Goal: Task Accomplishment & Management: Complete application form

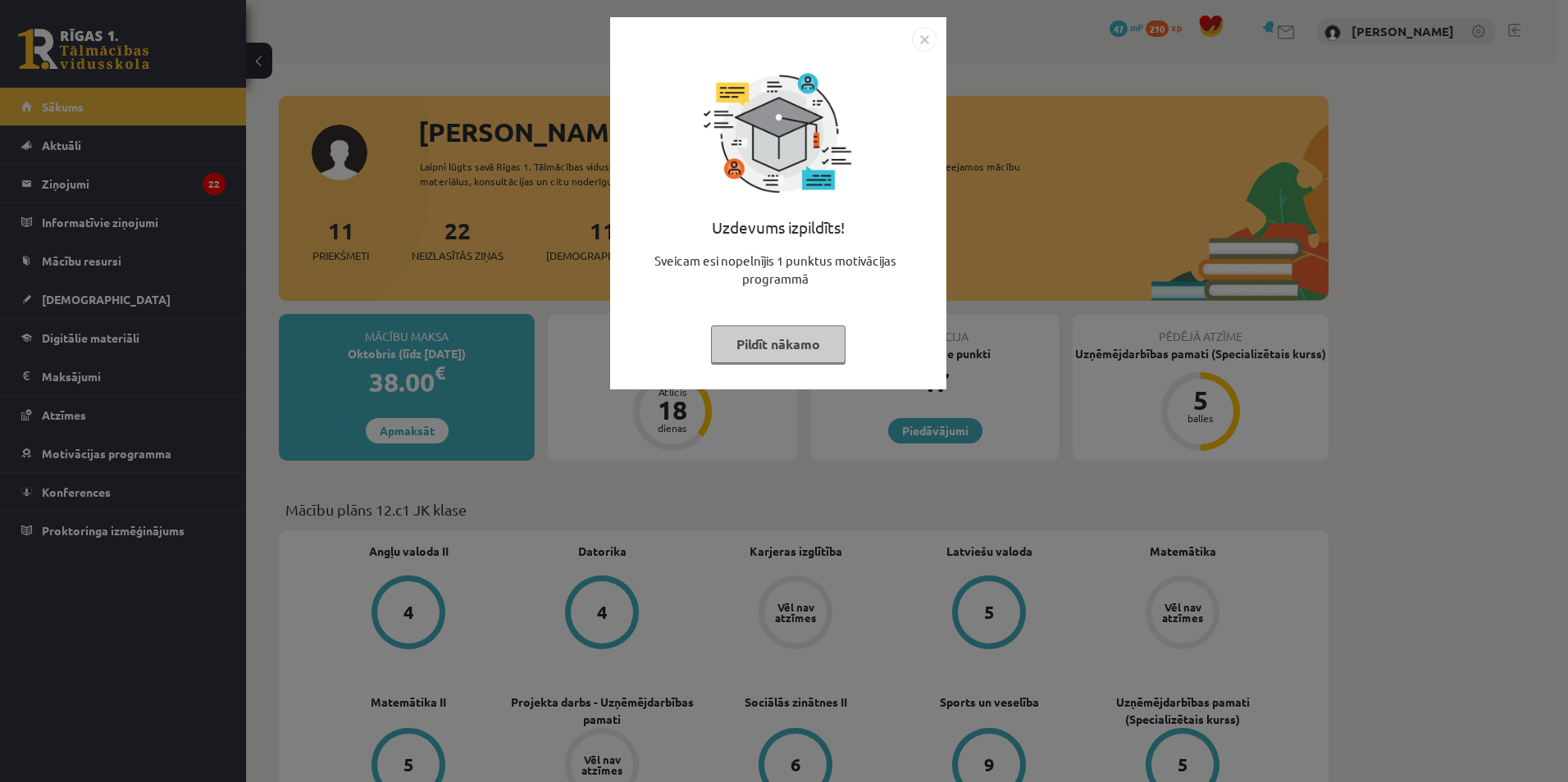
click at [925, 32] on img "Close" at bounding box center [924, 39] width 25 height 25
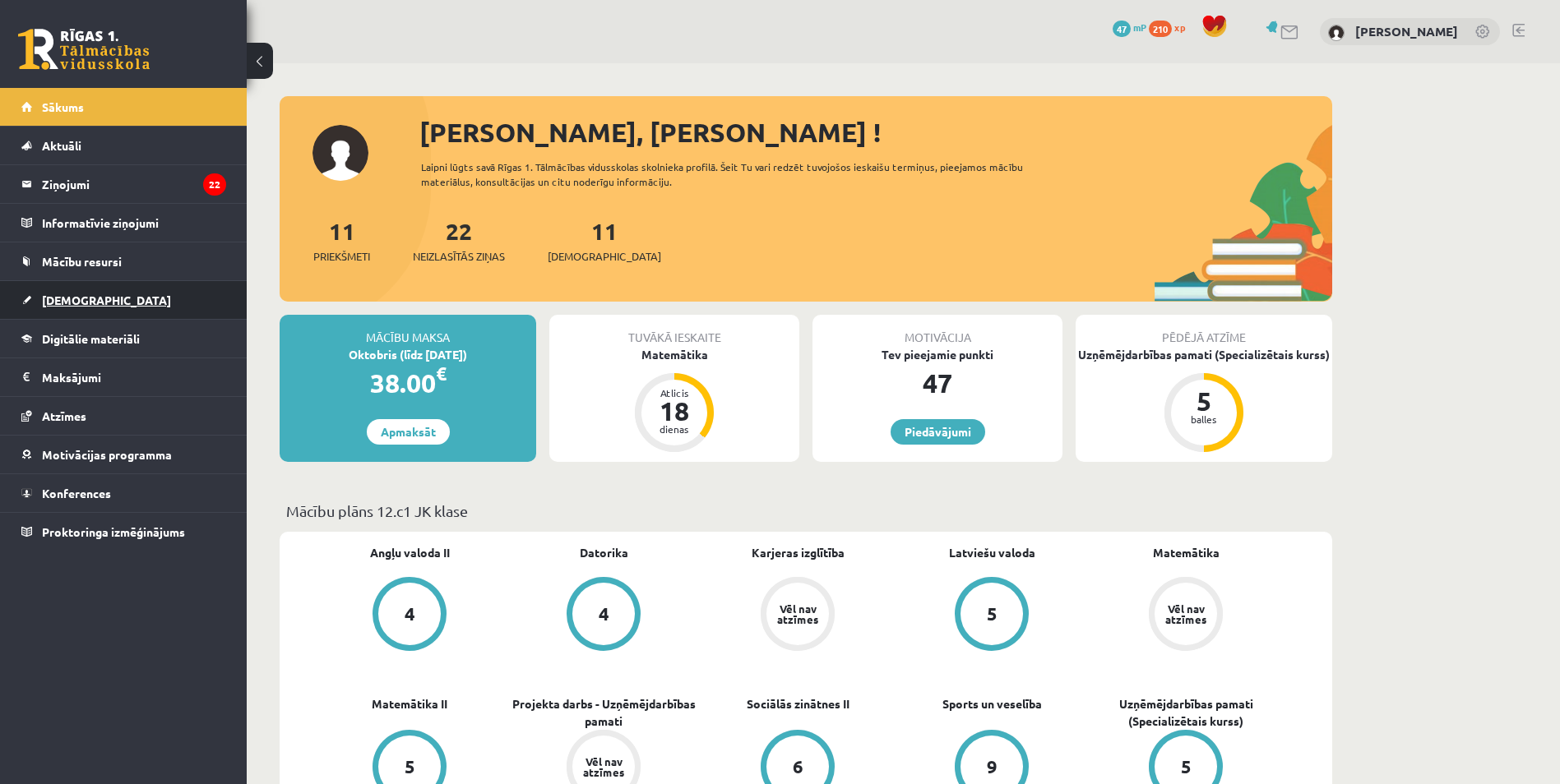
click at [66, 298] on span "[DEMOGRAPHIC_DATA]" at bounding box center [106, 300] width 129 height 15
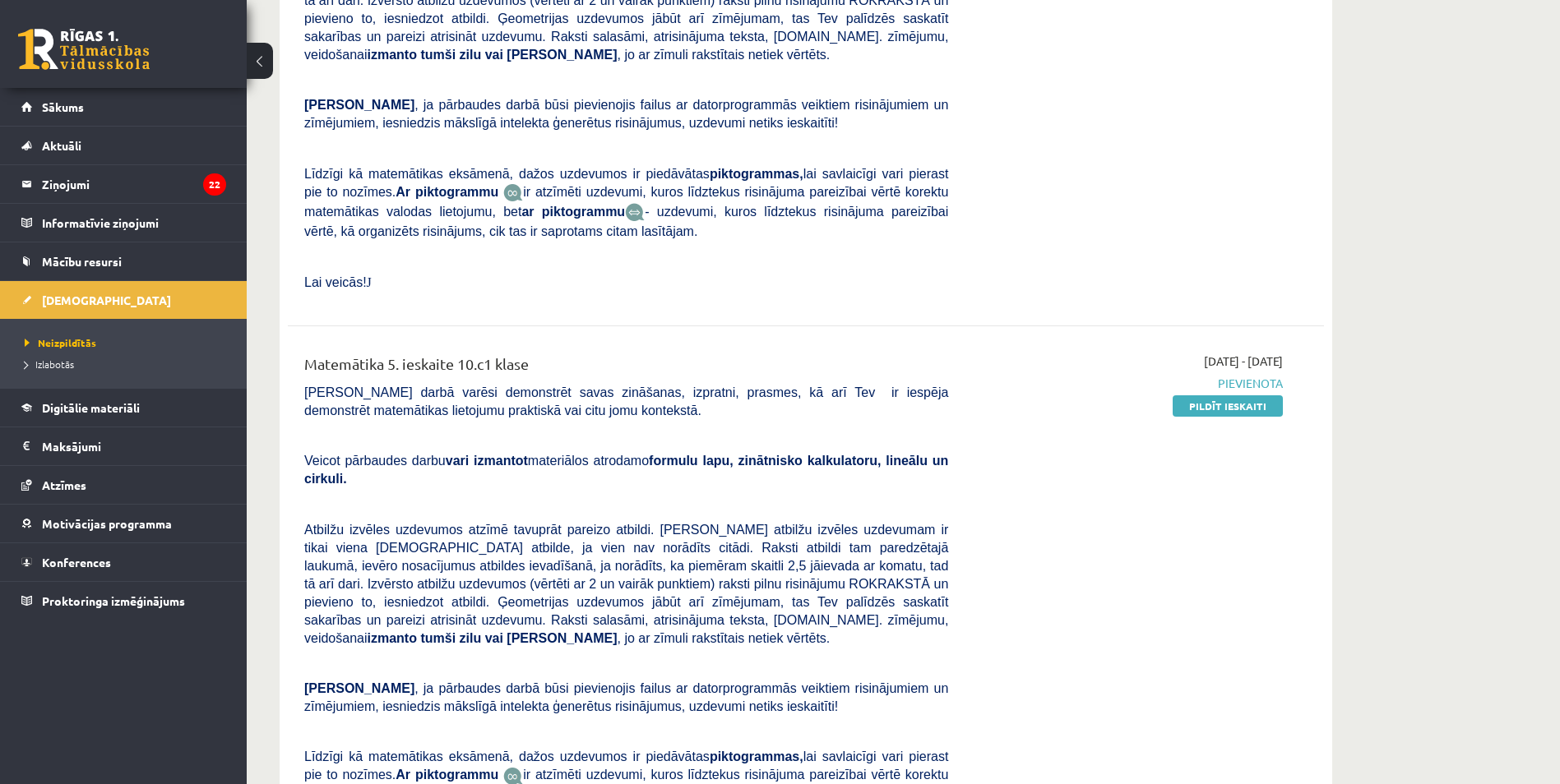
scroll to position [1644, 0]
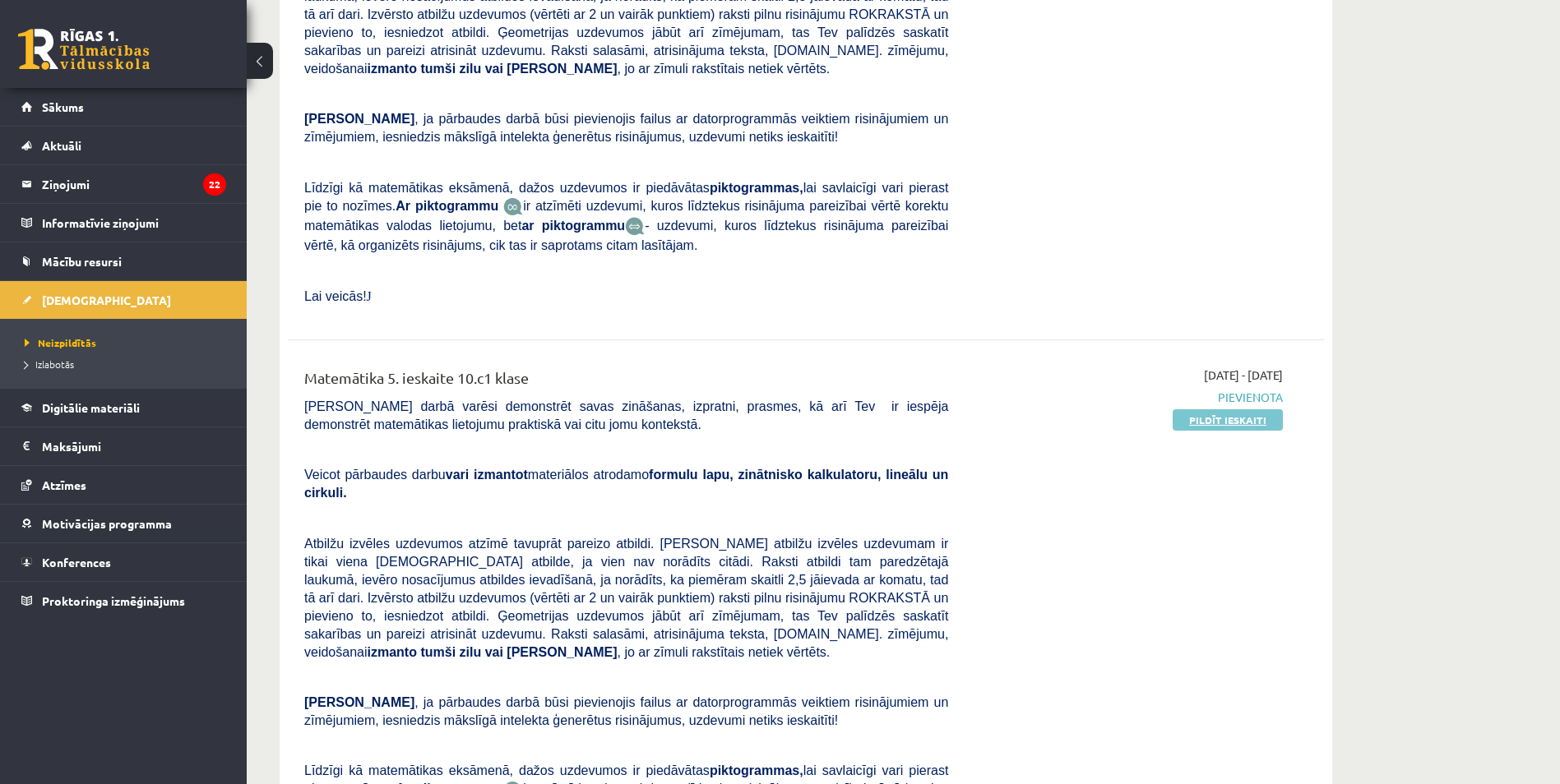
click at [1216, 409] on link "Pildīt ieskaiti" at bounding box center [1228, 419] width 110 height 21
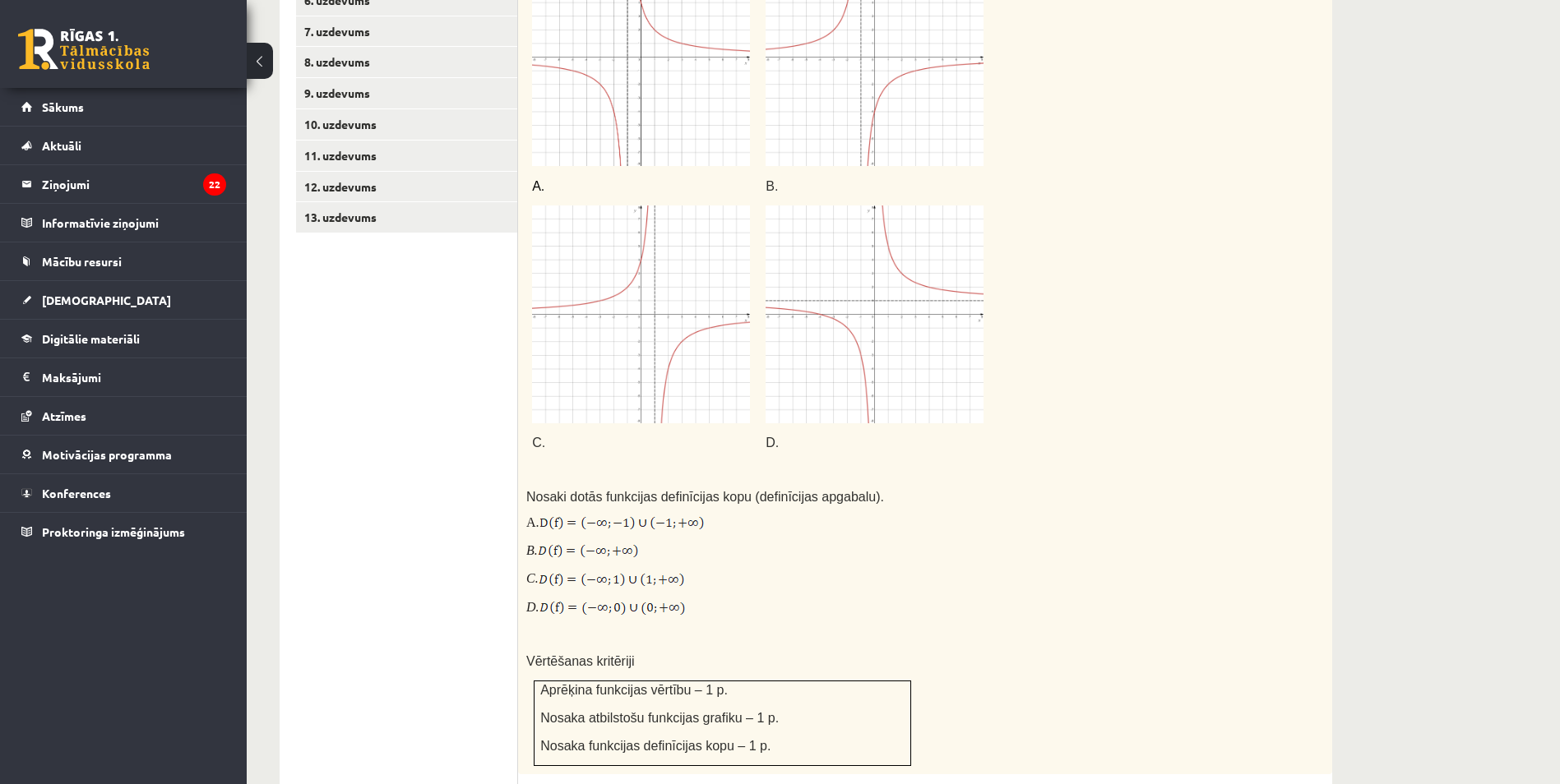
scroll to position [894, 0]
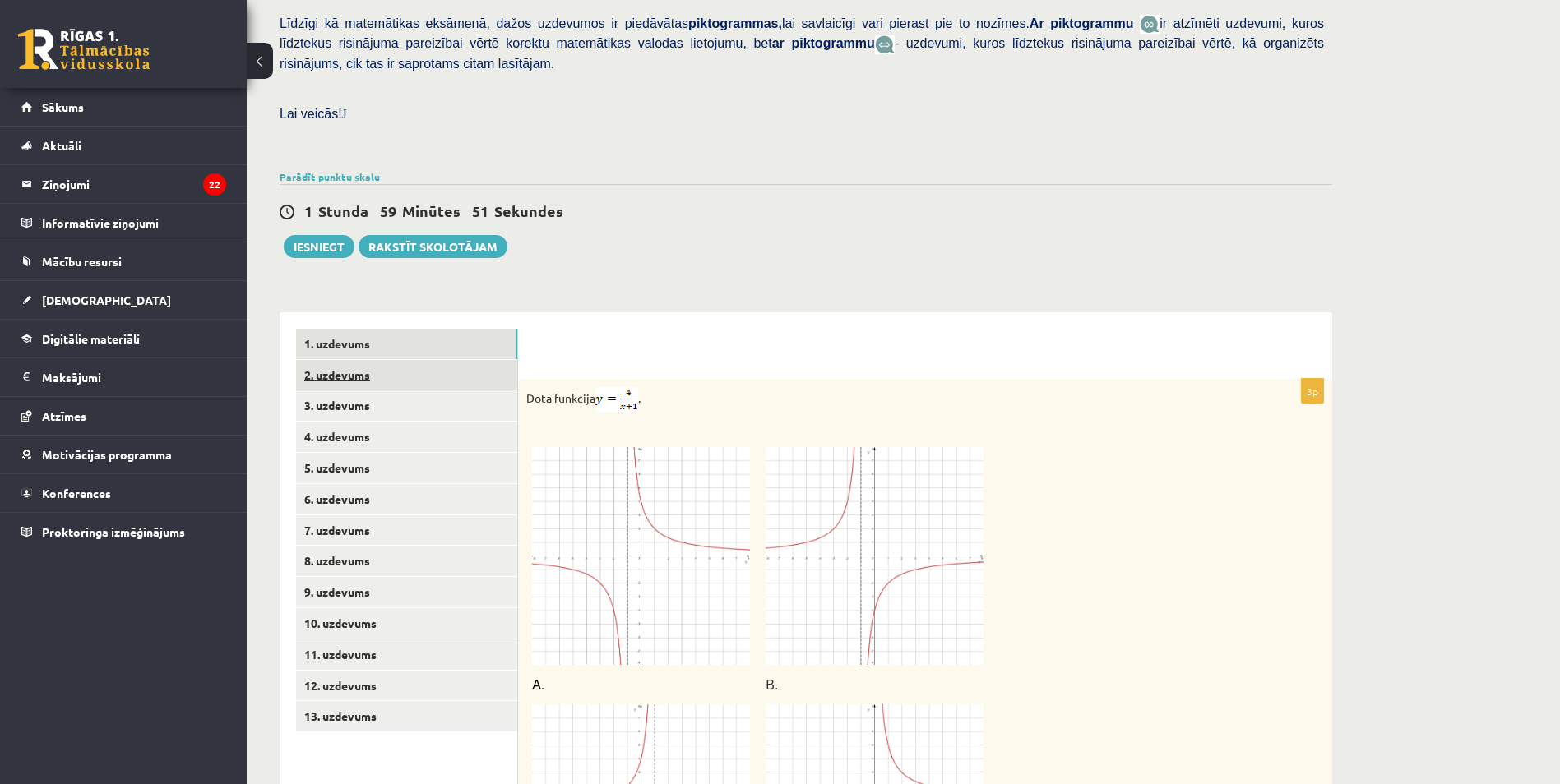
click at [340, 360] on link "2. uzdevums" at bounding box center [406, 376] width 221 height 31
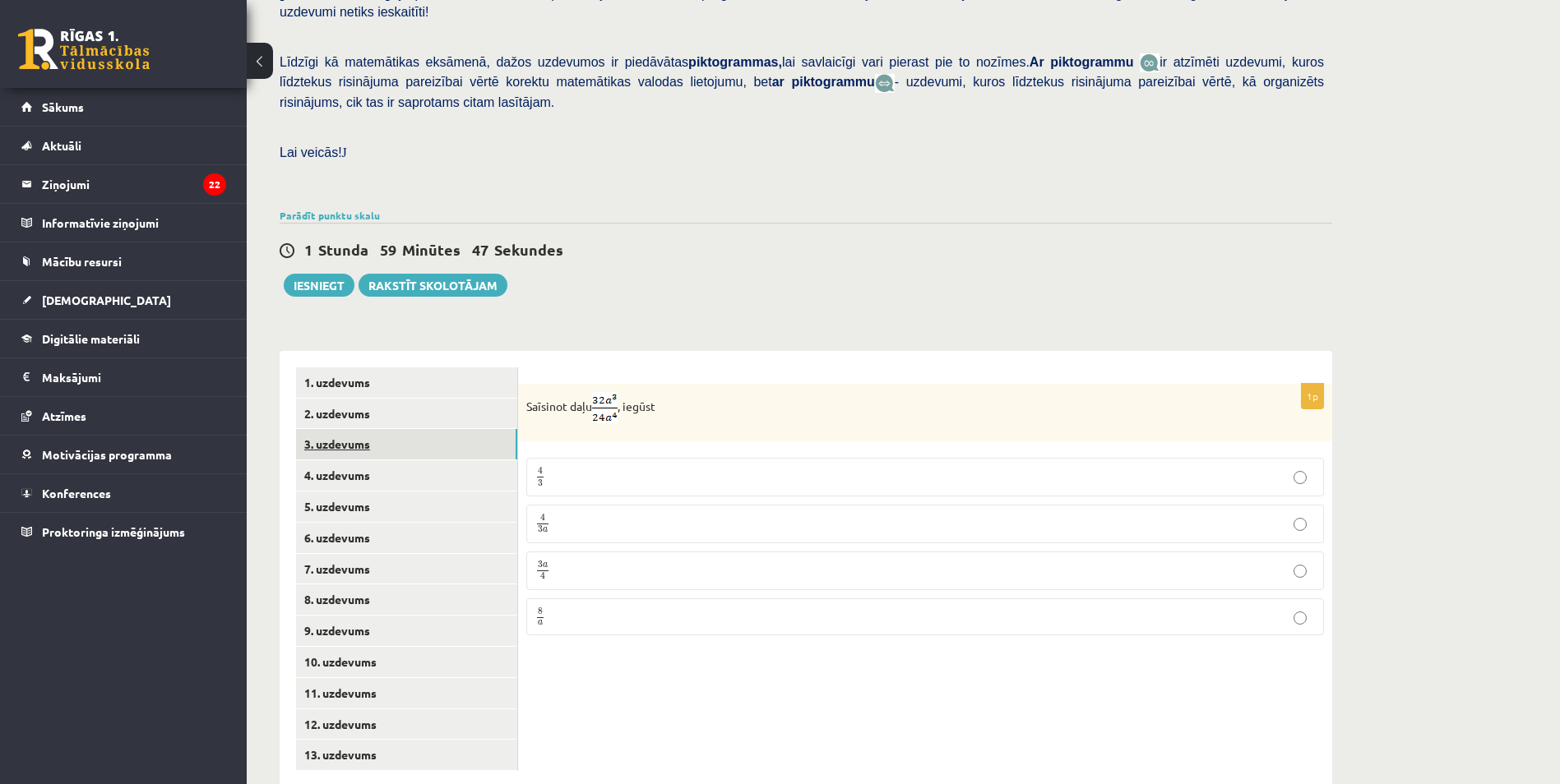
click at [340, 429] on link "3. uzdevums" at bounding box center [406, 444] width 221 height 31
click at [343, 460] on link "4. uzdevums" at bounding box center [406, 476] width 221 height 31
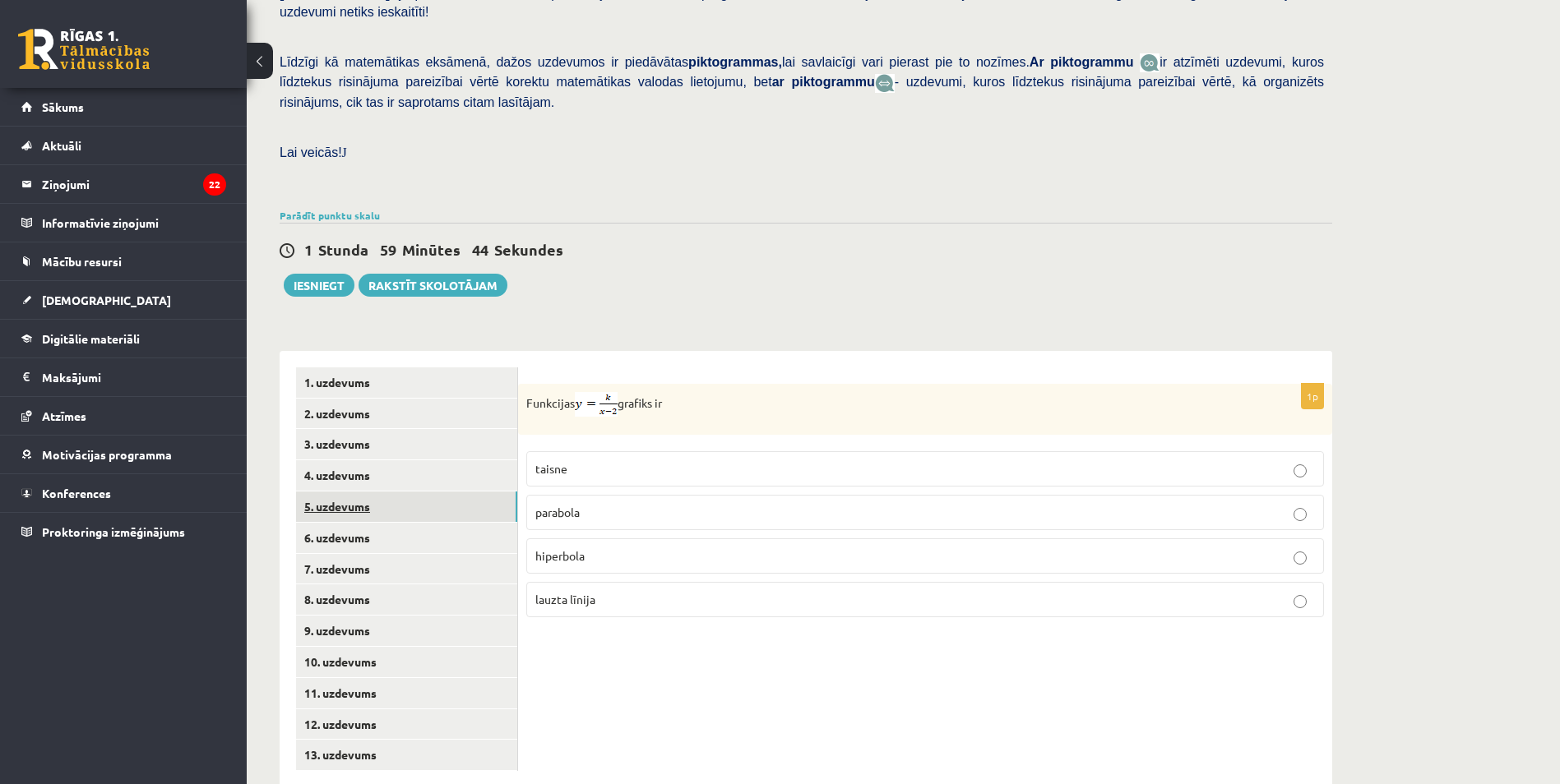
click at [346, 492] on link "5. uzdevums" at bounding box center [406, 507] width 221 height 31
click at [351, 523] on link "6. uzdevums" at bounding box center [406, 538] width 221 height 31
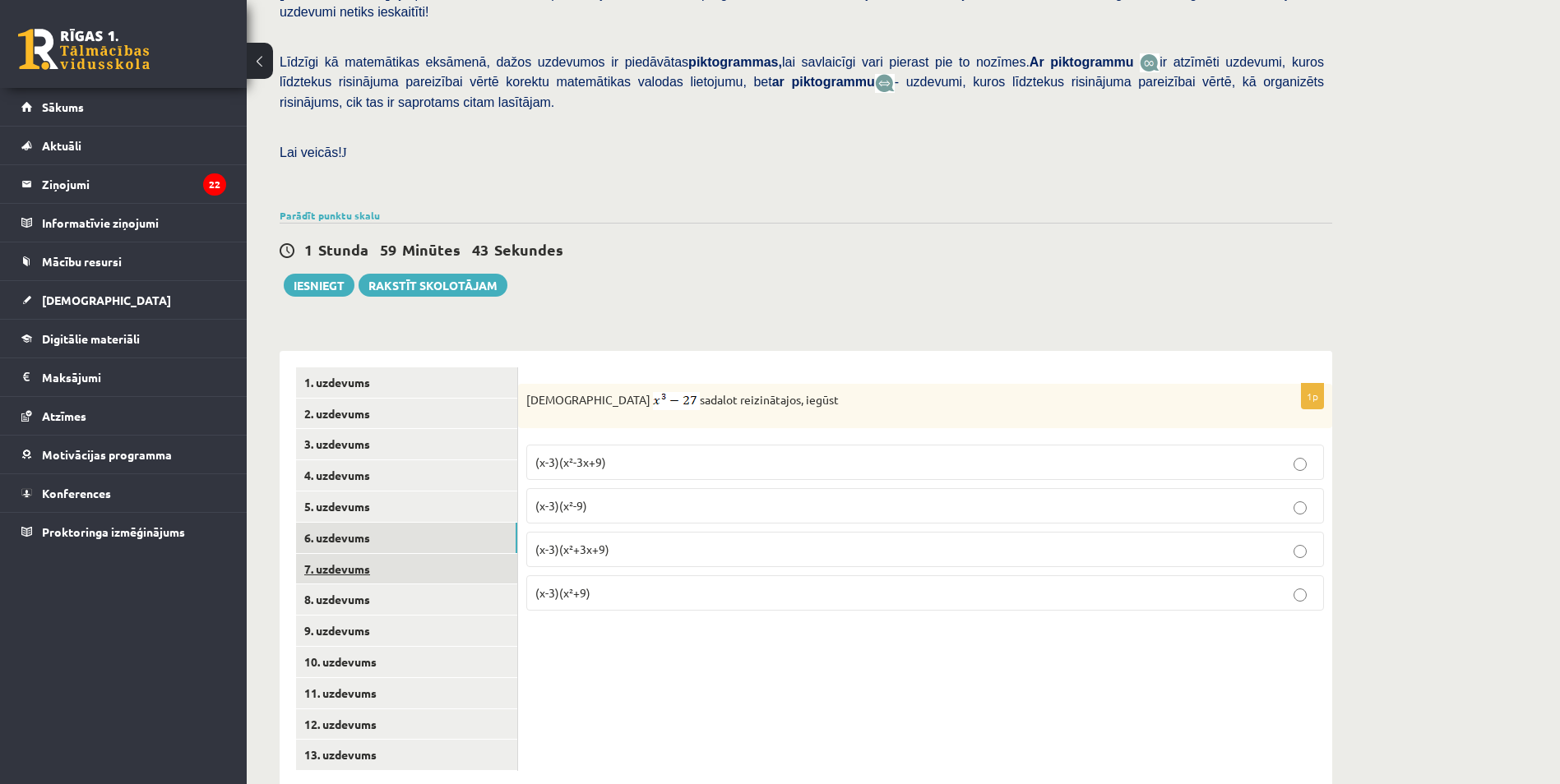
click at [344, 554] on link "7. uzdevums" at bounding box center [406, 570] width 221 height 31
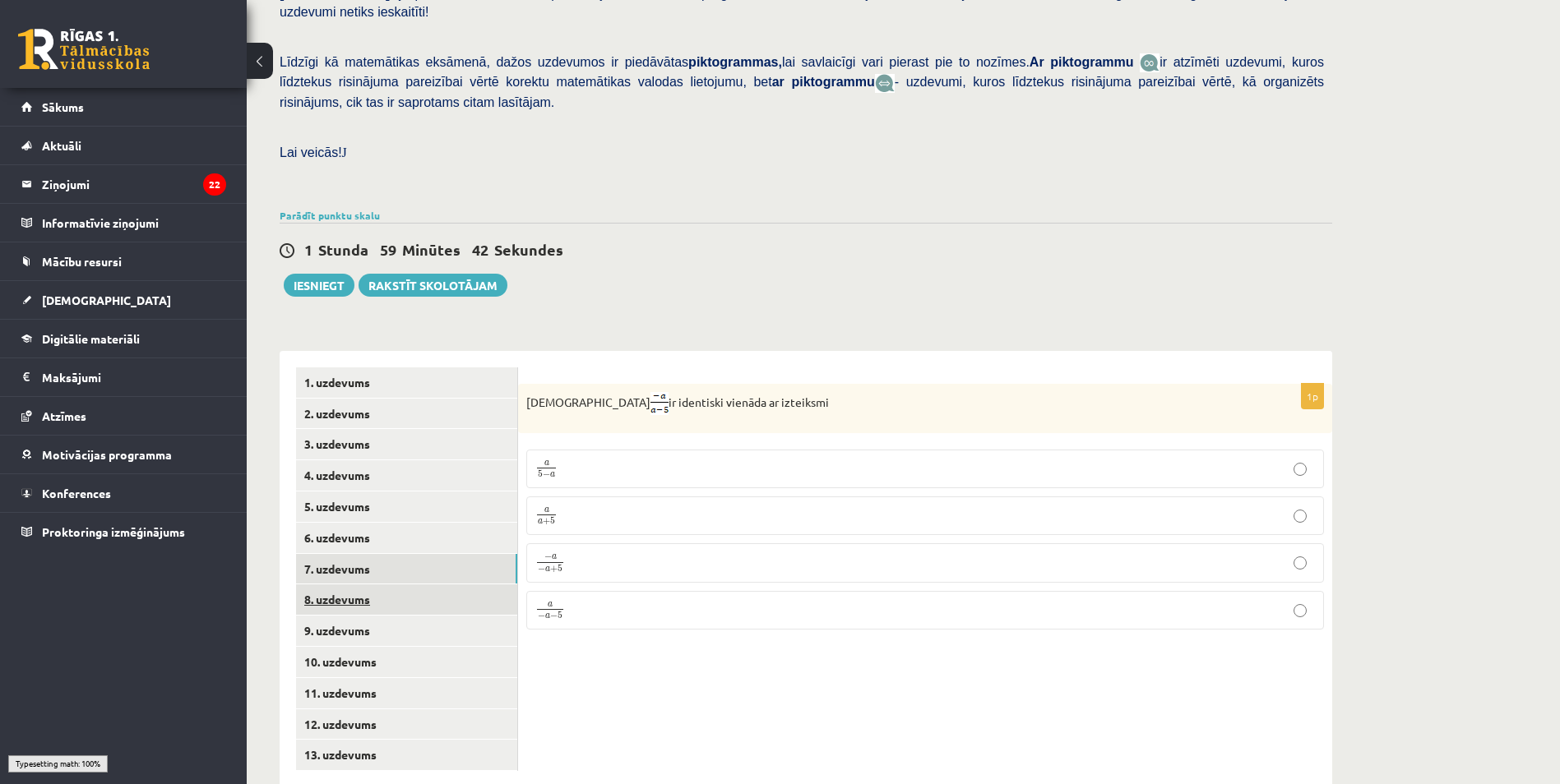
click at [341, 584] on link "8. uzdevums" at bounding box center [406, 600] width 221 height 31
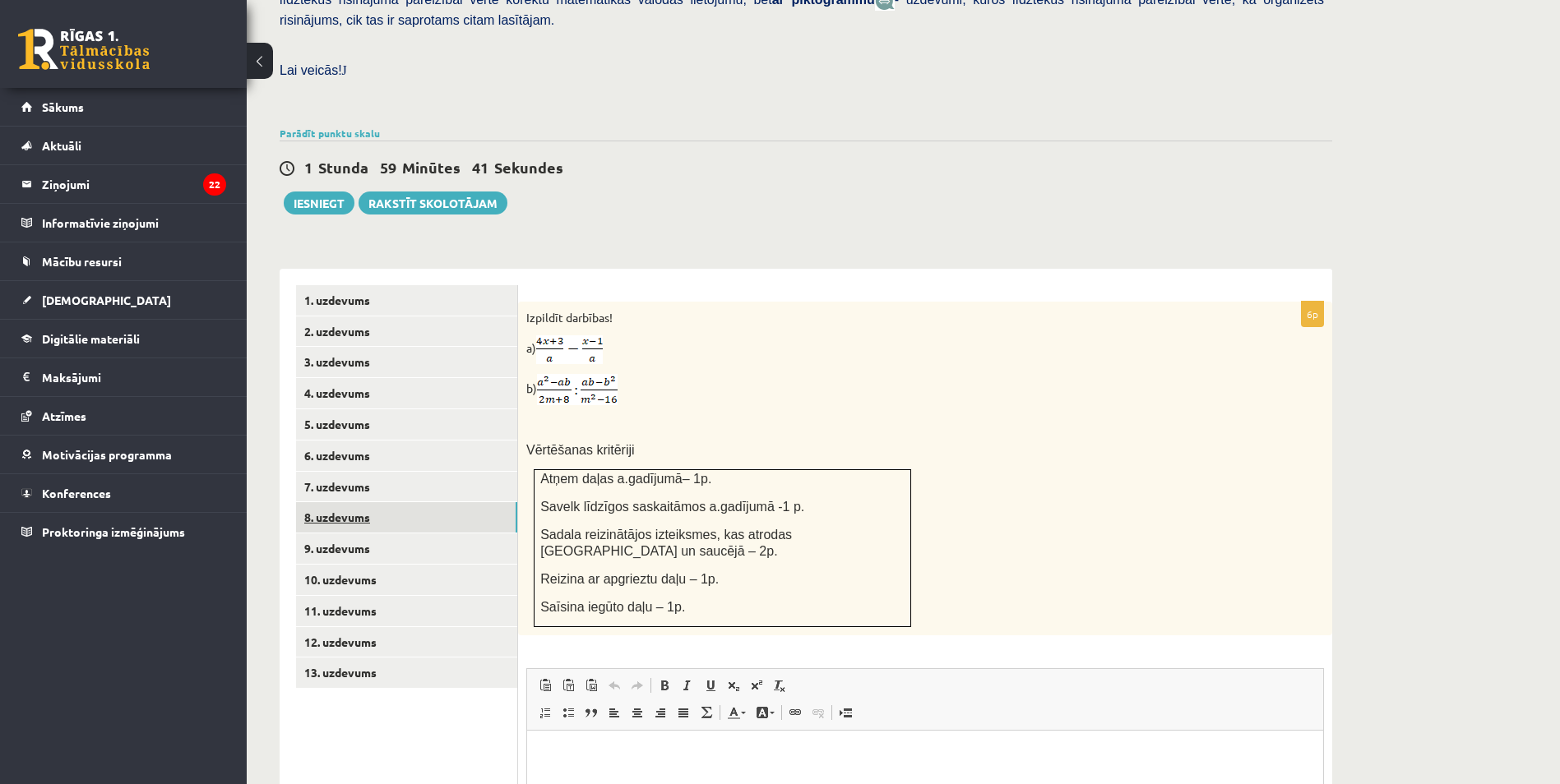
scroll to position [0, 0]
click at [336, 534] on link "9. uzdevums" at bounding box center [406, 549] width 221 height 31
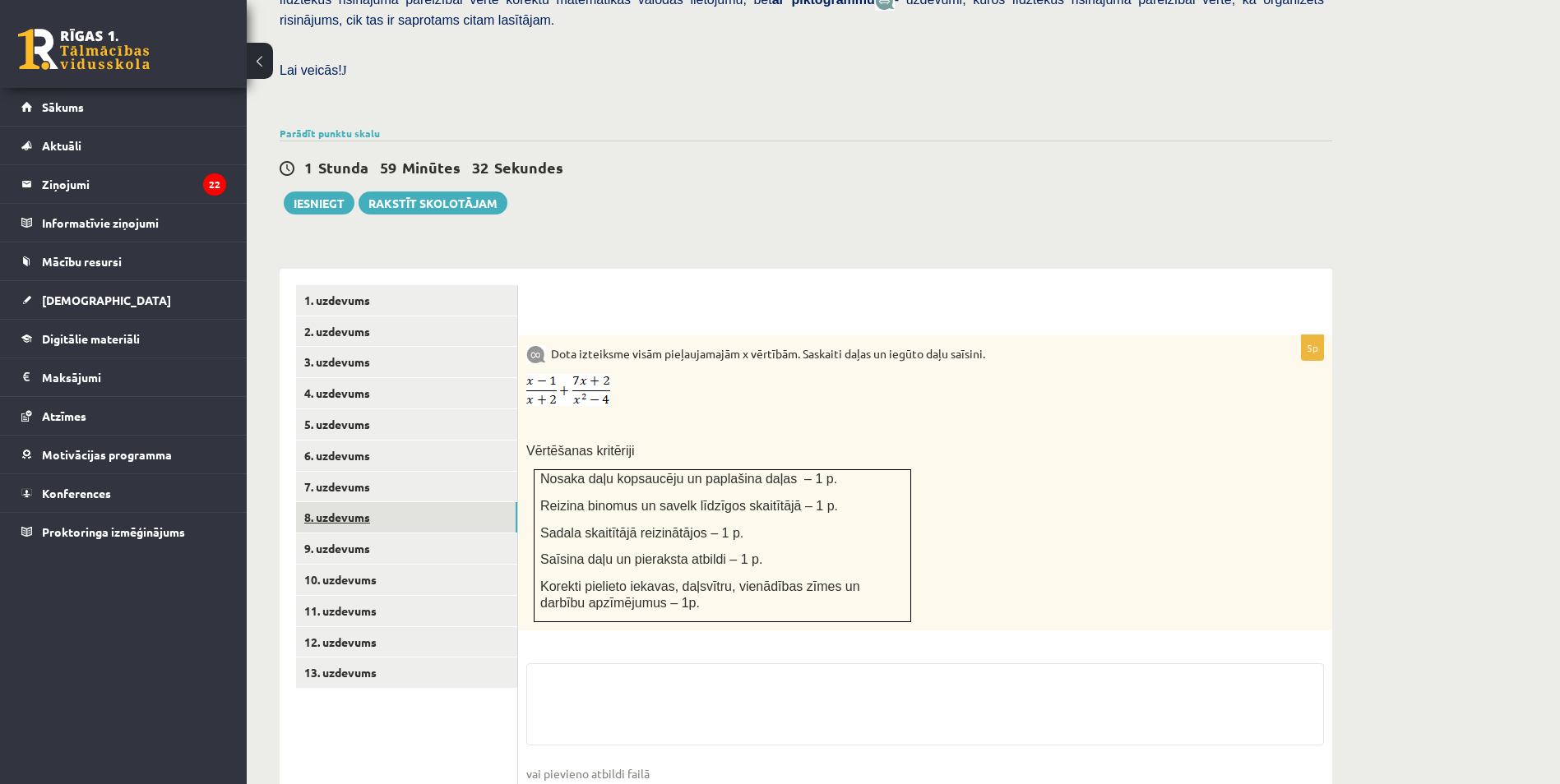
click at [331, 502] on link "8. uzdevums" at bounding box center [406, 518] width 221 height 31
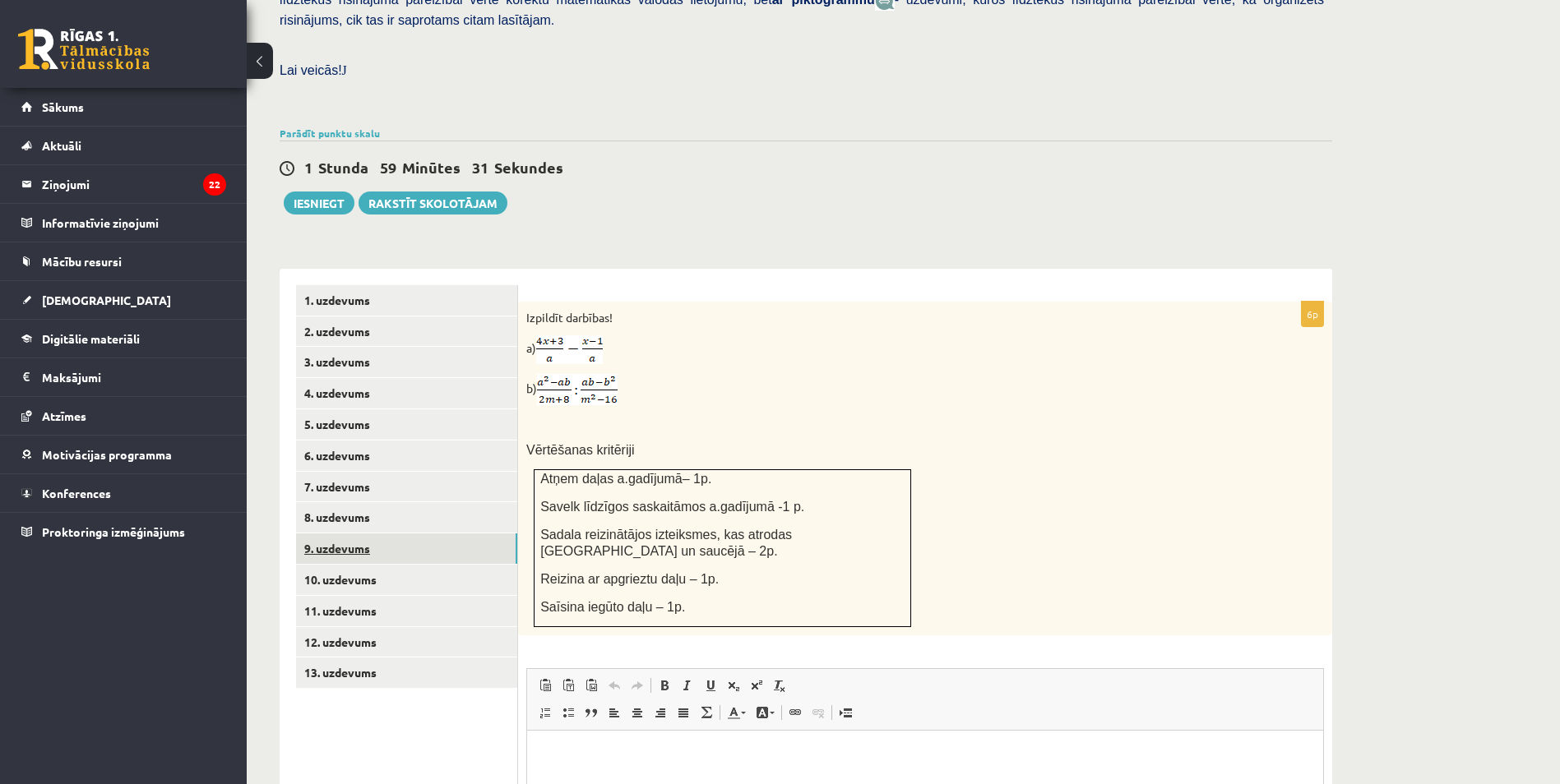
click at [340, 534] on link "9. uzdevums" at bounding box center [406, 549] width 221 height 31
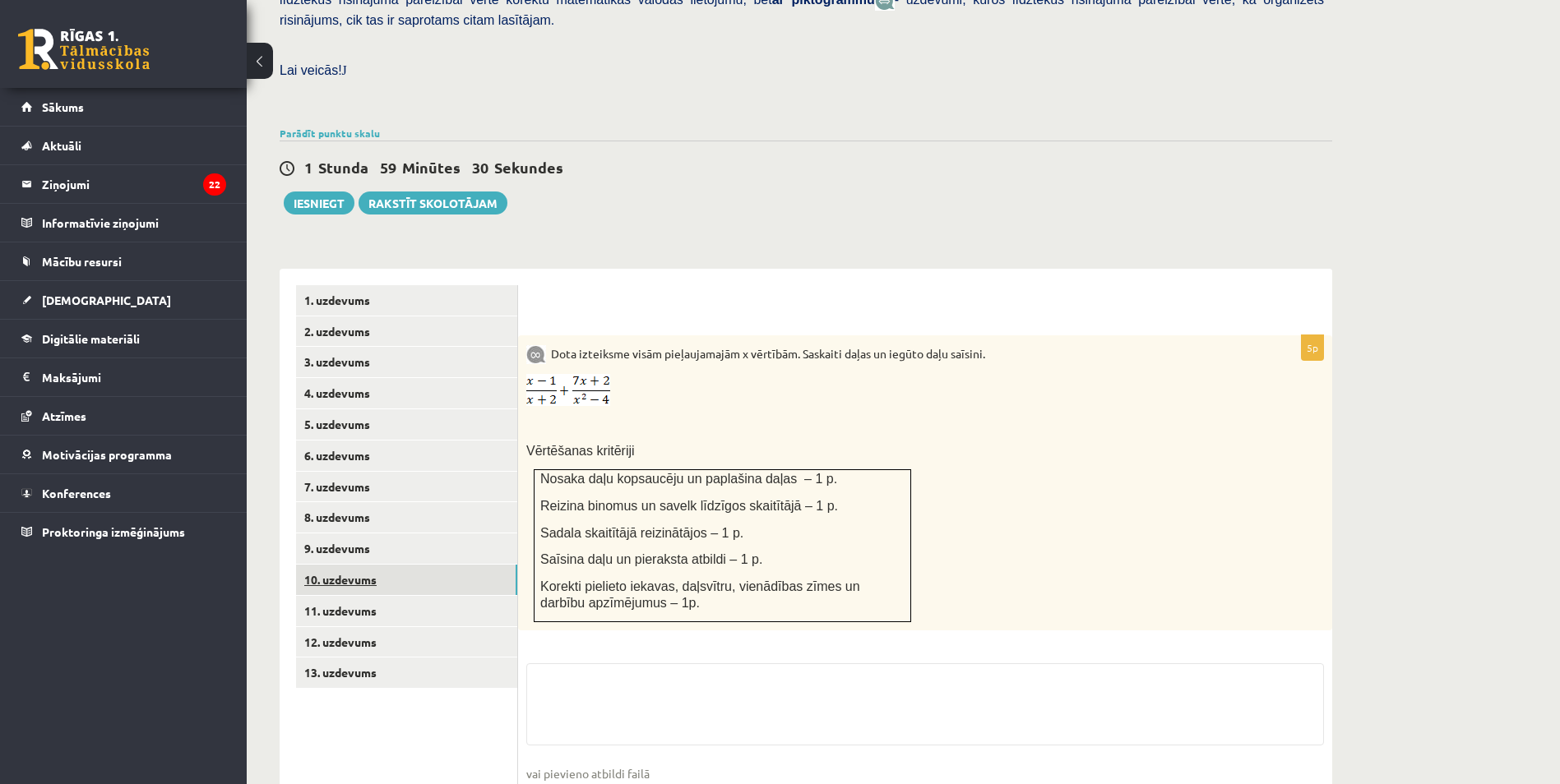
click at [353, 565] on link "10. uzdevums" at bounding box center [406, 580] width 221 height 31
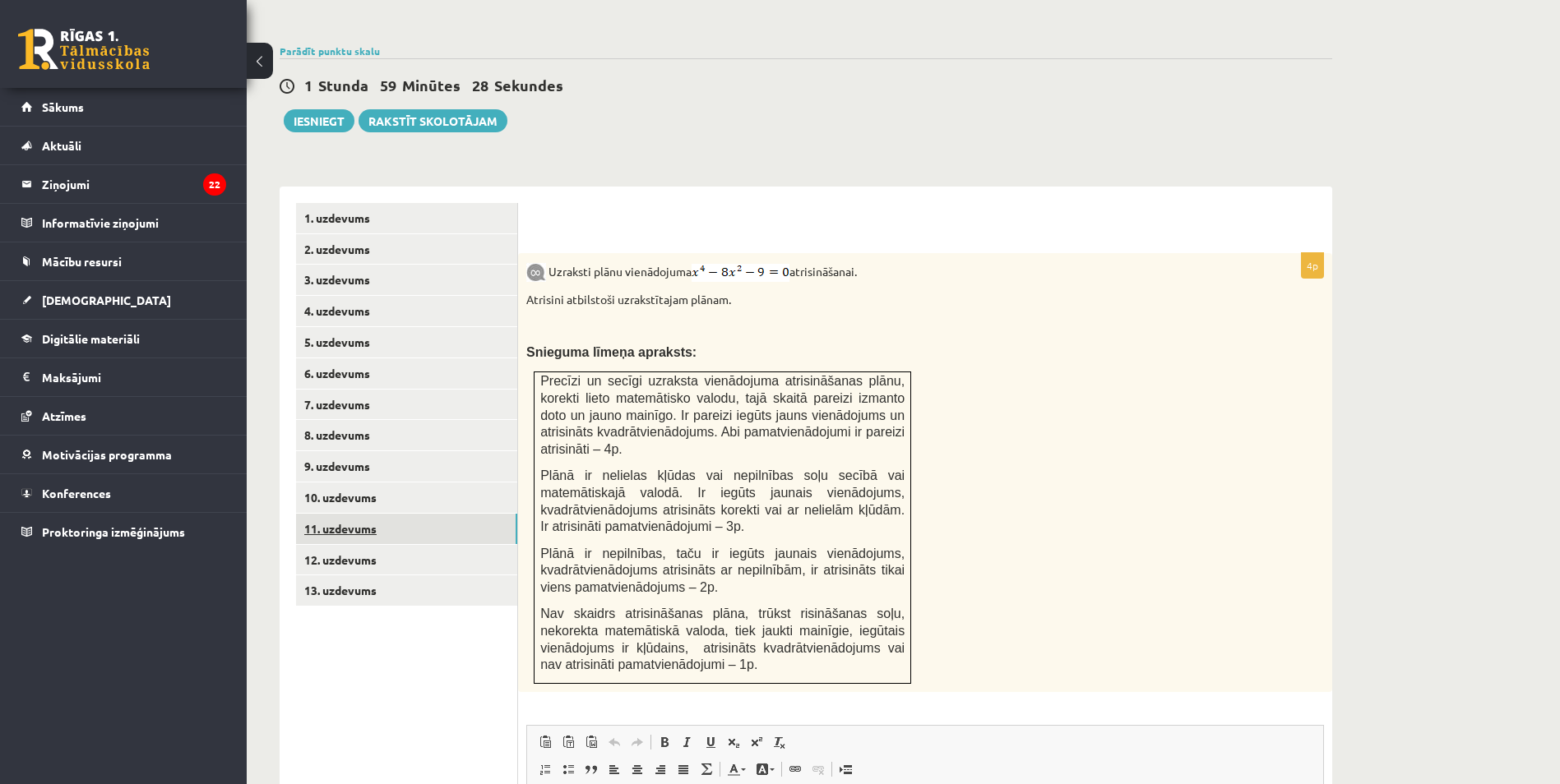
click at [336, 514] on link "11. uzdevums" at bounding box center [406, 529] width 221 height 31
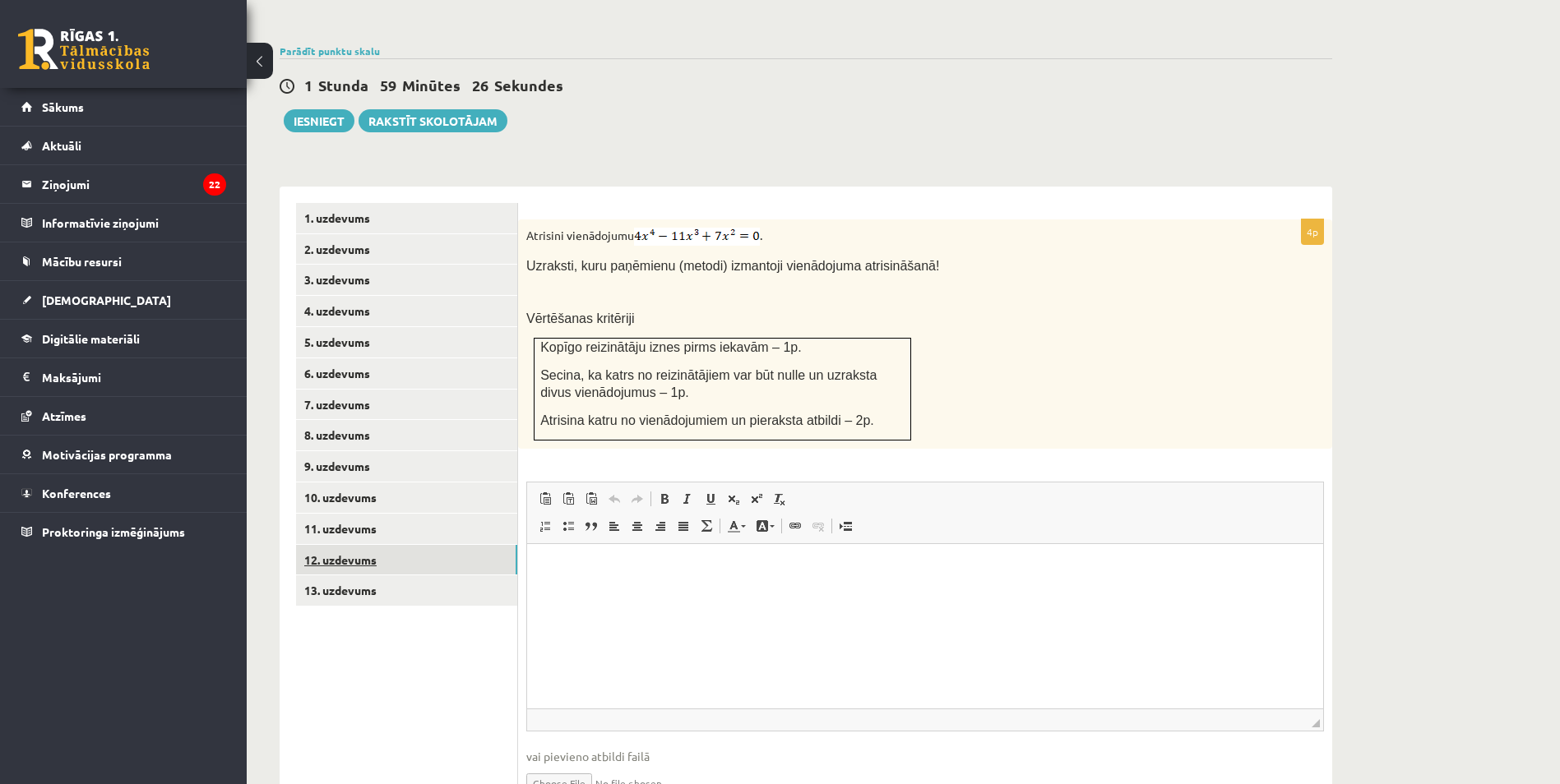
click at [351, 545] on link "12. uzdevums" at bounding box center [406, 560] width 221 height 31
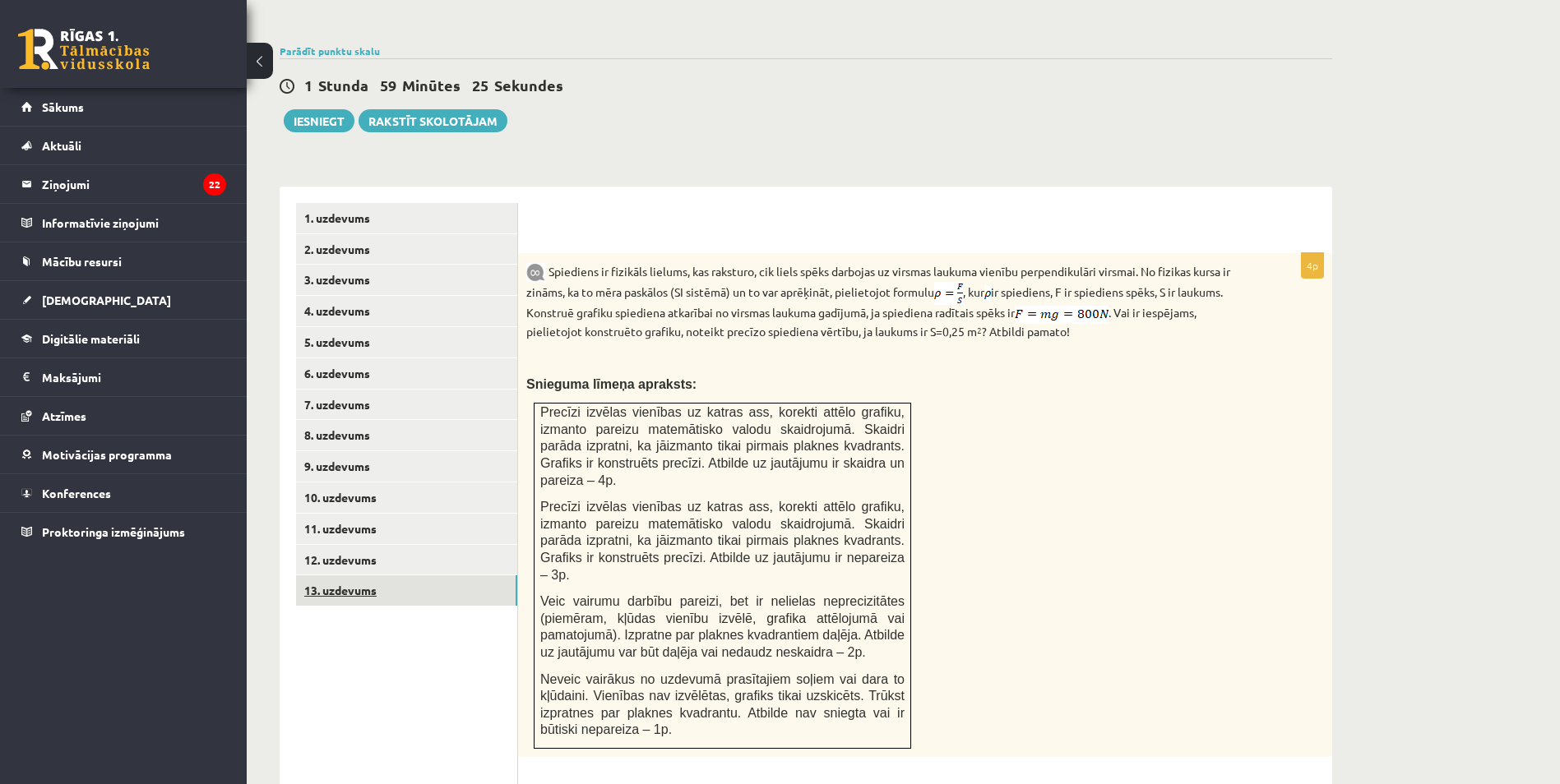
click at [350, 576] on link "13. uzdevums" at bounding box center [406, 591] width 221 height 31
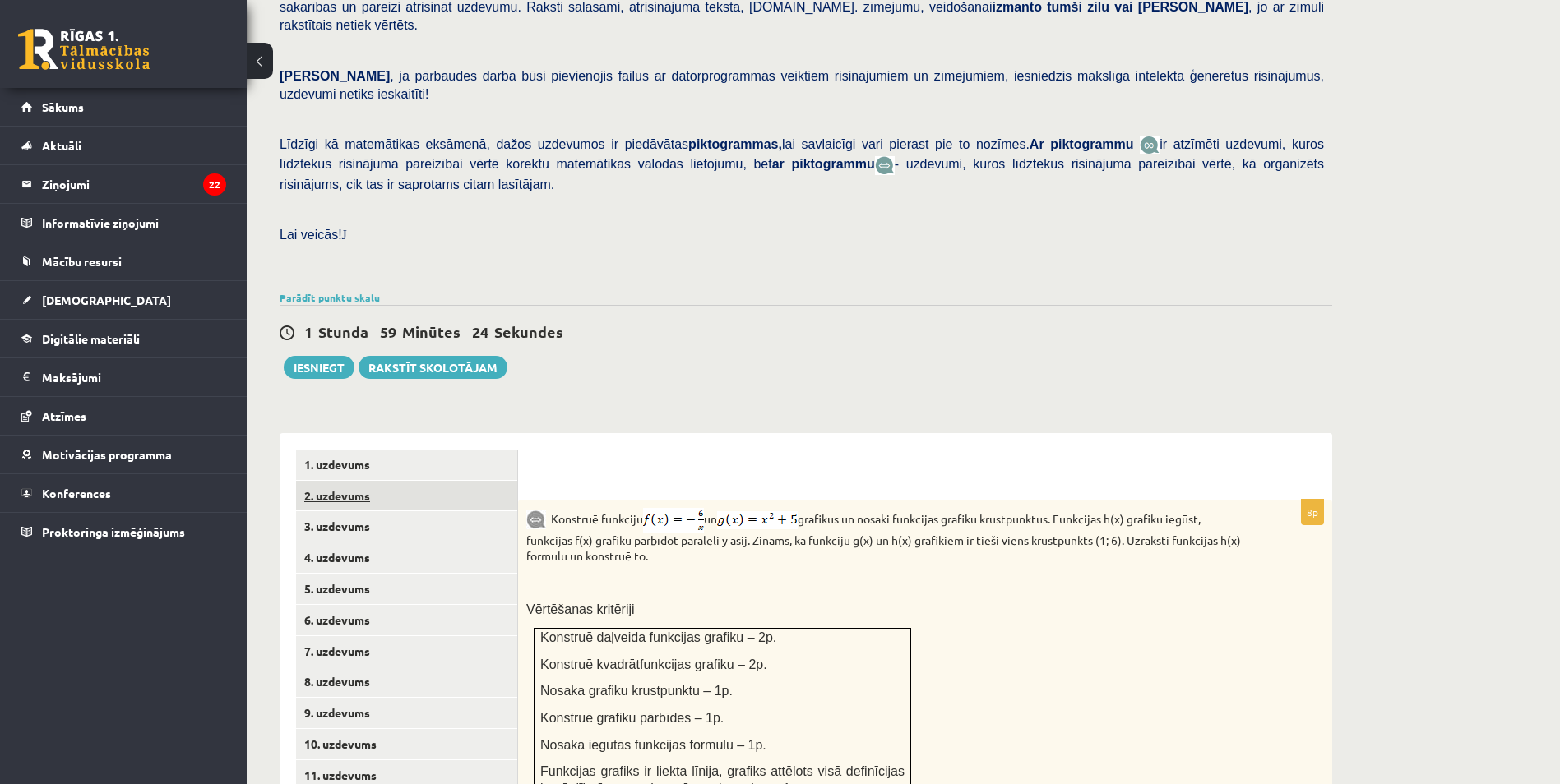
click at [340, 481] on link "2. uzdevums" at bounding box center [406, 496] width 221 height 31
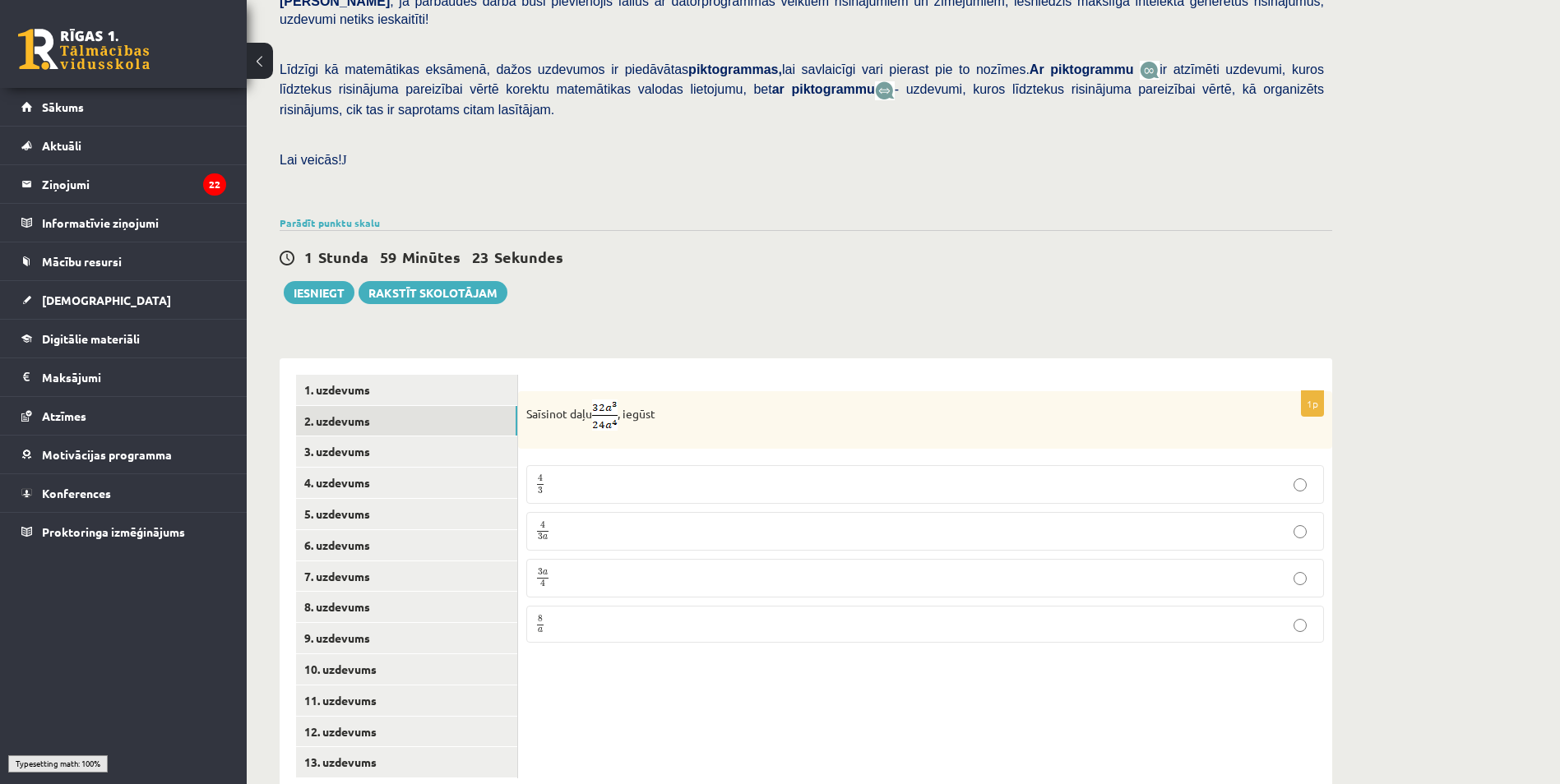
scroll to position [362, 0]
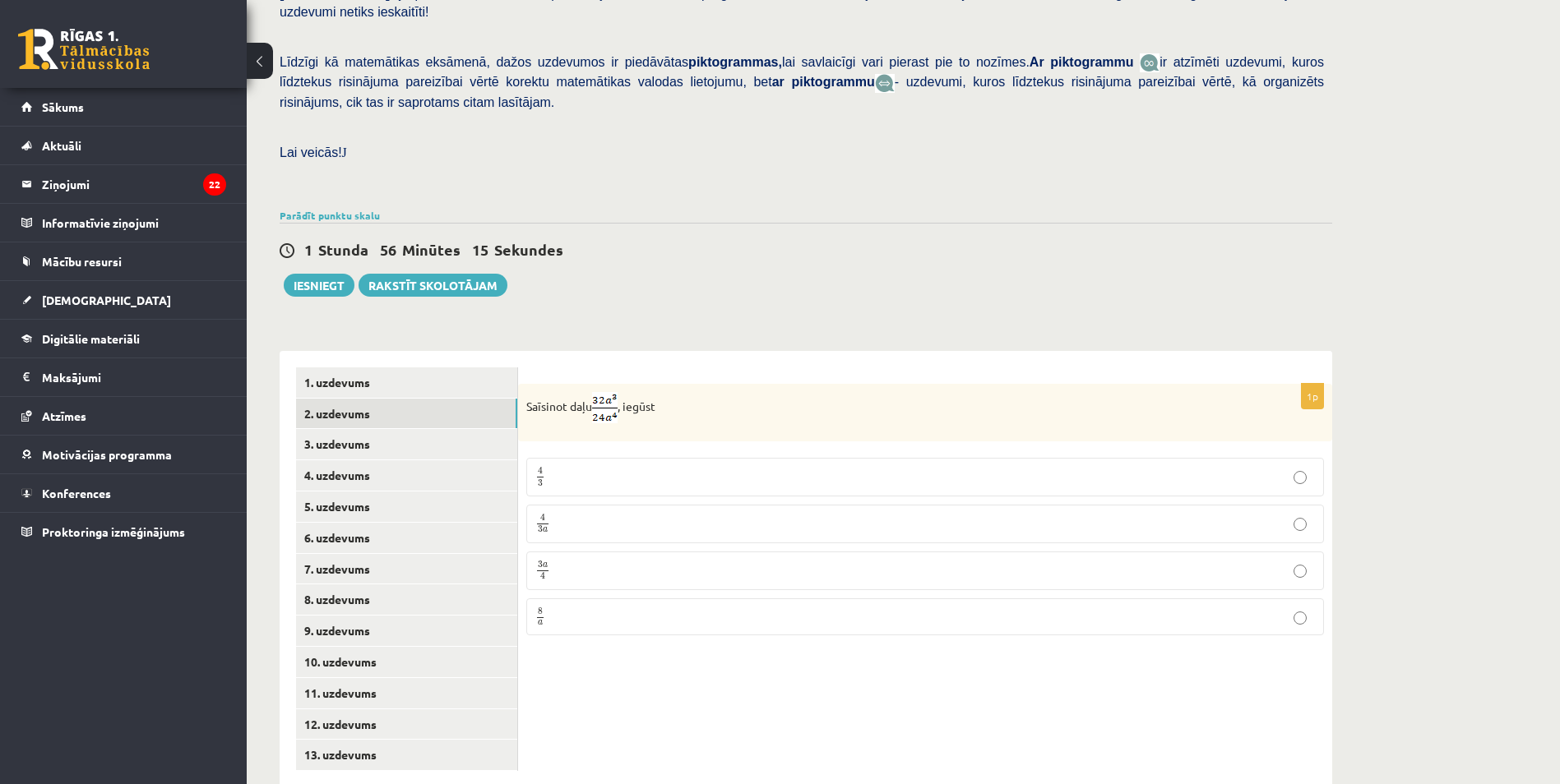
click at [568, 514] on p "4 3 a 4 3 a" at bounding box center [925, 524] width 779 height 20
click at [352, 429] on link "3. uzdevums" at bounding box center [406, 444] width 221 height 31
click at [594, 603] on p "x b x b" at bounding box center [925, 613] width 779 height 20
click at [354, 459] on link "4. uzdevums" at bounding box center [406, 475] width 221 height 31
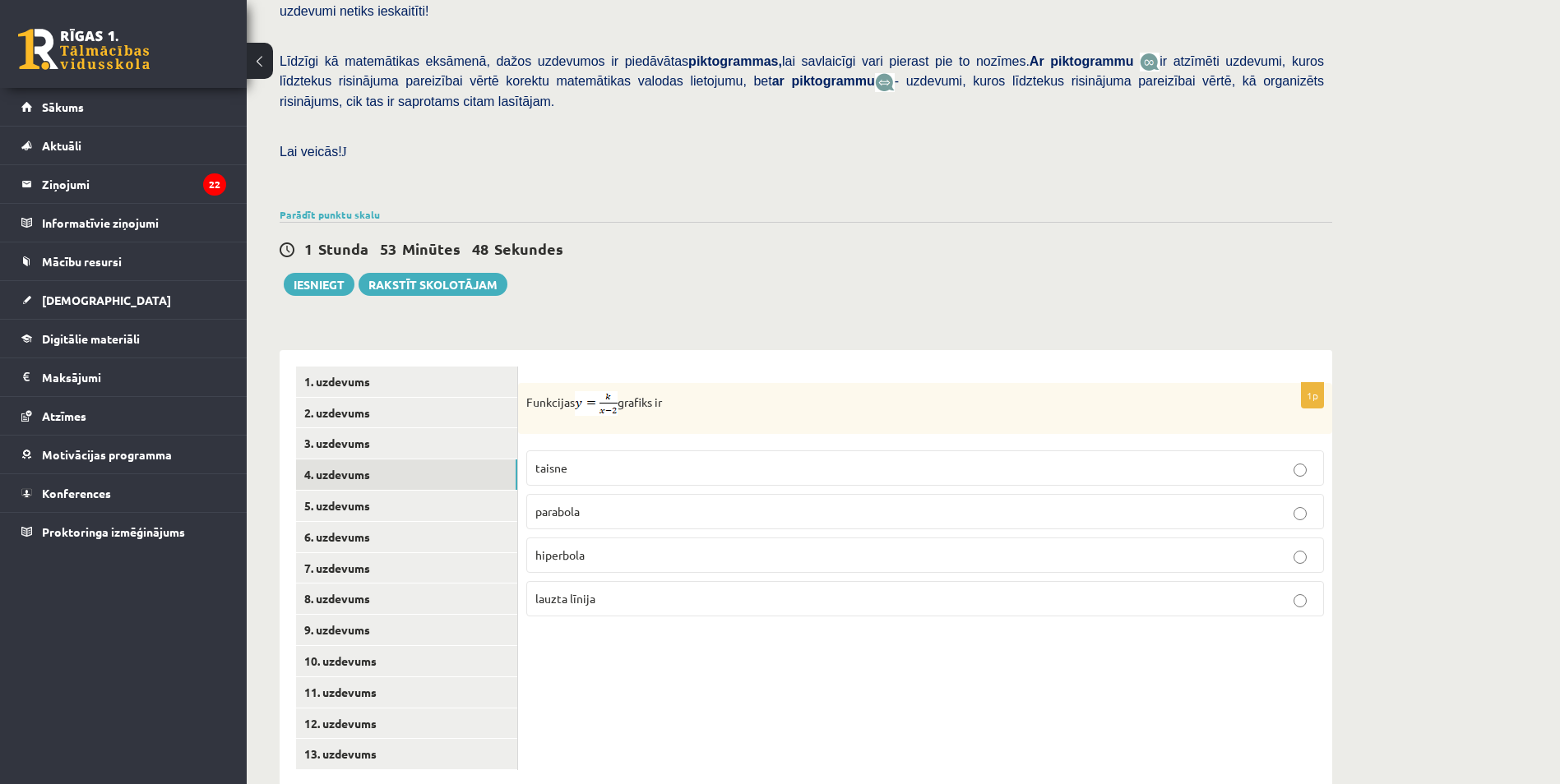
click at [576, 547] on span "hiperbola" at bounding box center [560, 554] width 50 height 15
click at [355, 491] on link "5. uzdevums" at bounding box center [406, 506] width 221 height 31
click at [348, 583] on link "8. uzdevums" at bounding box center [406, 599] width 221 height 31
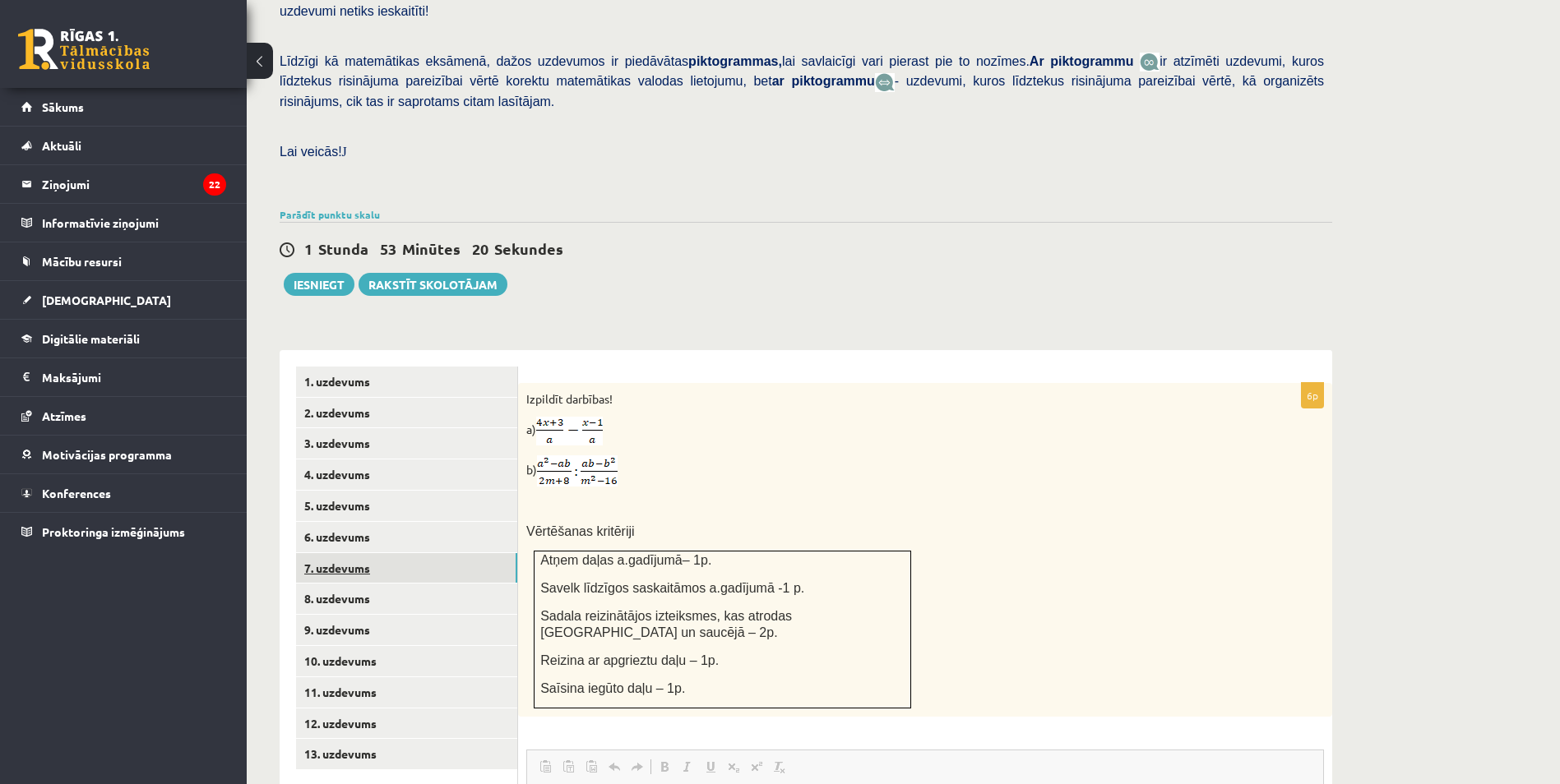
click at [335, 553] on link "7. uzdevums" at bounding box center [406, 569] width 221 height 31
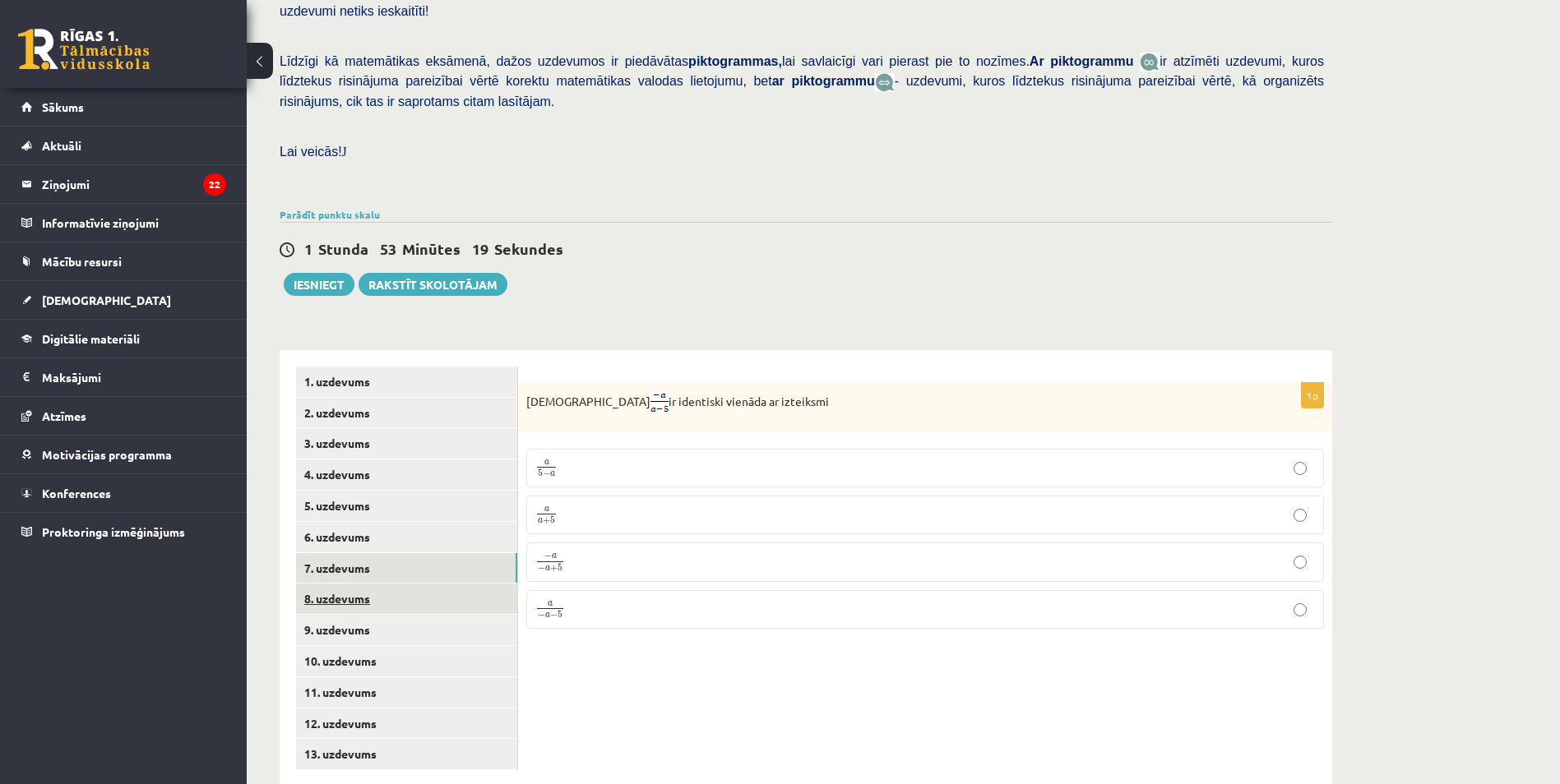
click at [347, 583] on link "8. uzdevums" at bounding box center [406, 599] width 221 height 31
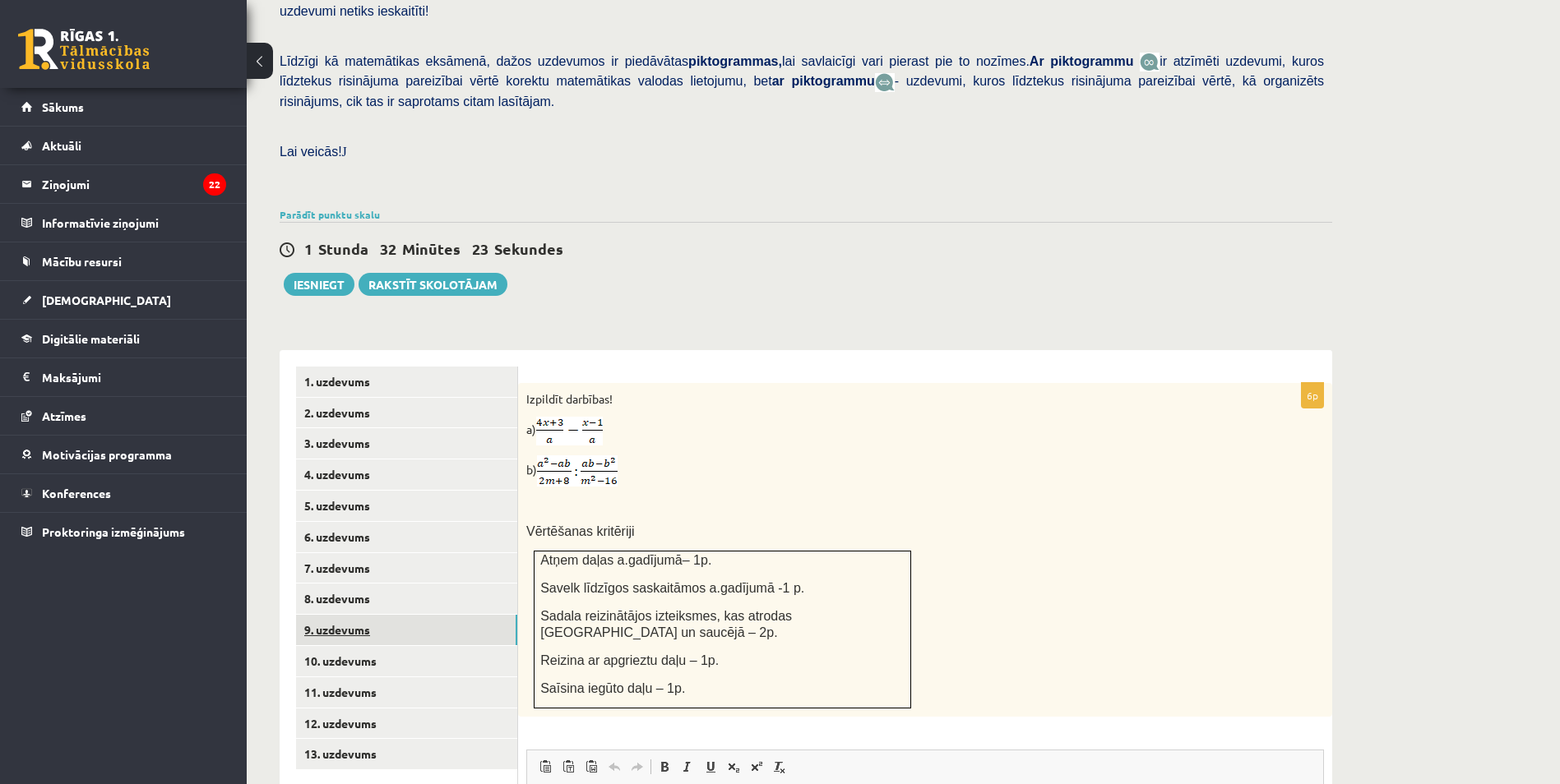
click at [349, 615] on link "9. uzdevums" at bounding box center [406, 630] width 221 height 31
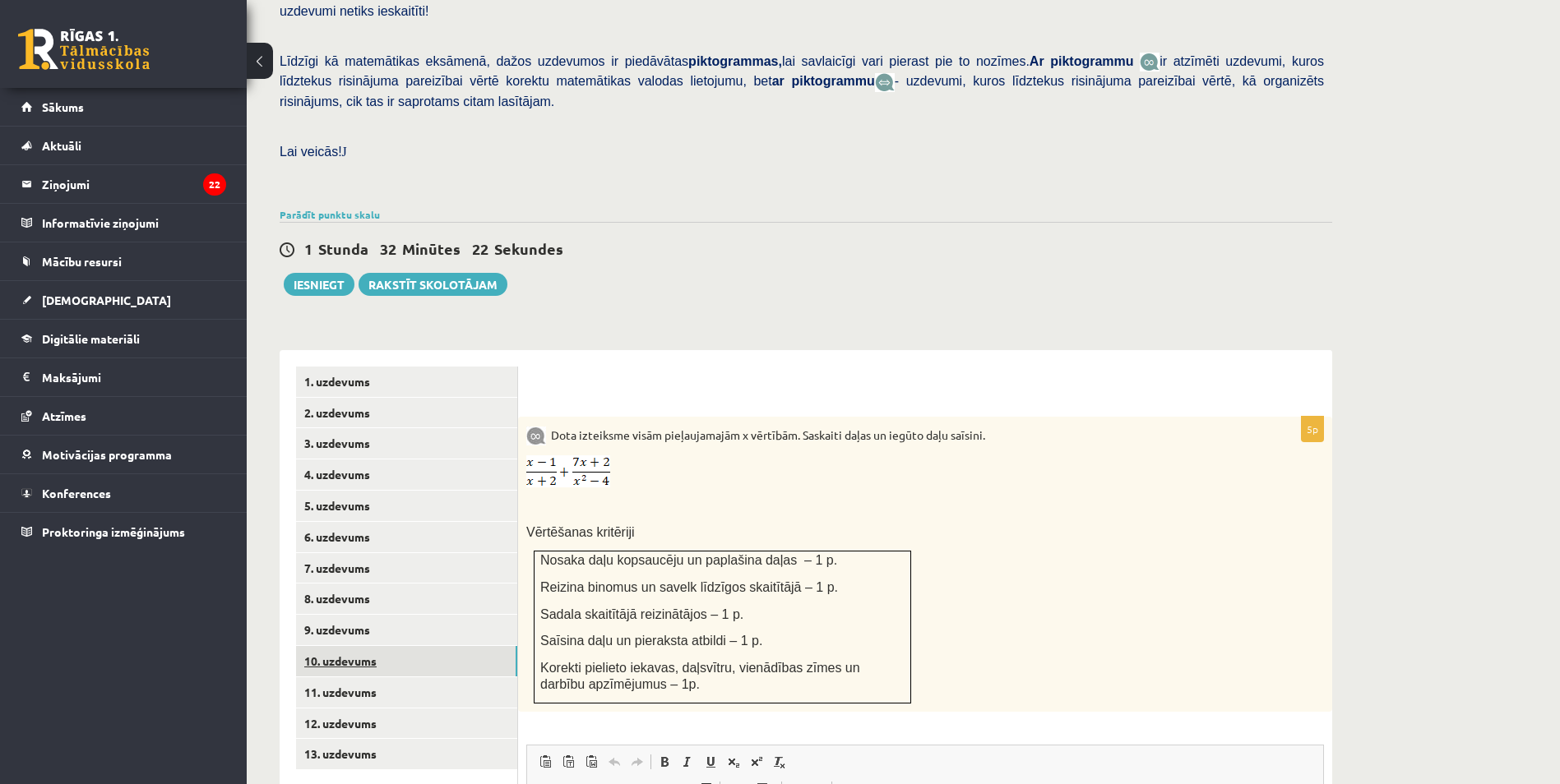
click at [358, 647] on link "10. uzdevums" at bounding box center [406, 662] width 221 height 31
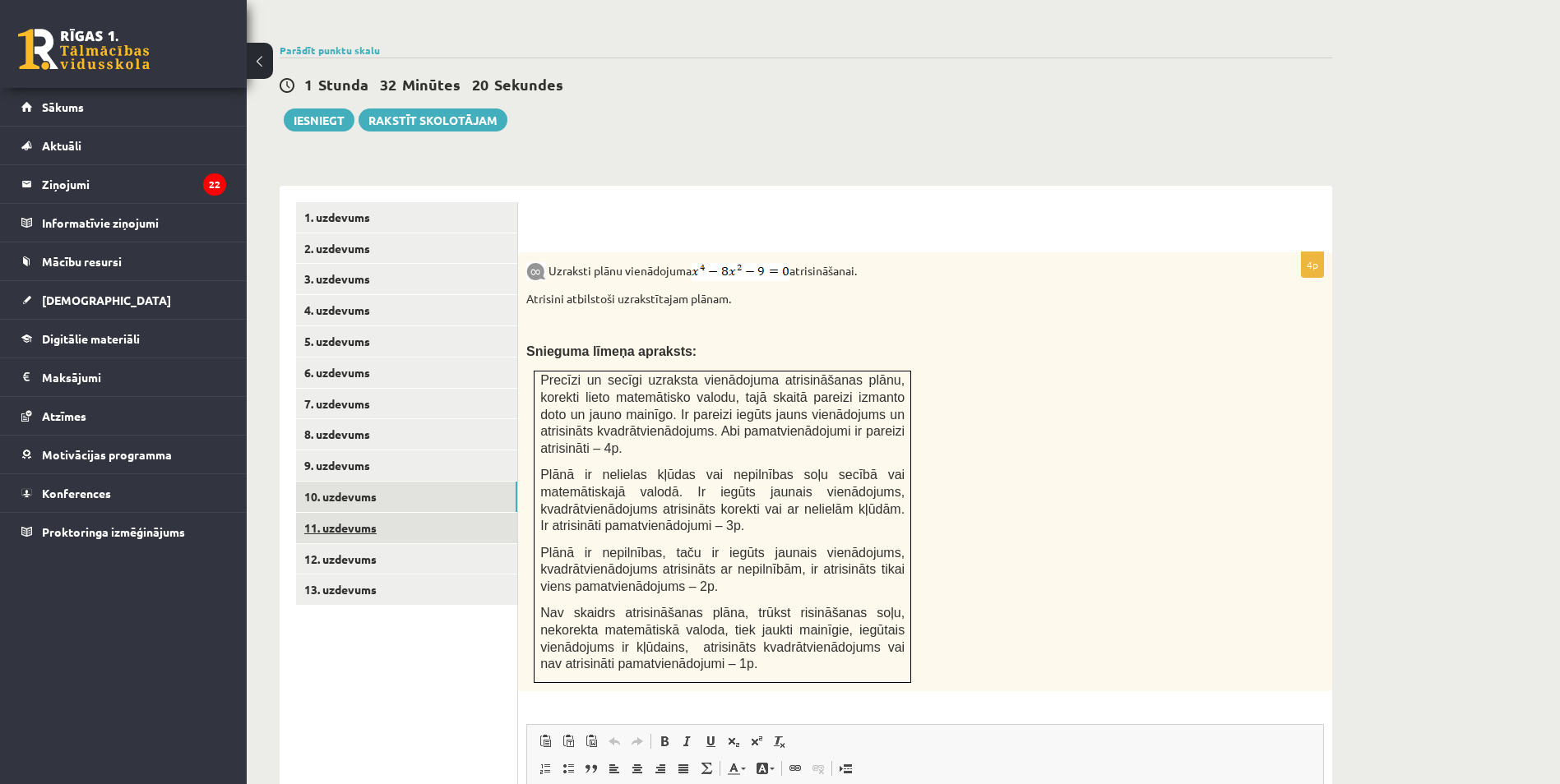
click at [349, 513] on link "11. uzdevums" at bounding box center [406, 529] width 221 height 31
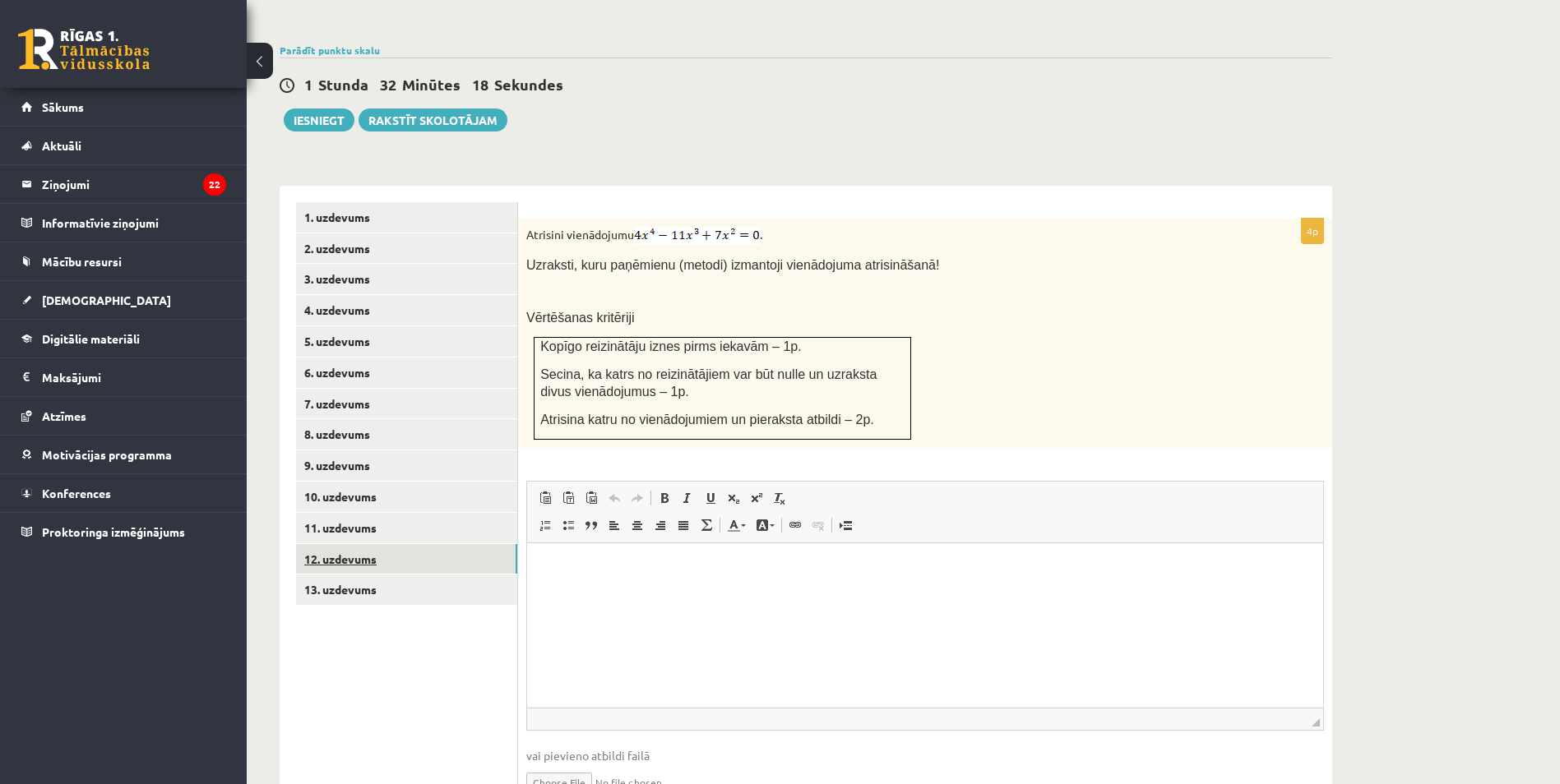
click at [343, 544] on link "12. uzdevums" at bounding box center [406, 559] width 221 height 31
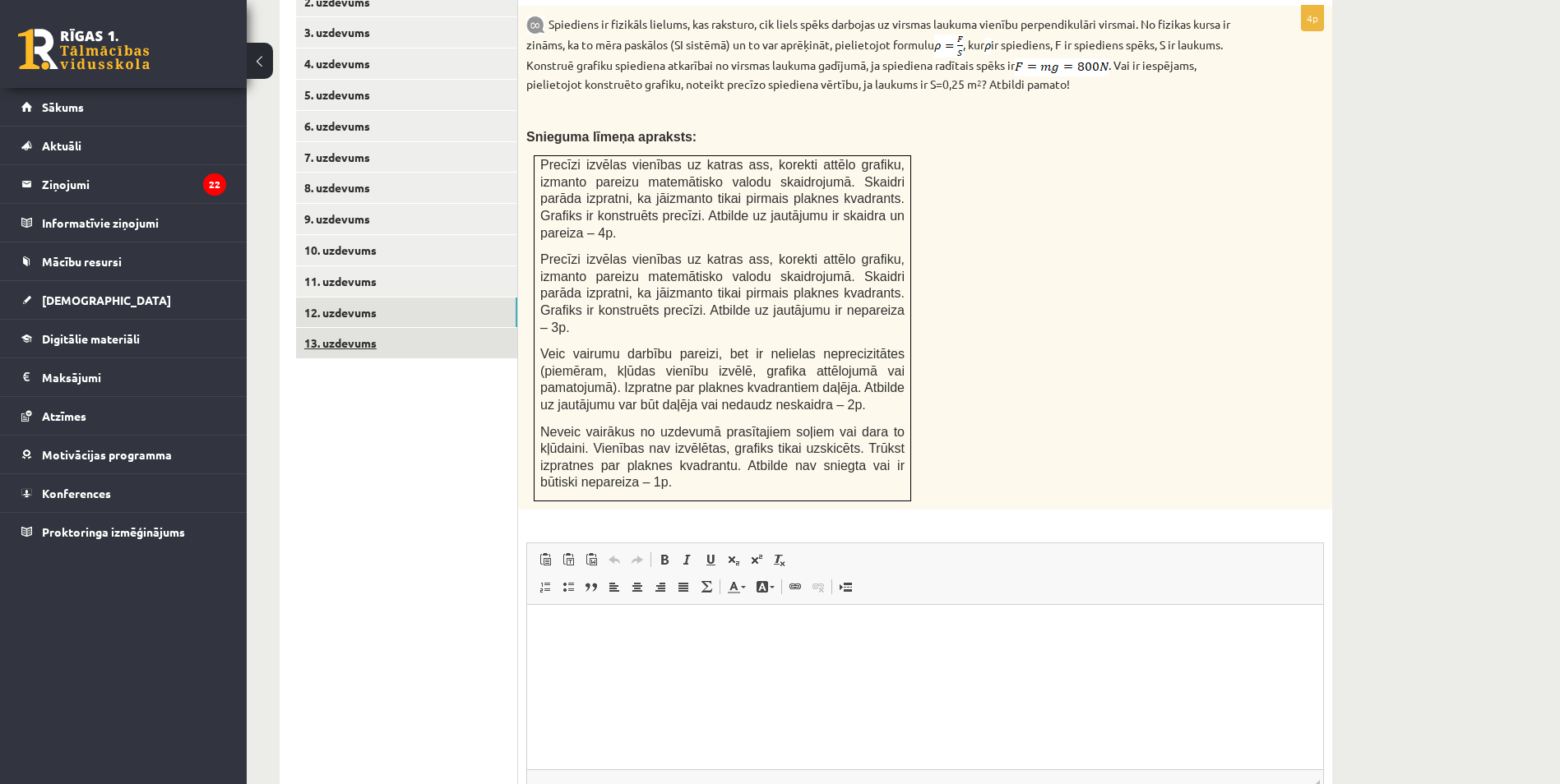
click at [354, 328] on link "13. uzdevums" at bounding box center [406, 343] width 221 height 31
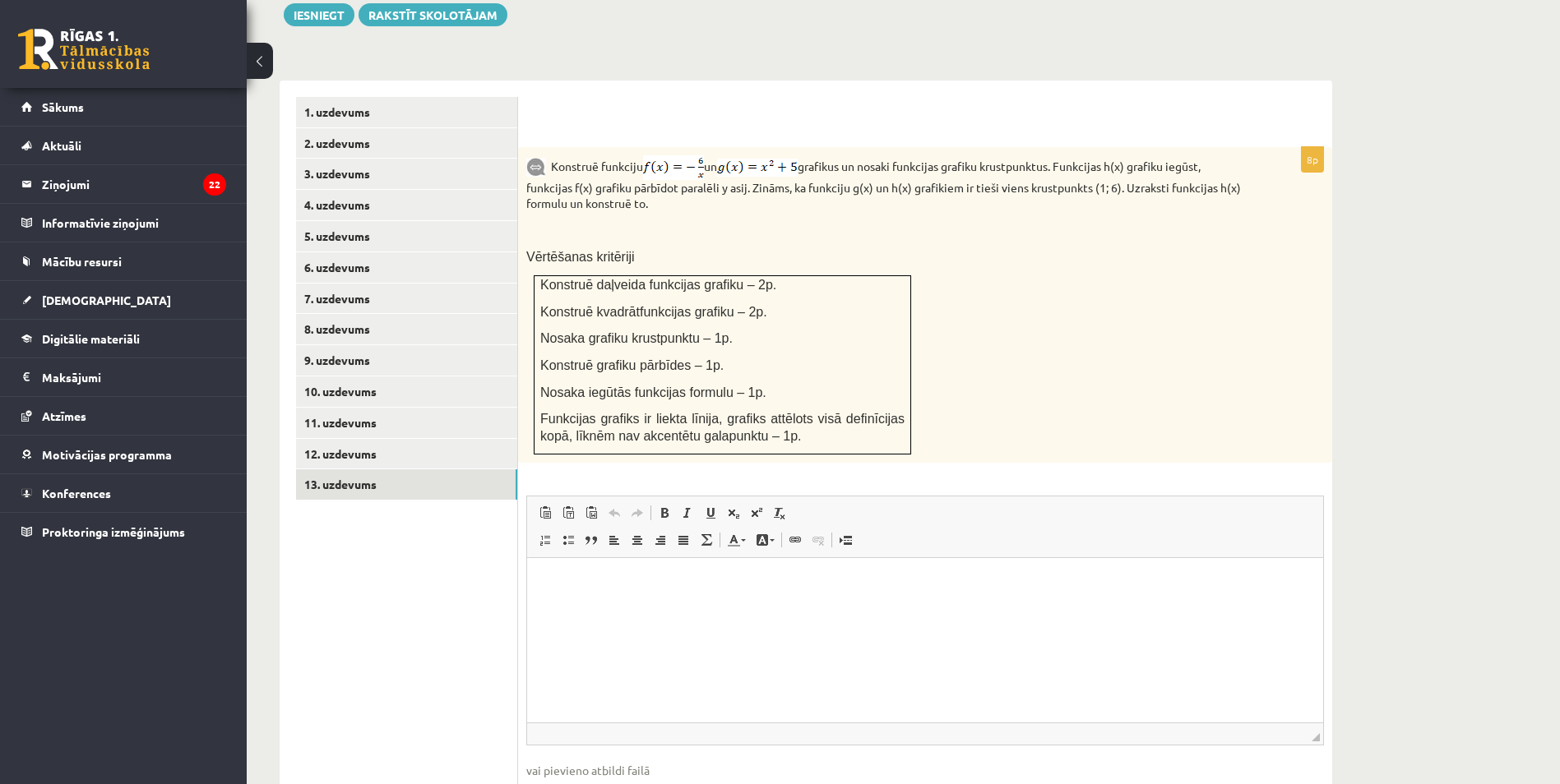
scroll to position [618, 0]
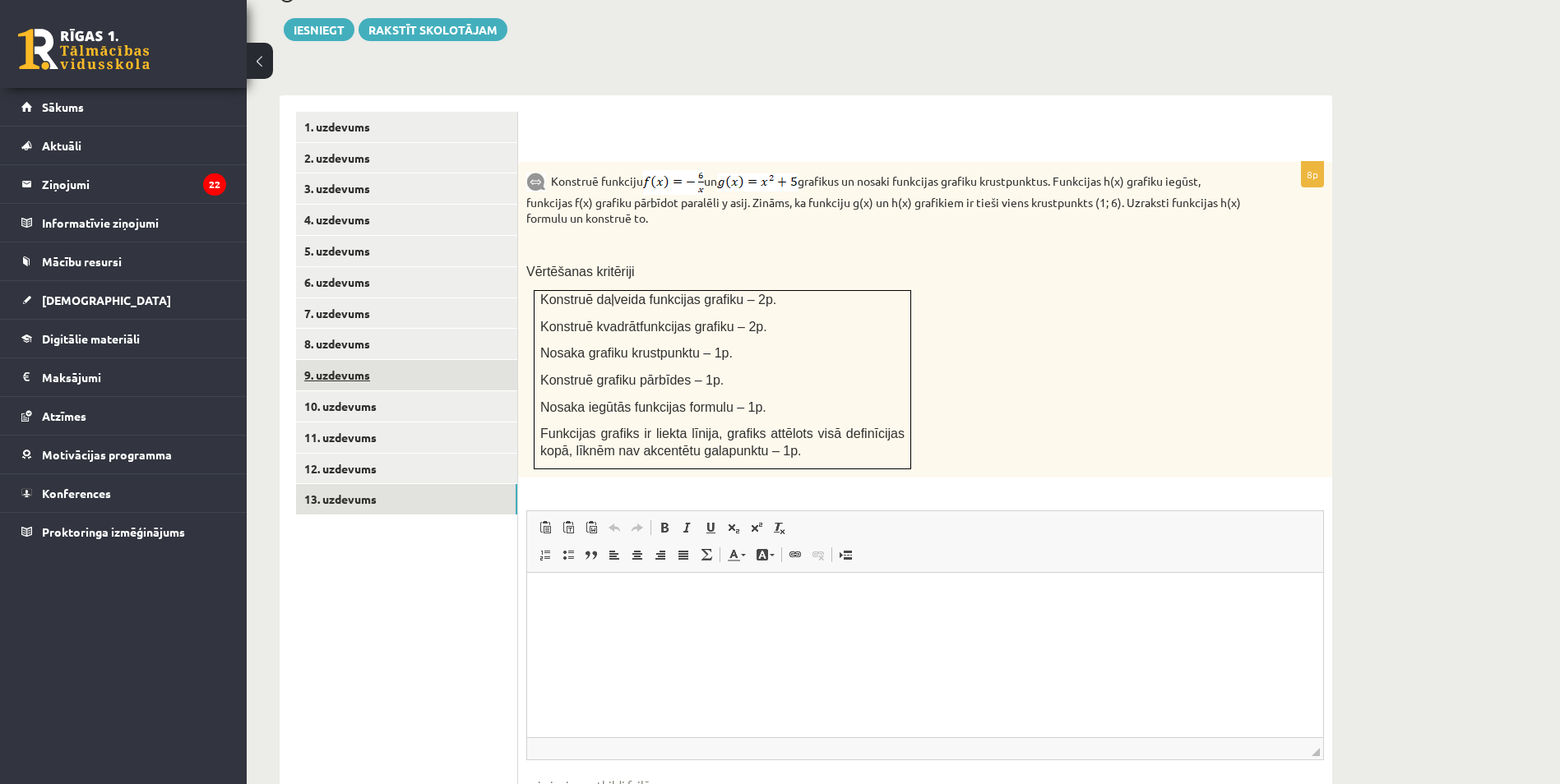
click at [342, 360] on link "9. uzdevums" at bounding box center [406, 376] width 221 height 31
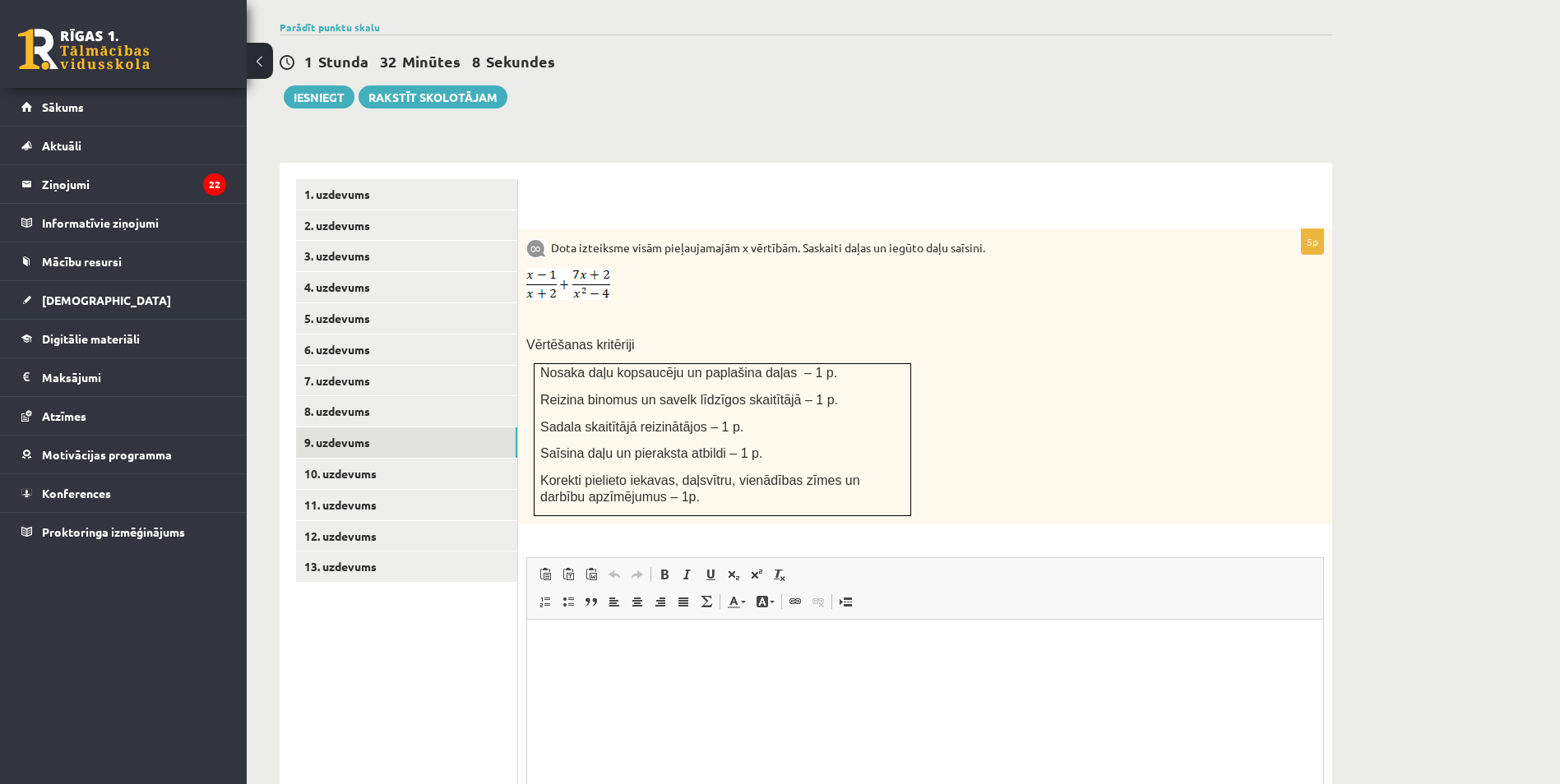
scroll to position [536, 0]
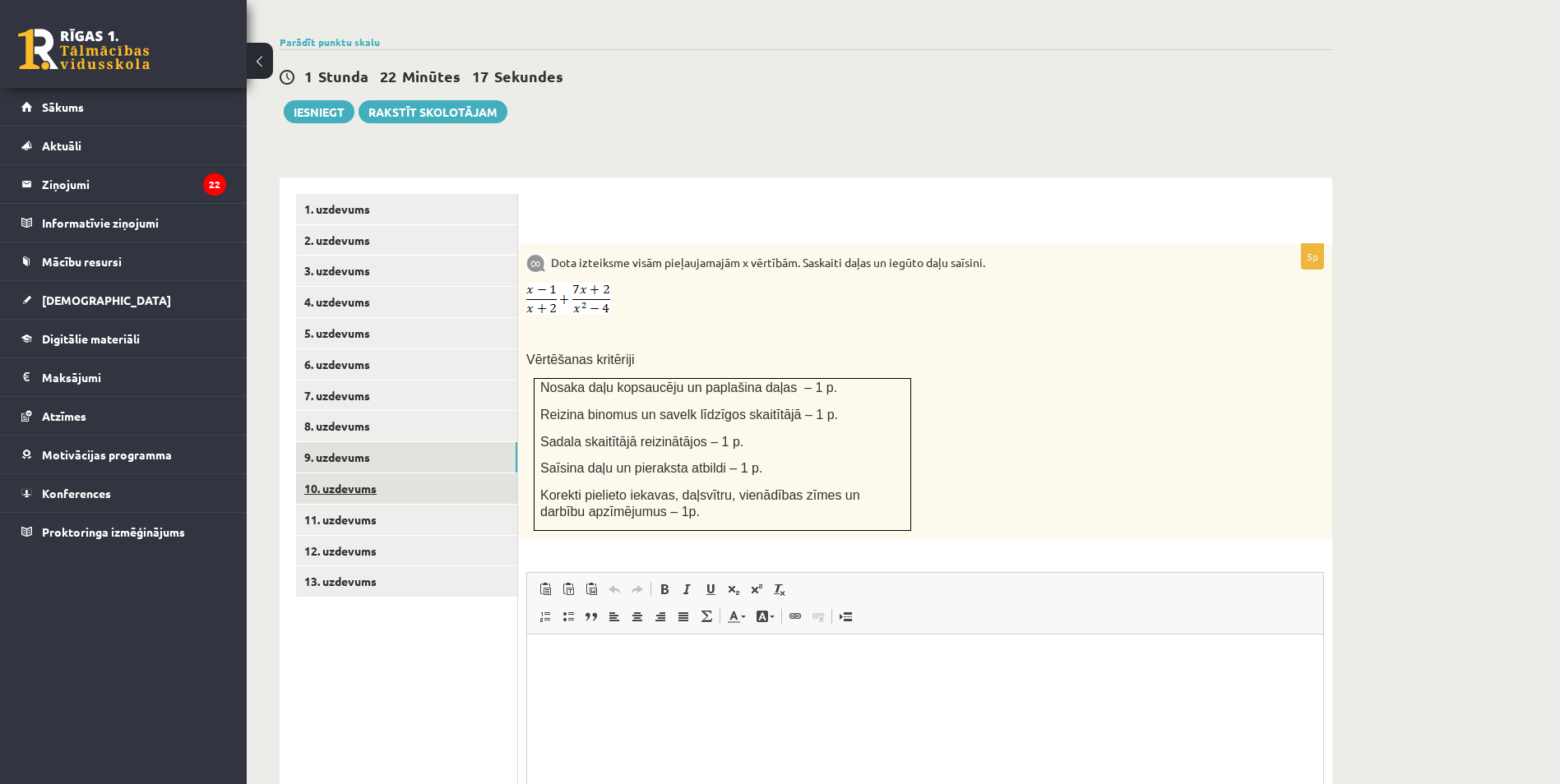
click at [361, 473] on link "10. uzdevums" at bounding box center [406, 489] width 221 height 31
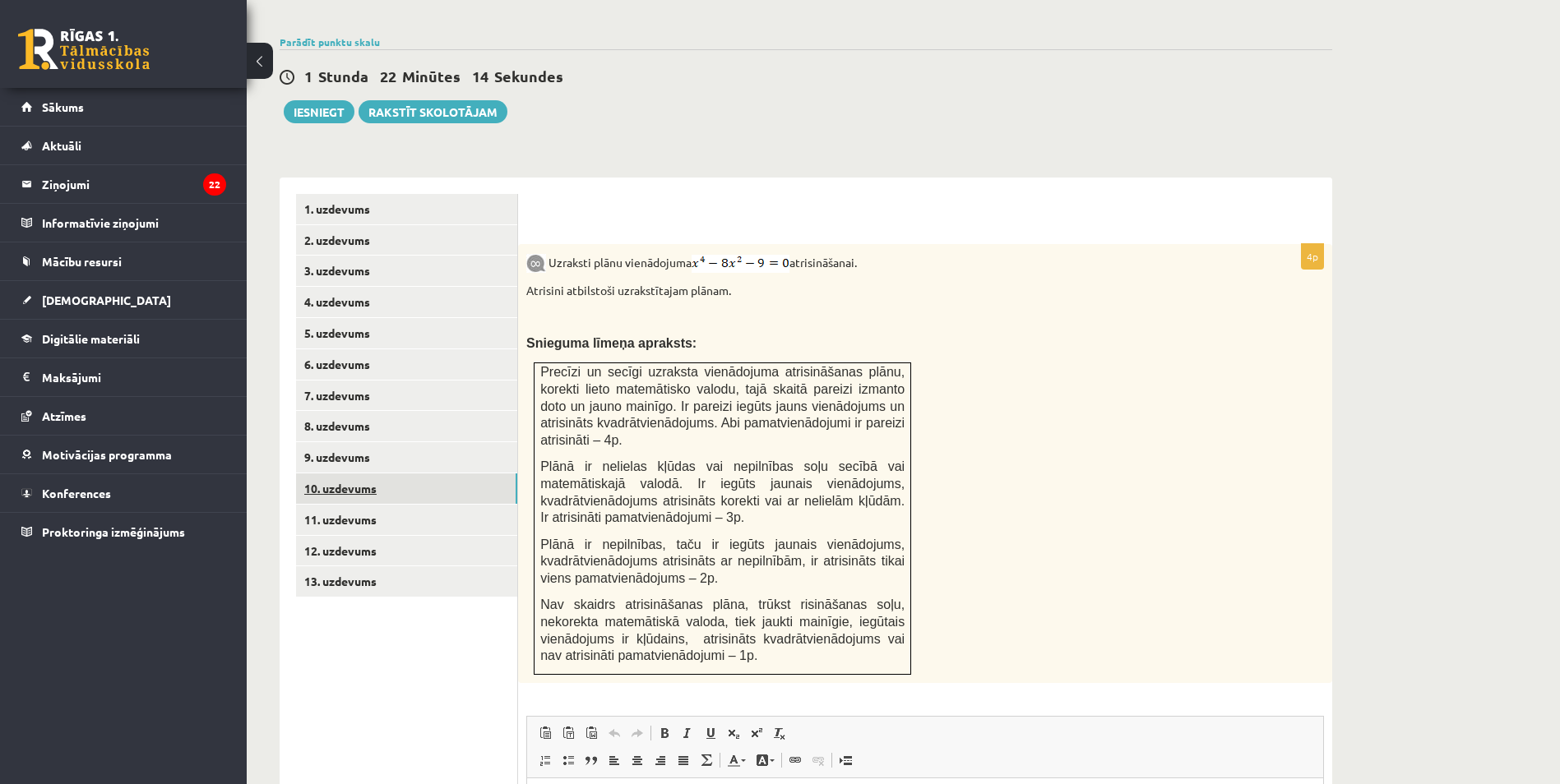
scroll to position [0, 0]
click at [340, 505] on link "11. uzdevums" at bounding box center [406, 520] width 221 height 31
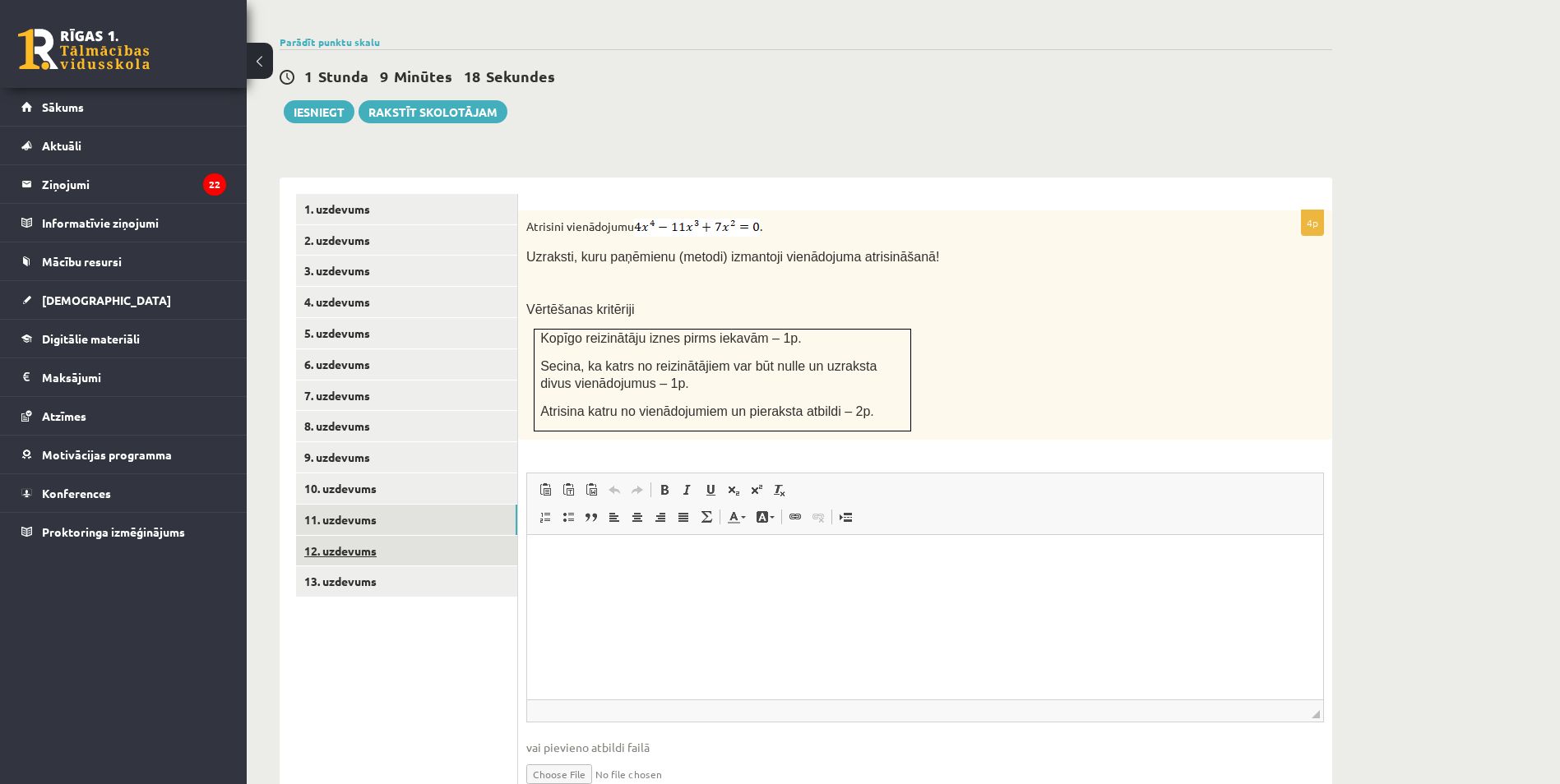
click at [343, 536] on link "12. uzdevums" at bounding box center [406, 552] width 221 height 31
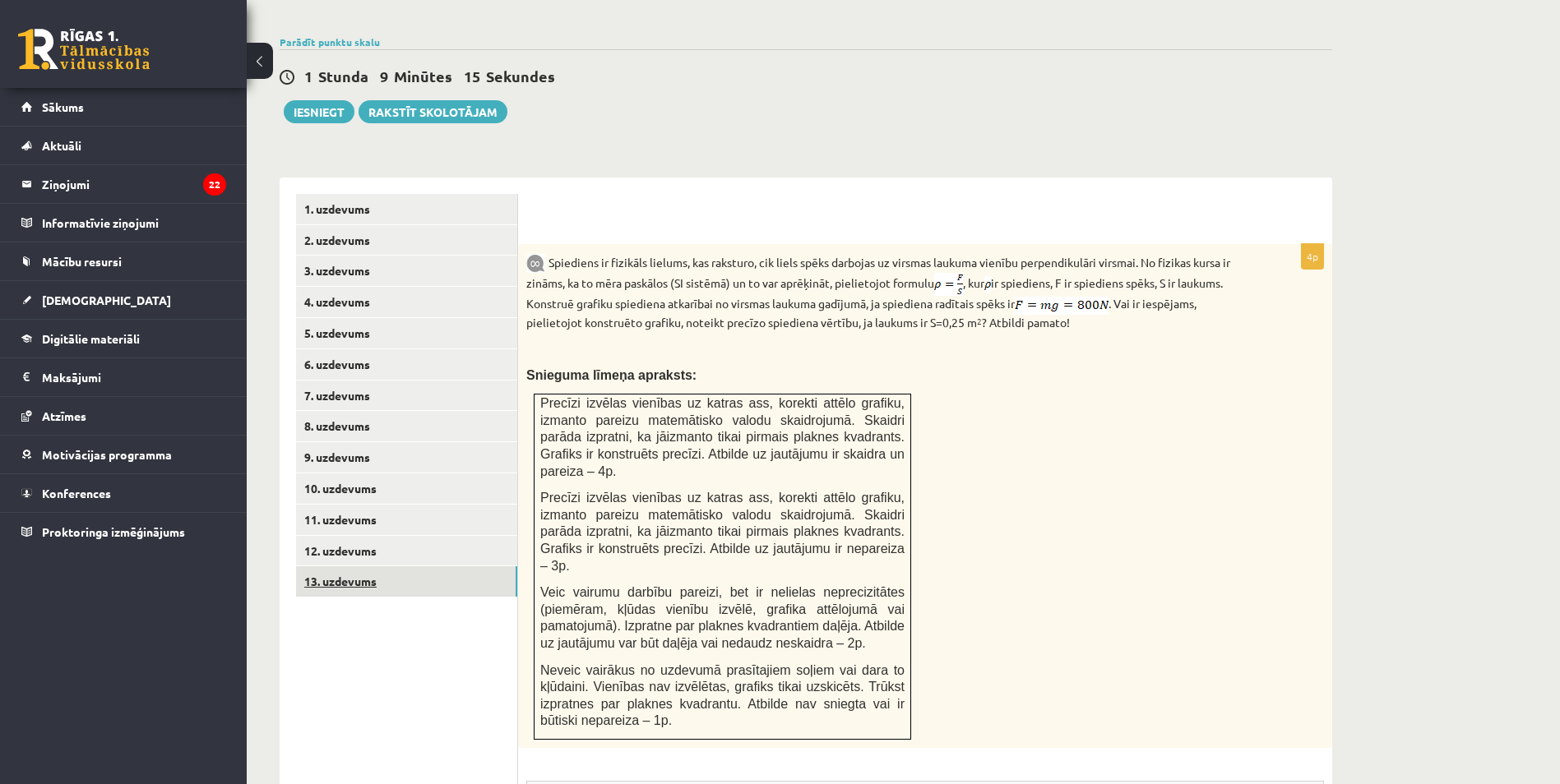
click at [369, 566] on link "13. uzdevums" at bounding box center [406, 582] width 221 height 31
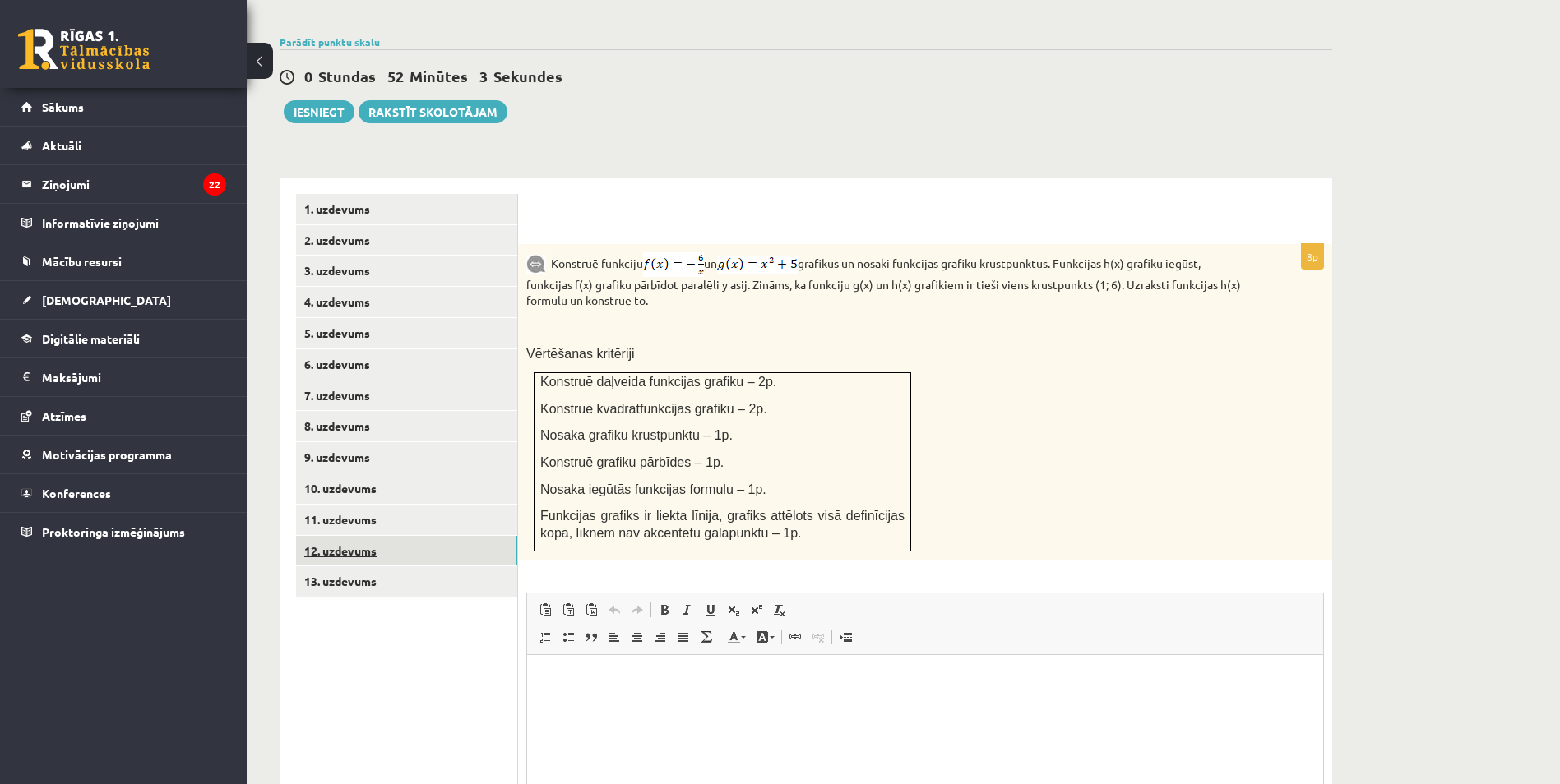
click at [358, 536] on link "12. uzdevums" at bounding box center [406, 552] width 221 height 31
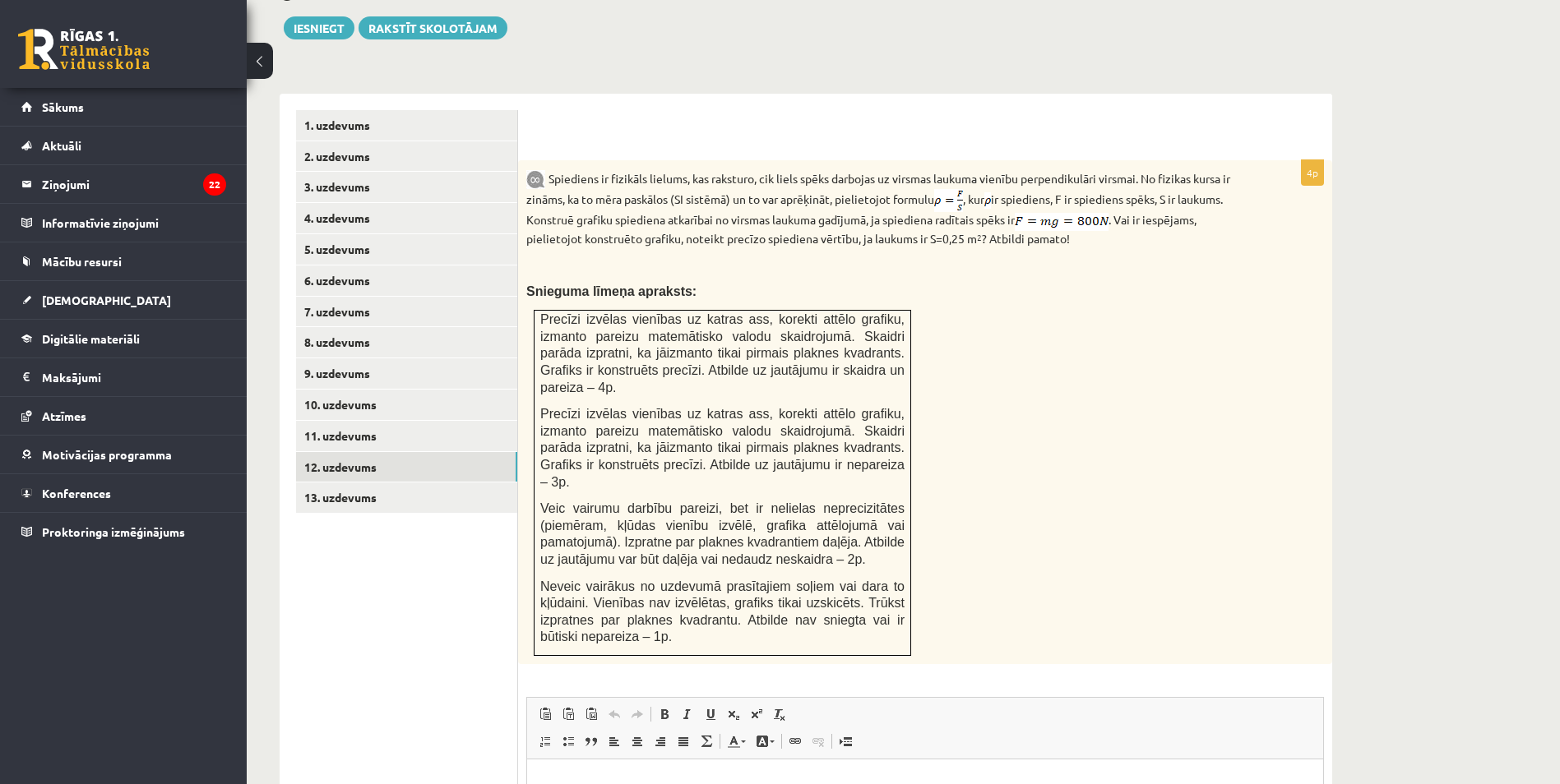
scroll to position [618, 0]
click at [337, 329] on link "8. uzdevums" at bounding box center [406, 344] width 221 height 31
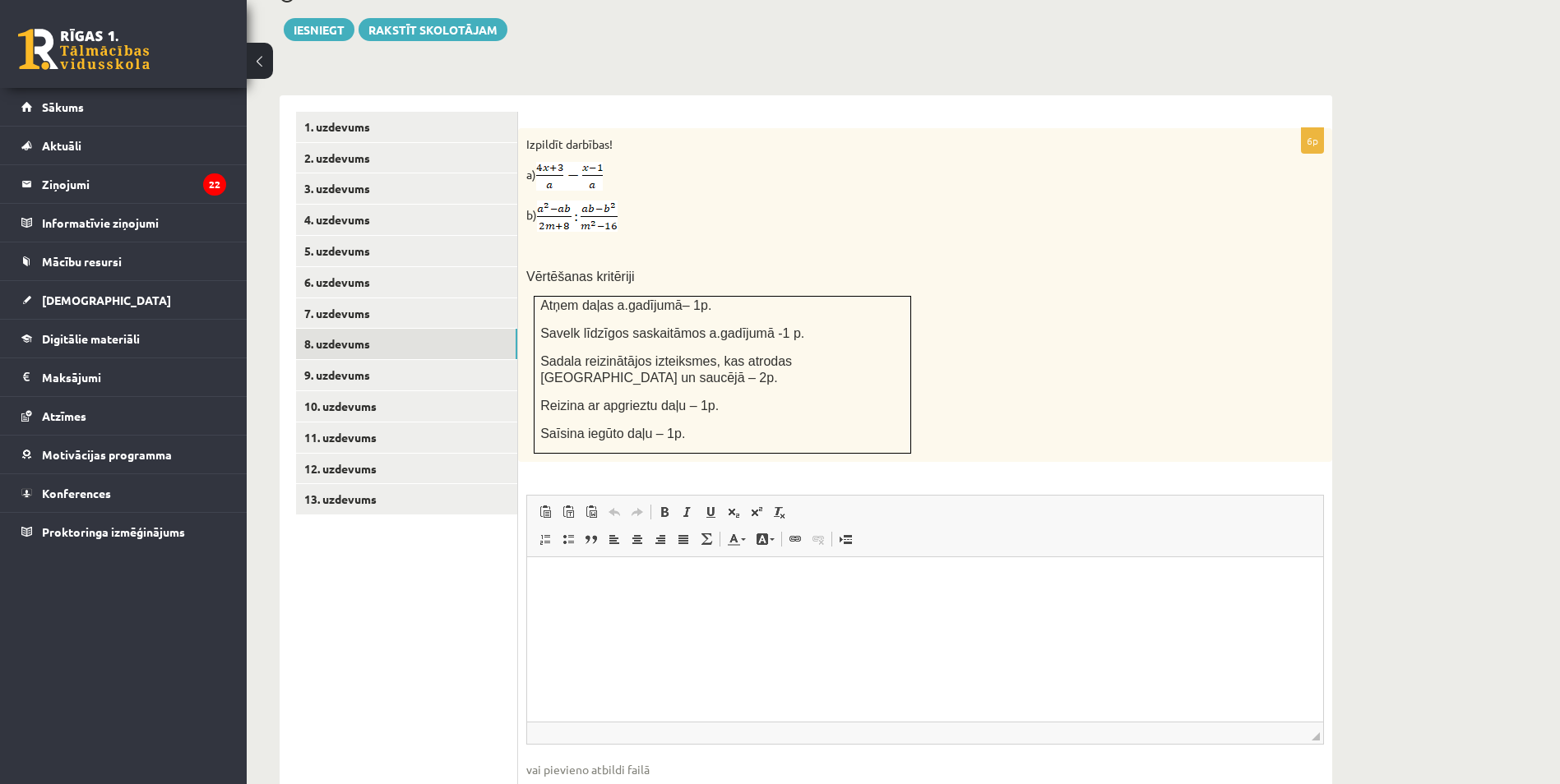
scroll to position [0, 0]
click at [572, 695] on fieldset "Rich Text Editor, wiswyg-editor-user-answer-47433947689280 Editor toolbars Past…" at bounding box center [925, 661] width 798 height 334
click at [572, 778] on input "file" at bounding box center [925, 794] width 798 height 33
type input "**********"
click at [341, 360] on link "9. uzdevums" at bounding box center [406, 376] width 221 height 31
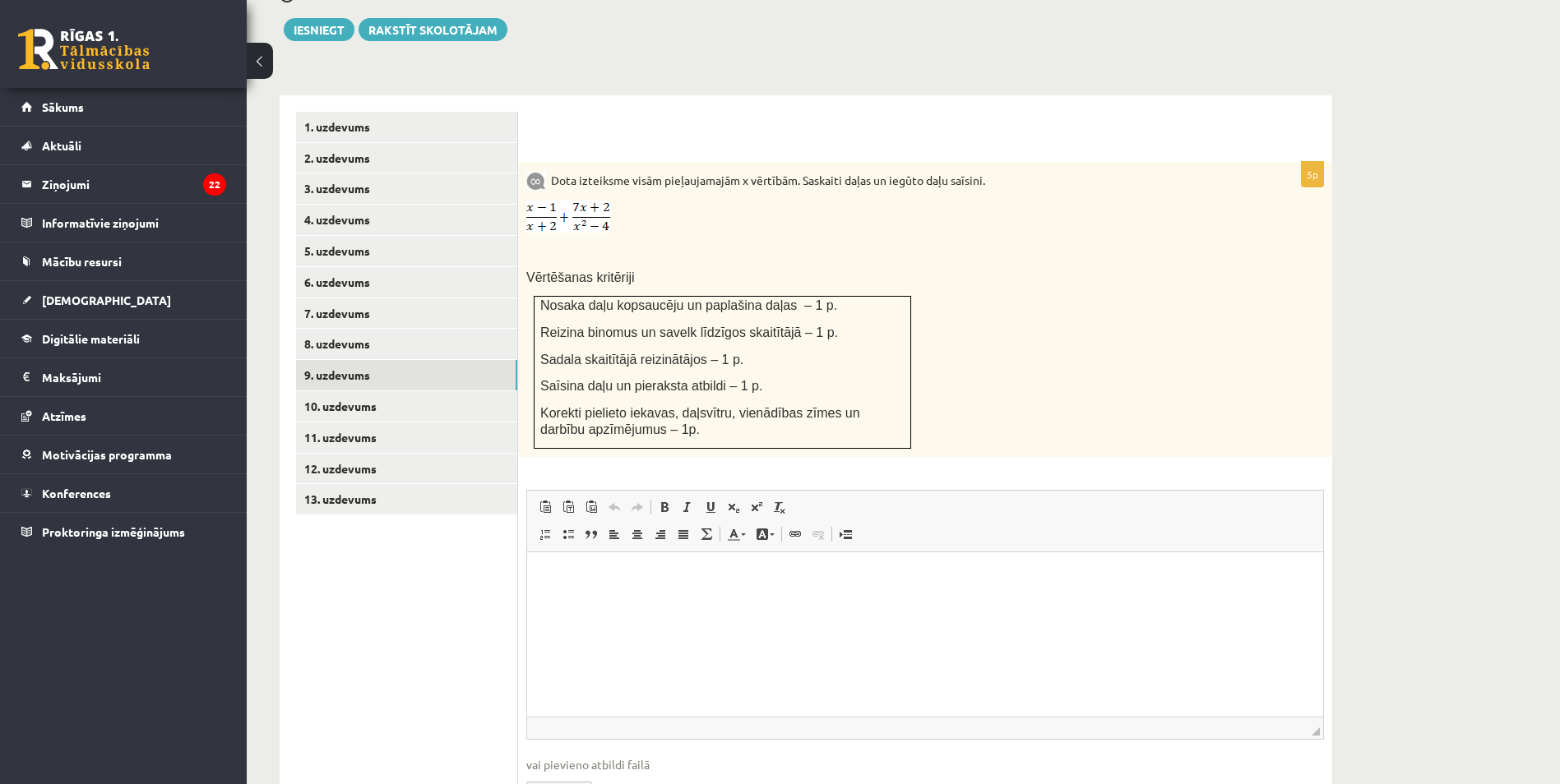
click at [579, 774] on input "file" at bounding box center [925, 790] width 798 height 33
type input "**********"
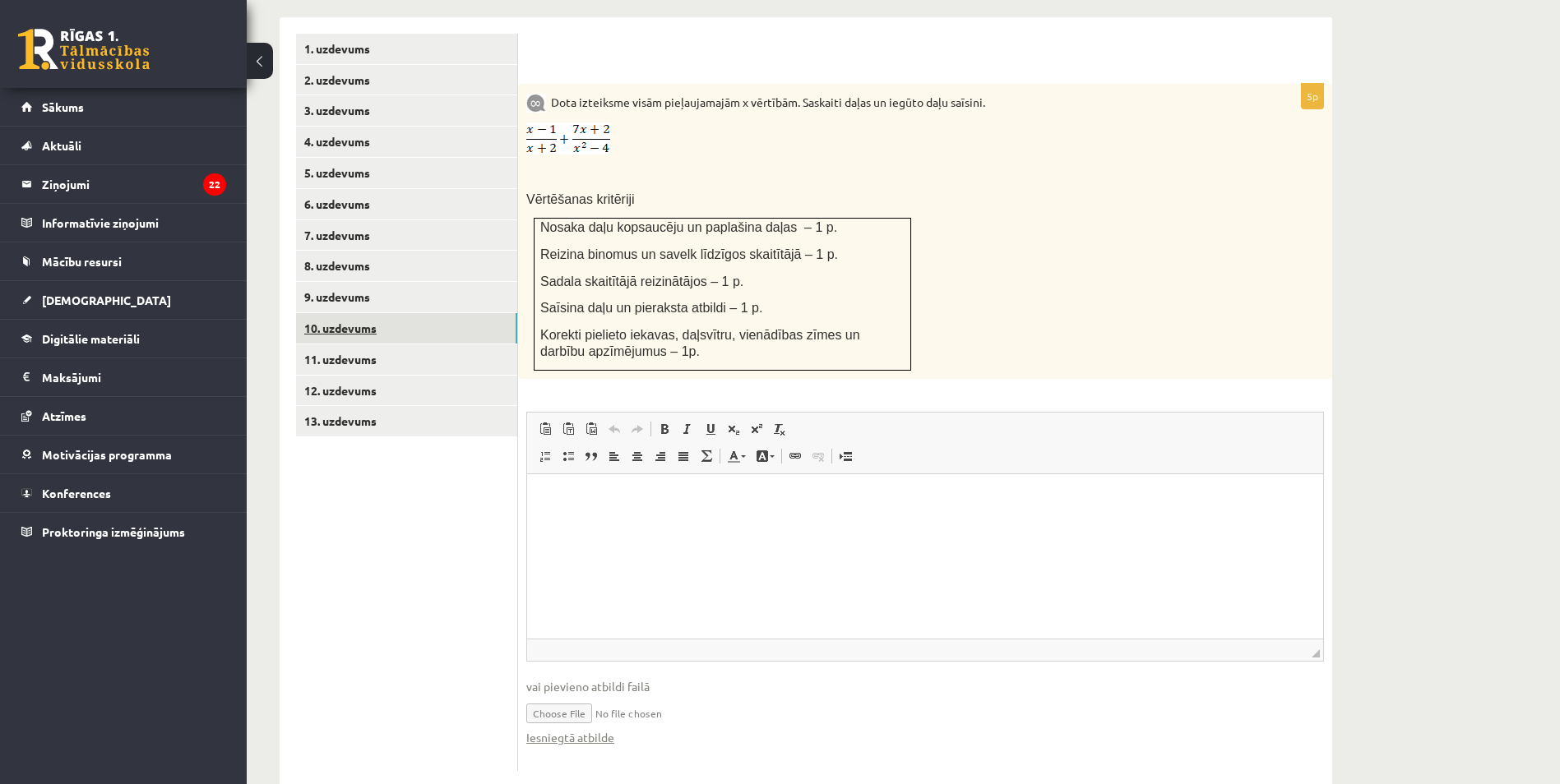
click at [343, 313] on link "10. uzdevums" at bounding box center [406, 329] width 221 height 31
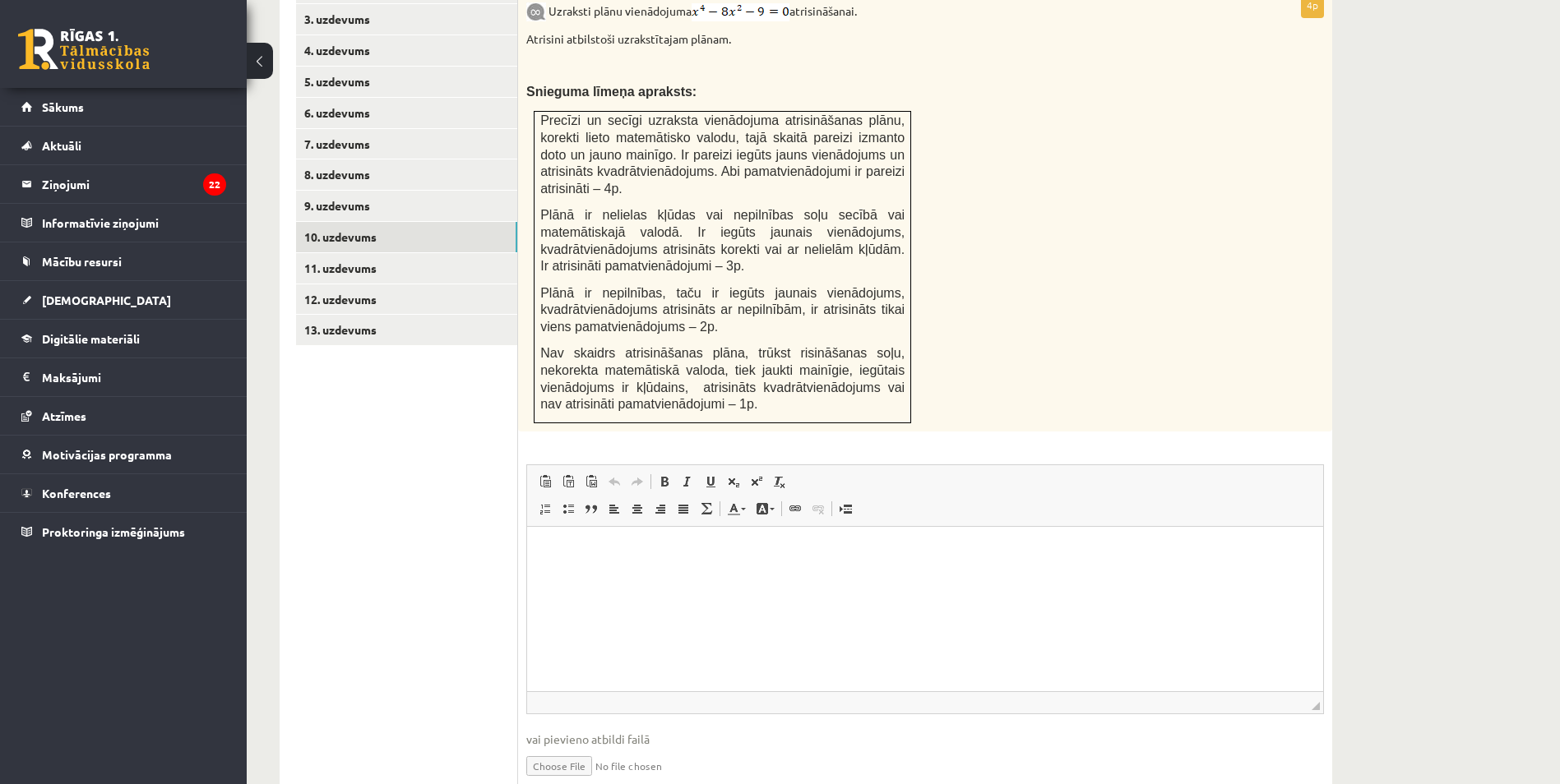
scroll to position [789, 0]
click at [566, 746] on input "file" at bounding box center [925, 763] width 798 height 33
type input "**********"
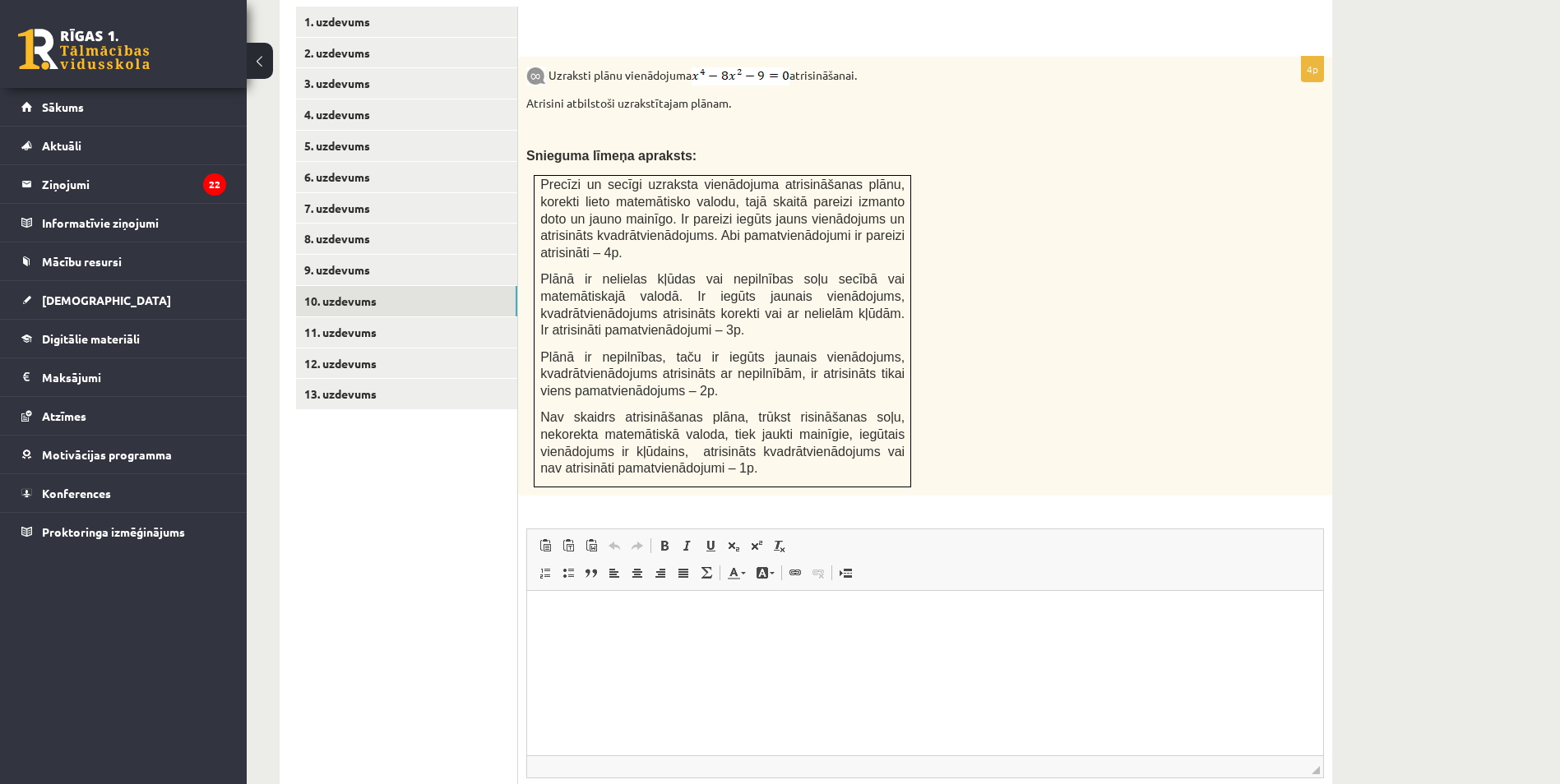
scroll to position [707, 0]
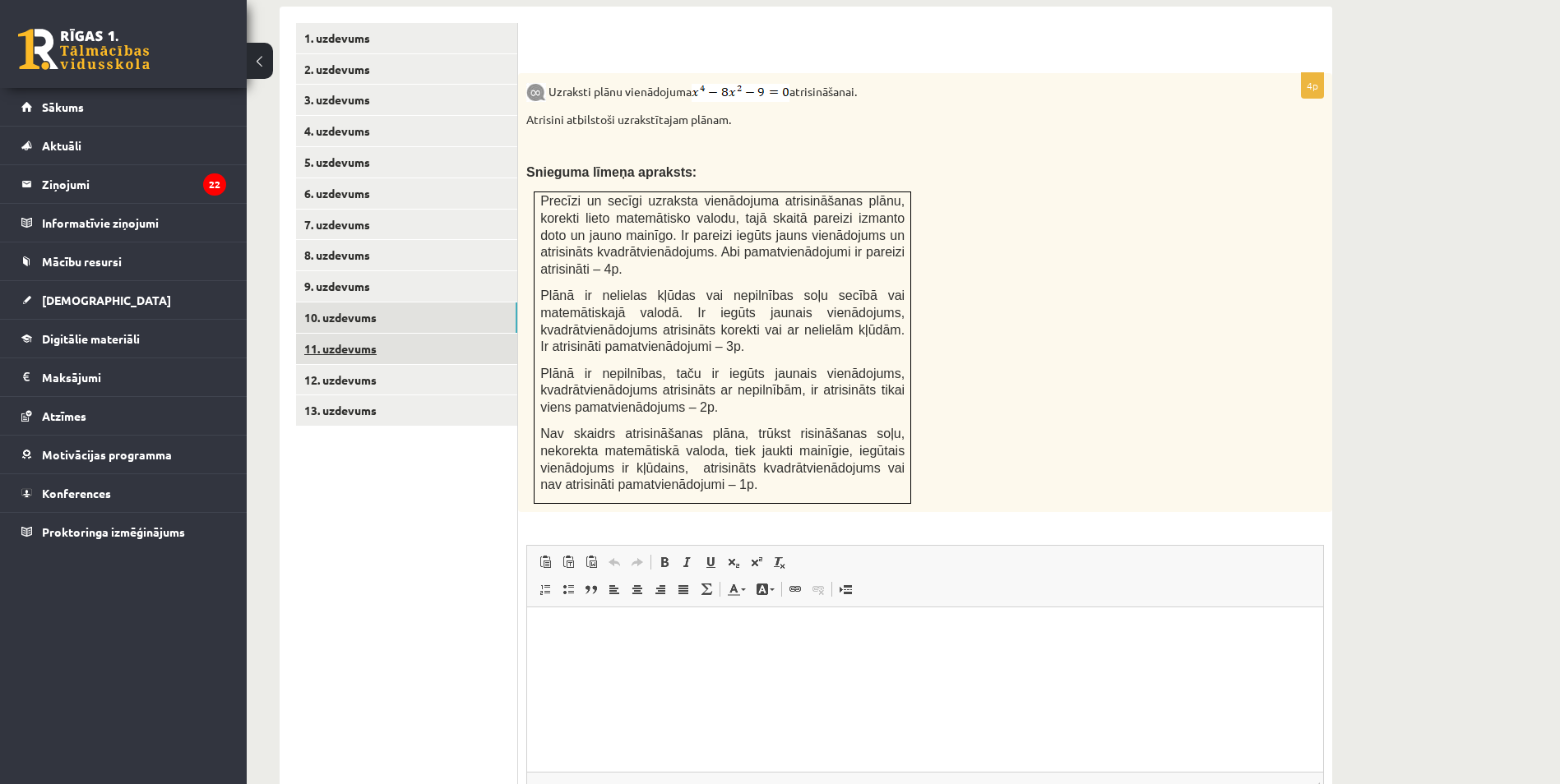
click at [367, 334] on link "11. uzdevums" at bounding box center [406, 349] width 221 height 31
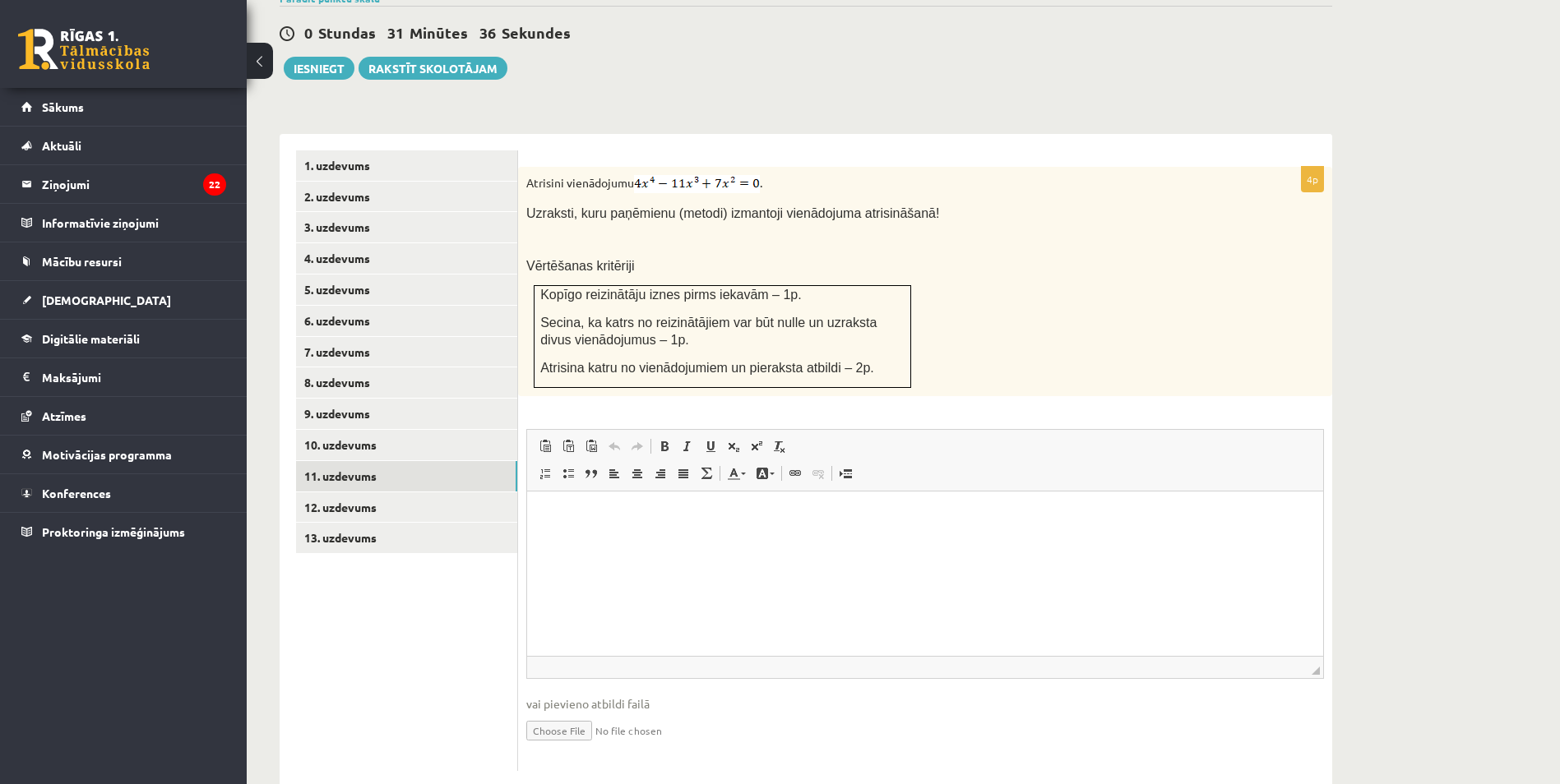
scroll to position [0, 0]
click at [572, 712] on input "file" at bounding box center [925, 728] width 798 height 33
type input "**********"
click at [359, 493] on link "12. uzdevums" at bounding box center [406, 508] width 221 height 31
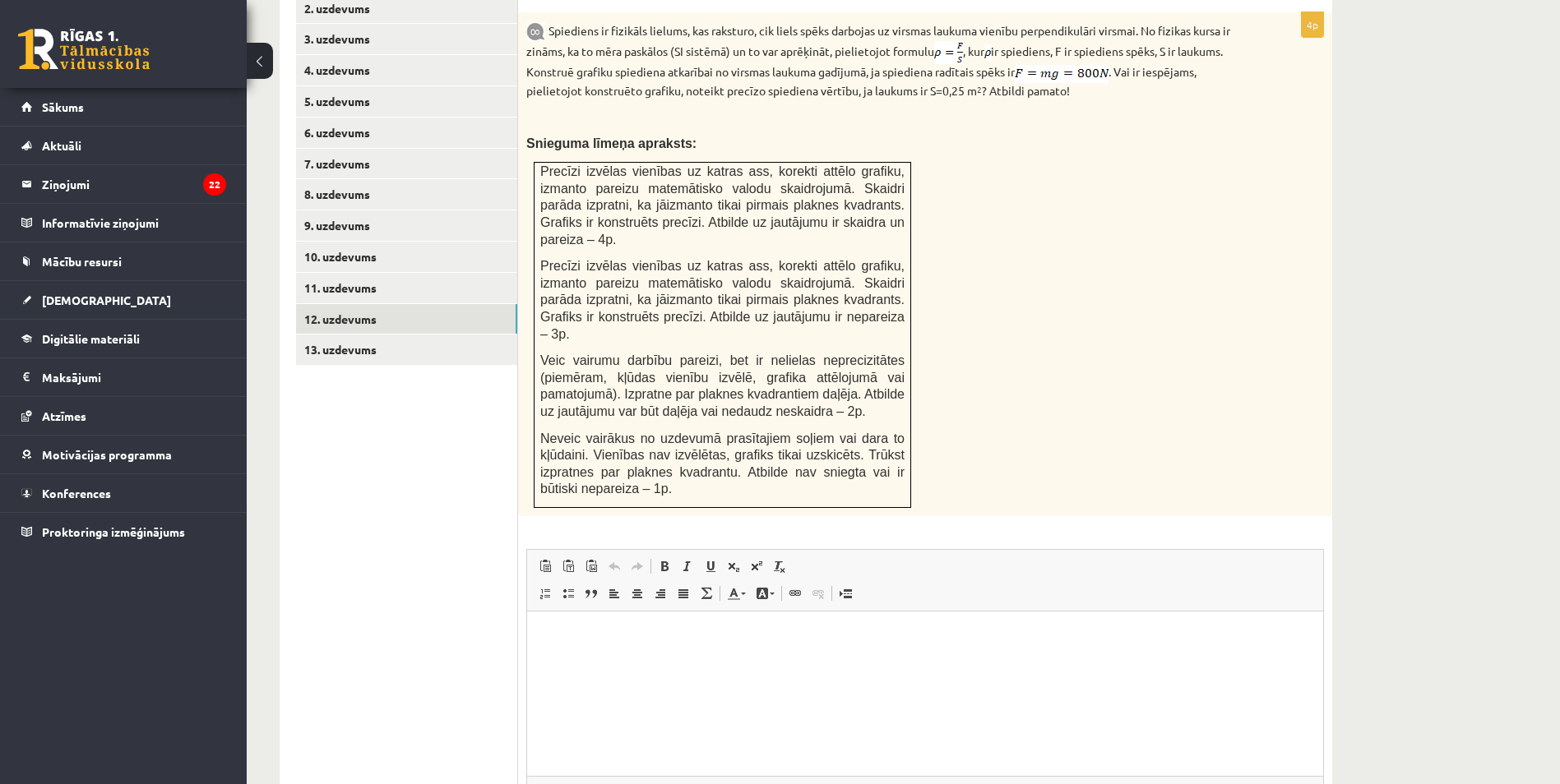
scroll to position [854, 0]
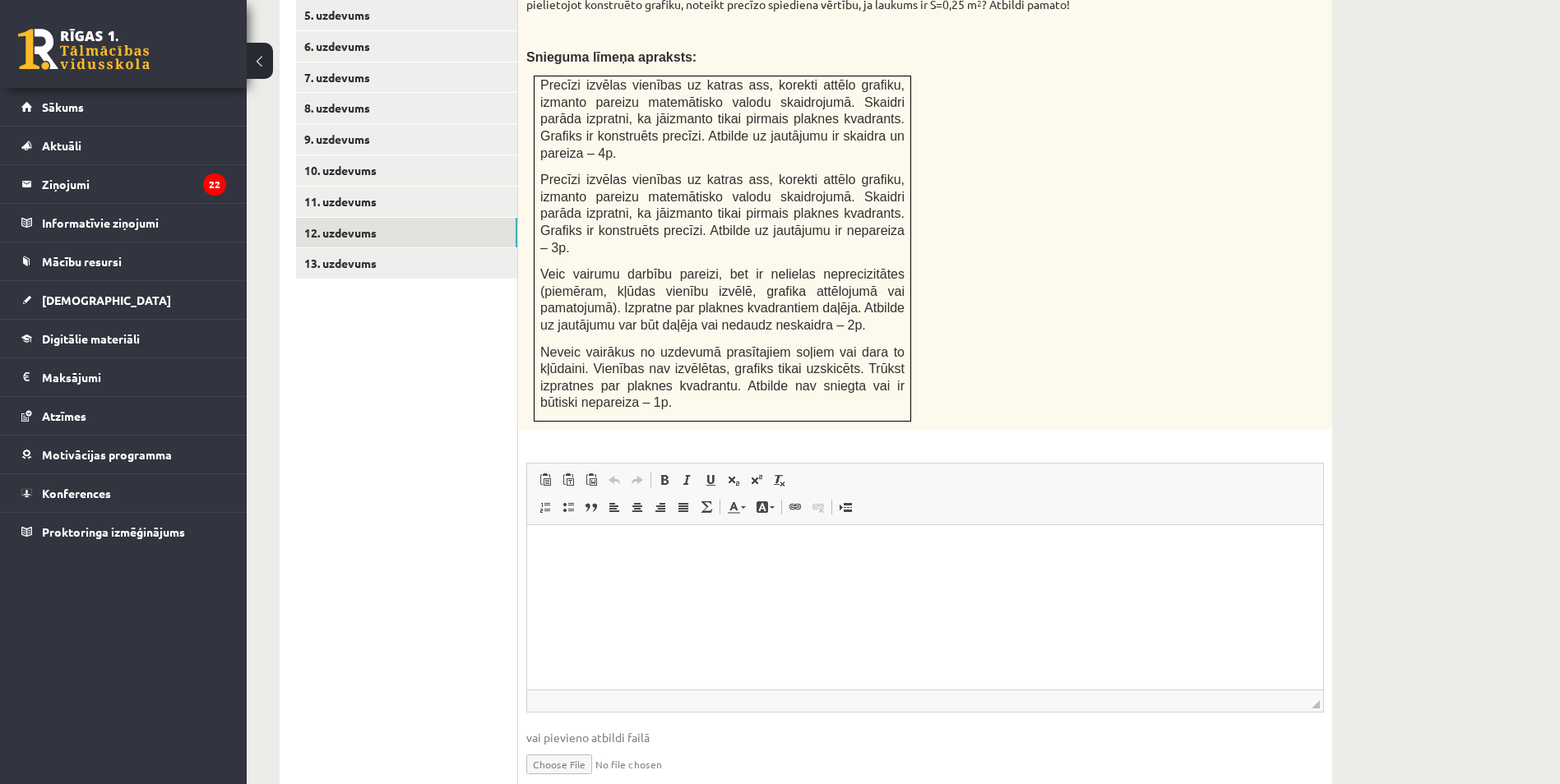
click at [574, 746] on input "file" at bounding box center [925, 763] width 798 height 33
type input "**********"
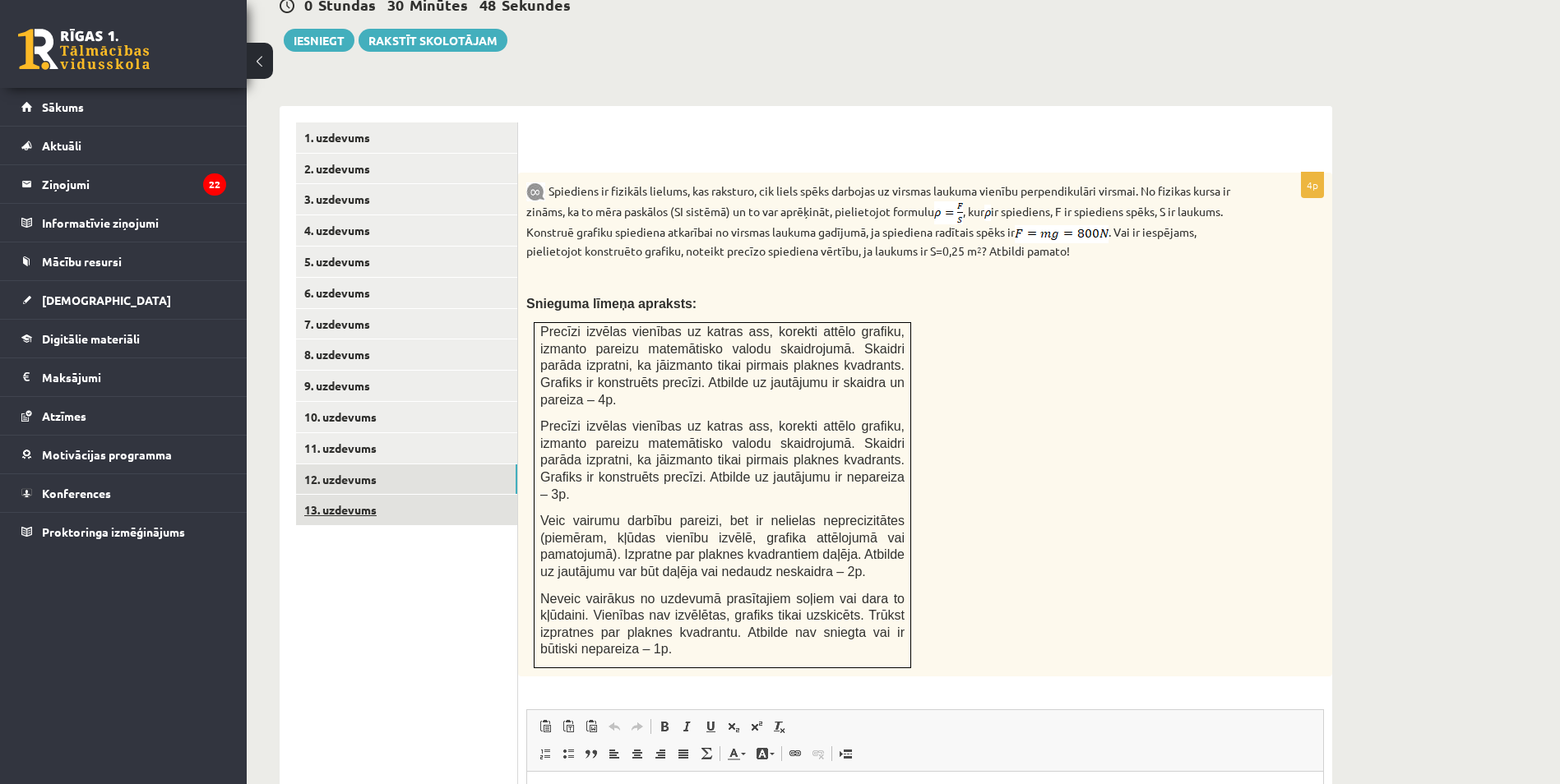
click at [343, 494] on link "13. uzdevums" at bounding box center [406, 510] width 221 height 31
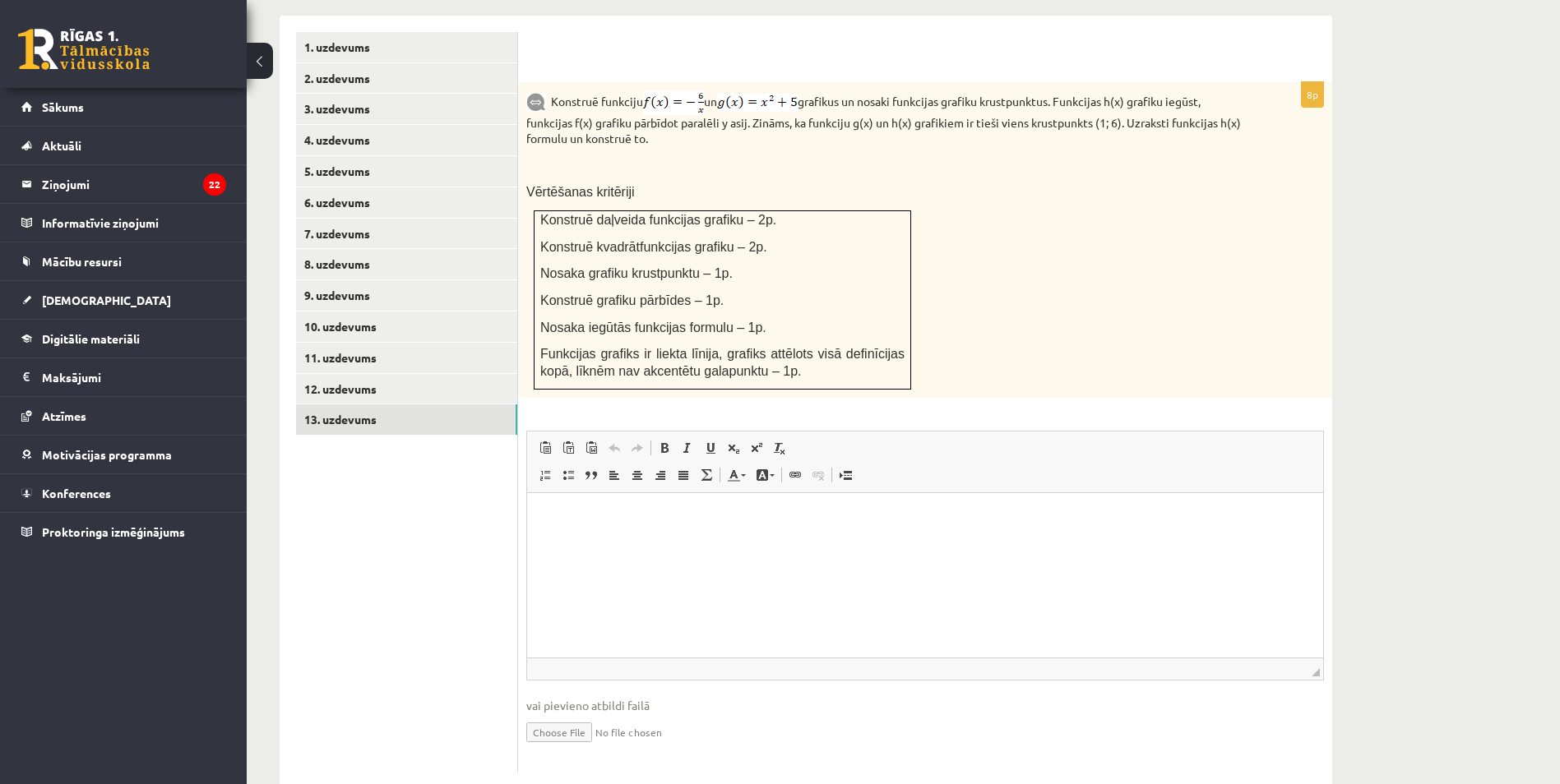
scroll to position [700, 0]
click at [563, 712] on input "file" at bounding box center [925, 728] width 798 height 33
type input "**********"
click at [587, 746] on link "Iesniegtā atbilde" at bounding box center [570, 754] width 88 height 17
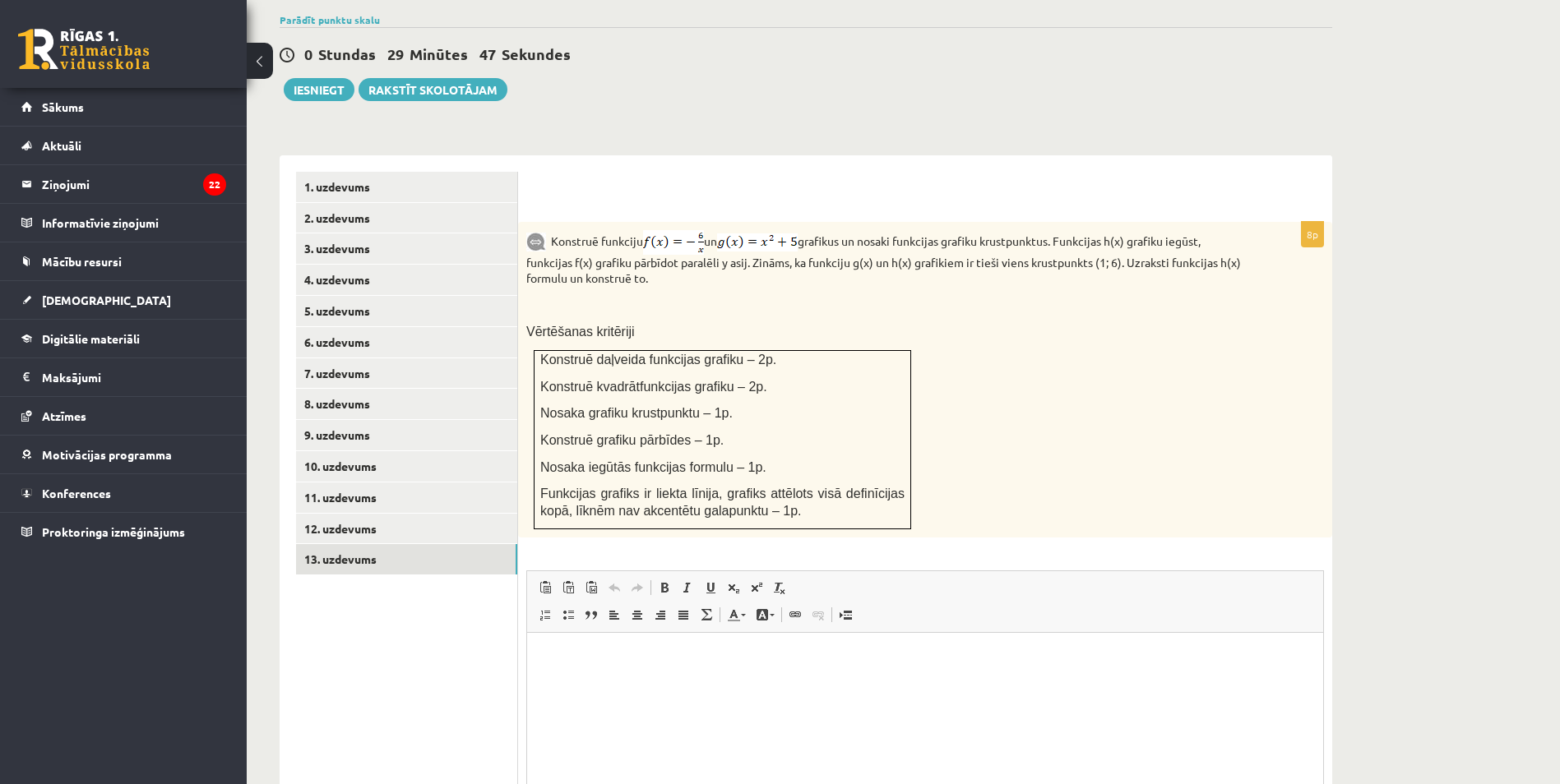
scroll to position [553, 0]
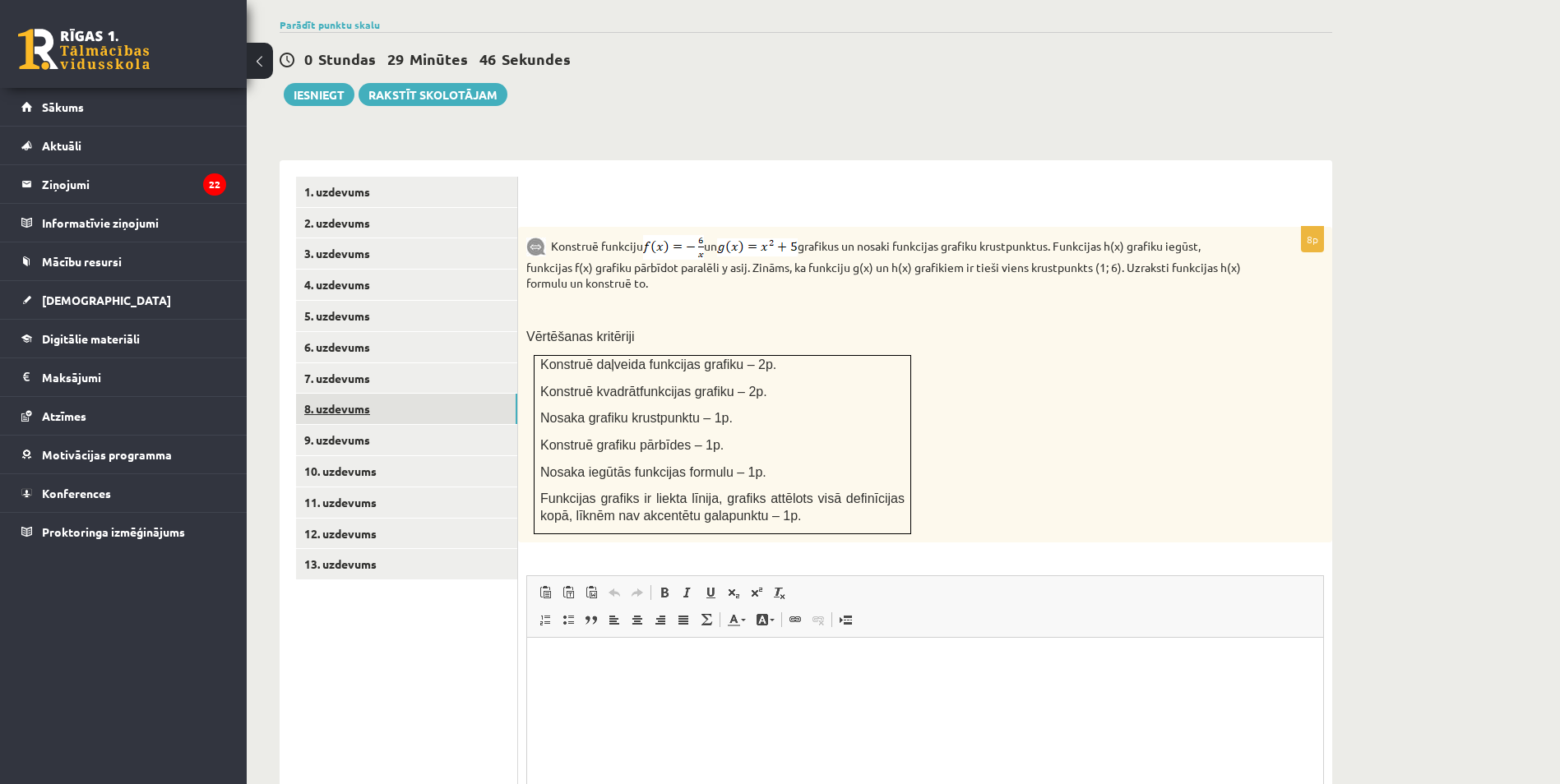
click at [331, 394] on link "8. uzdevums" at bounding box center [406, 409] width 221 height 31
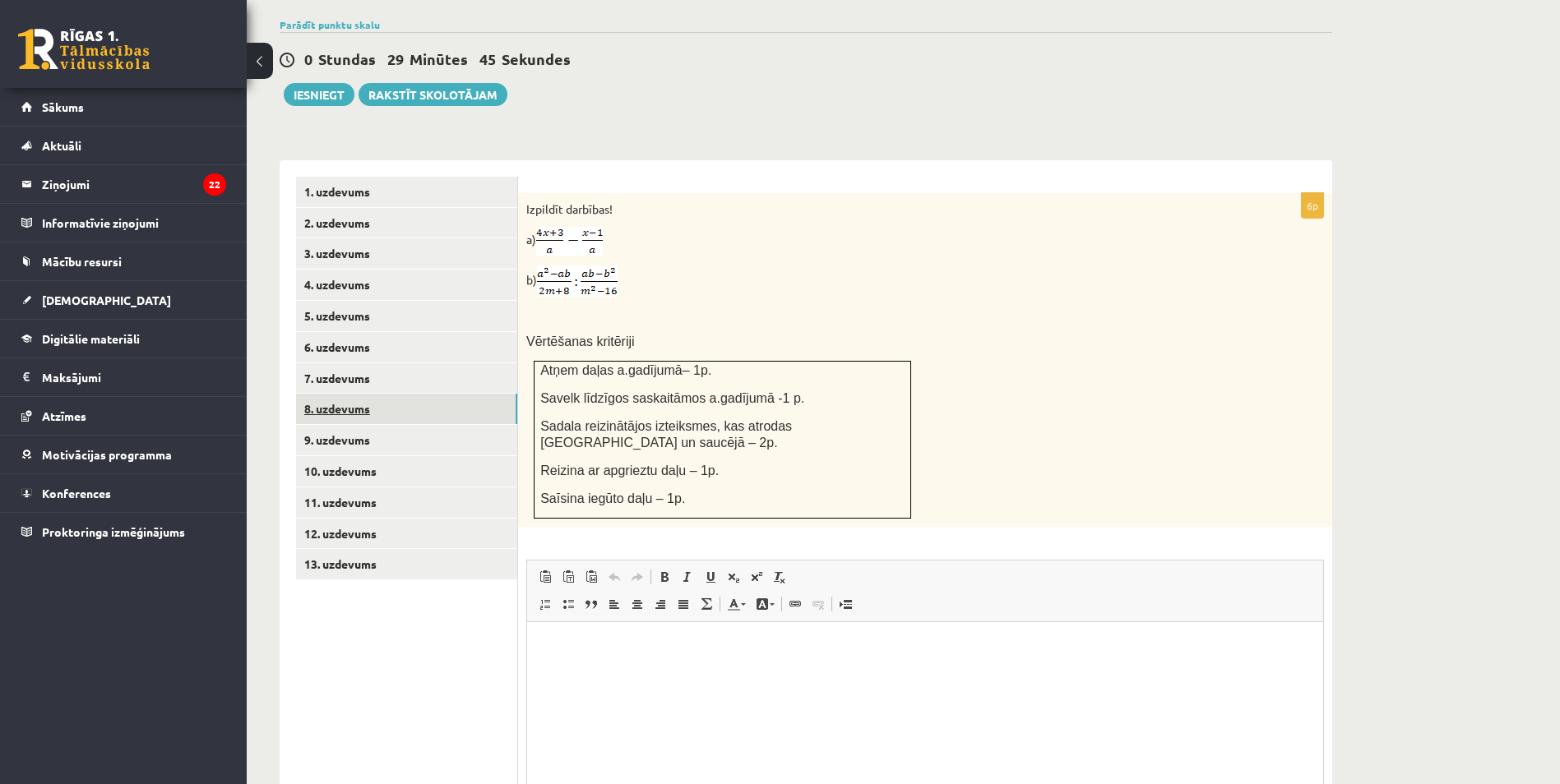
scroll to position [0, 0]
click at [339, 363] on link "7. uzdevums" at bounding box center [406, 378] width 221 height 31
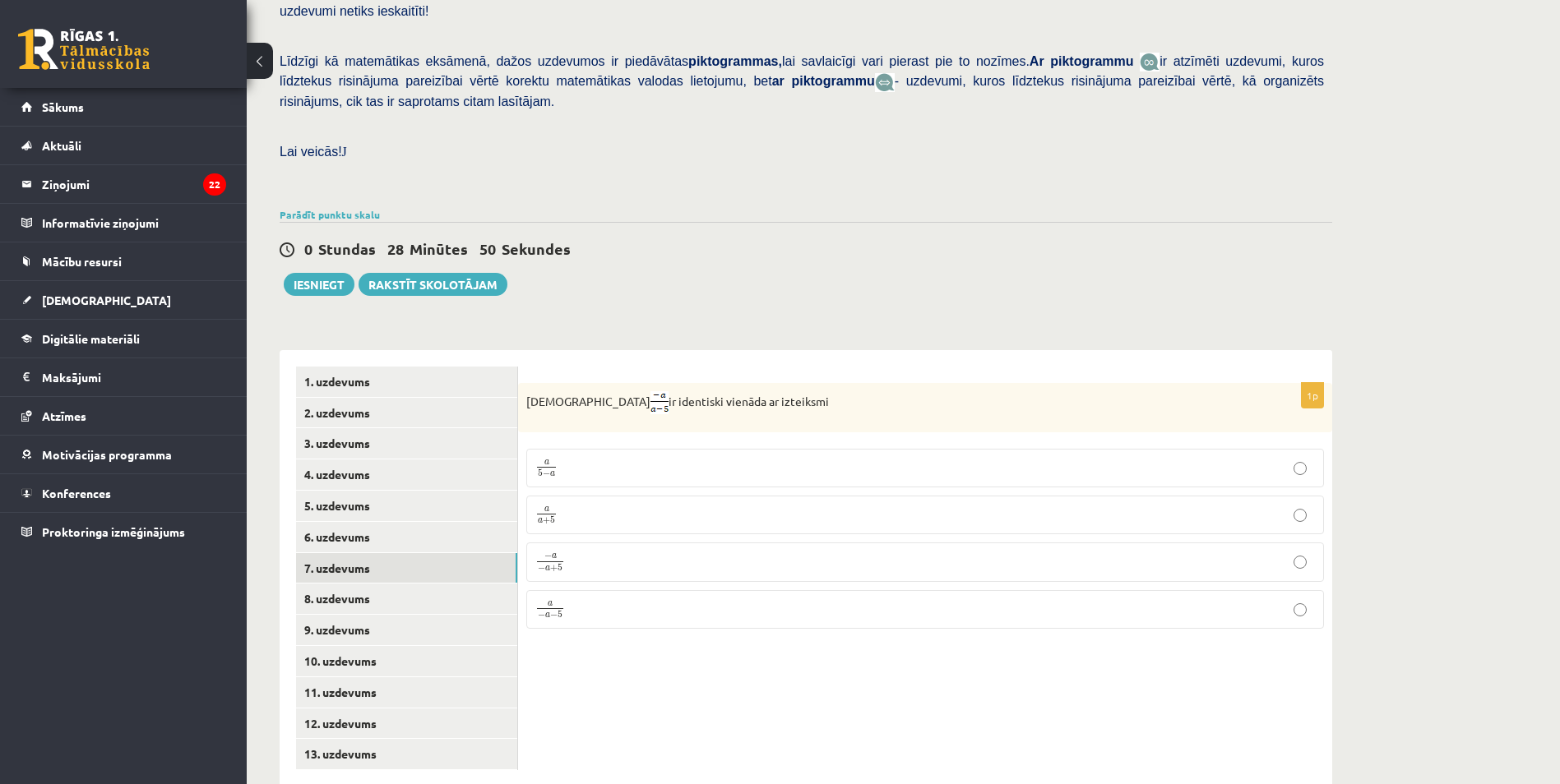
drag, startPoint x: 798, startPoint y: 418, endPoint x: 680, endPoint y: 313, distance: 158.0
click at [680, 334] on div "**********" at bounding box center [806, 560] width 1053 height 453
click at [343, 522] on link "6. uzdevums" at bounding box center [406, 537] width 221 height 31
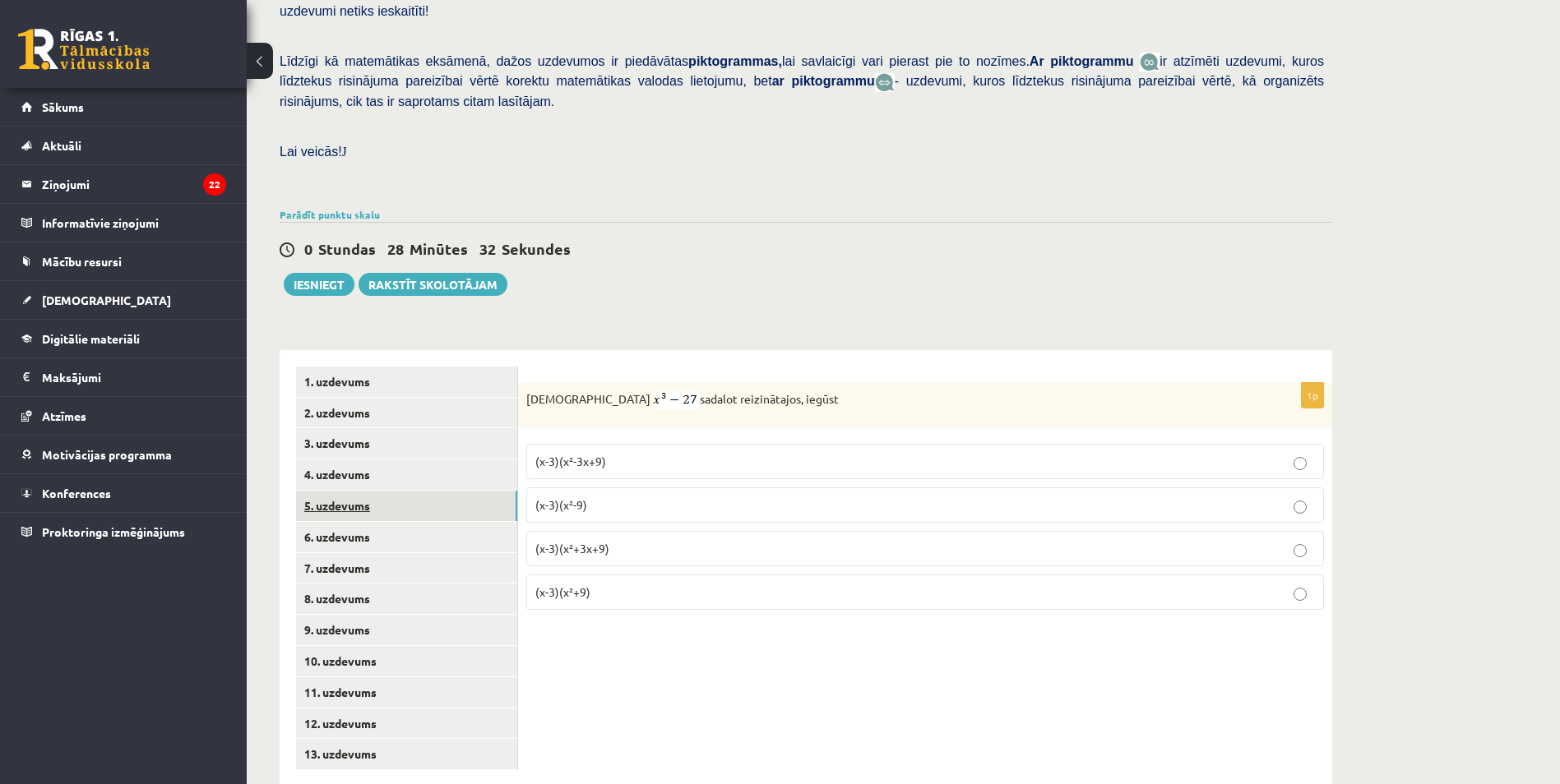
click at [346, 491] on link "5. uzdevums" at bounding box center [406, 506] width 221 height 31
click at [335, 459] on link "4. uzdevums" at bounding box center [406, 475] width 221 height 31
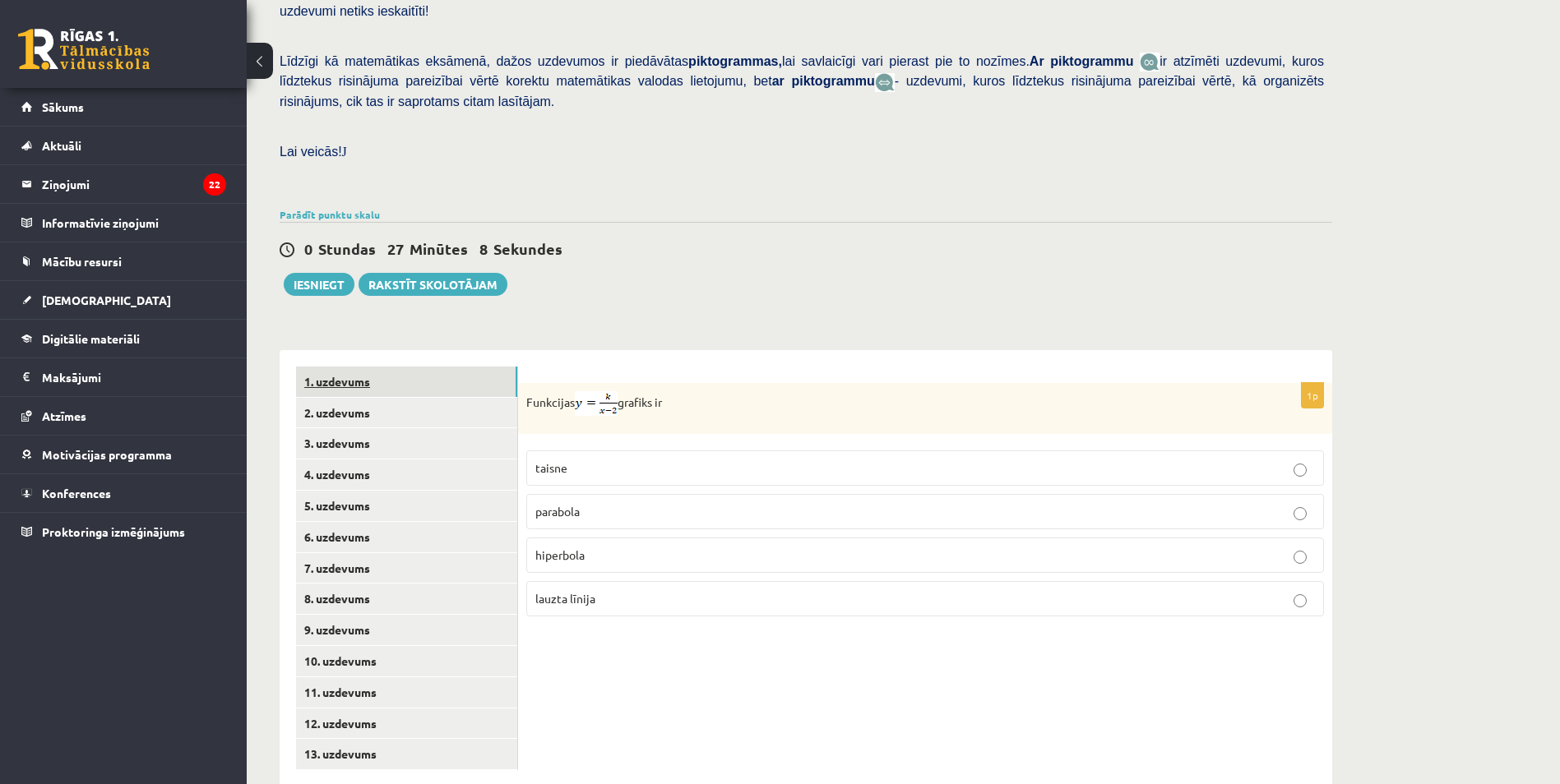
click at [345, 366] on link "1. uzdevums" at bounding box center [406, 382] width 221 height 31
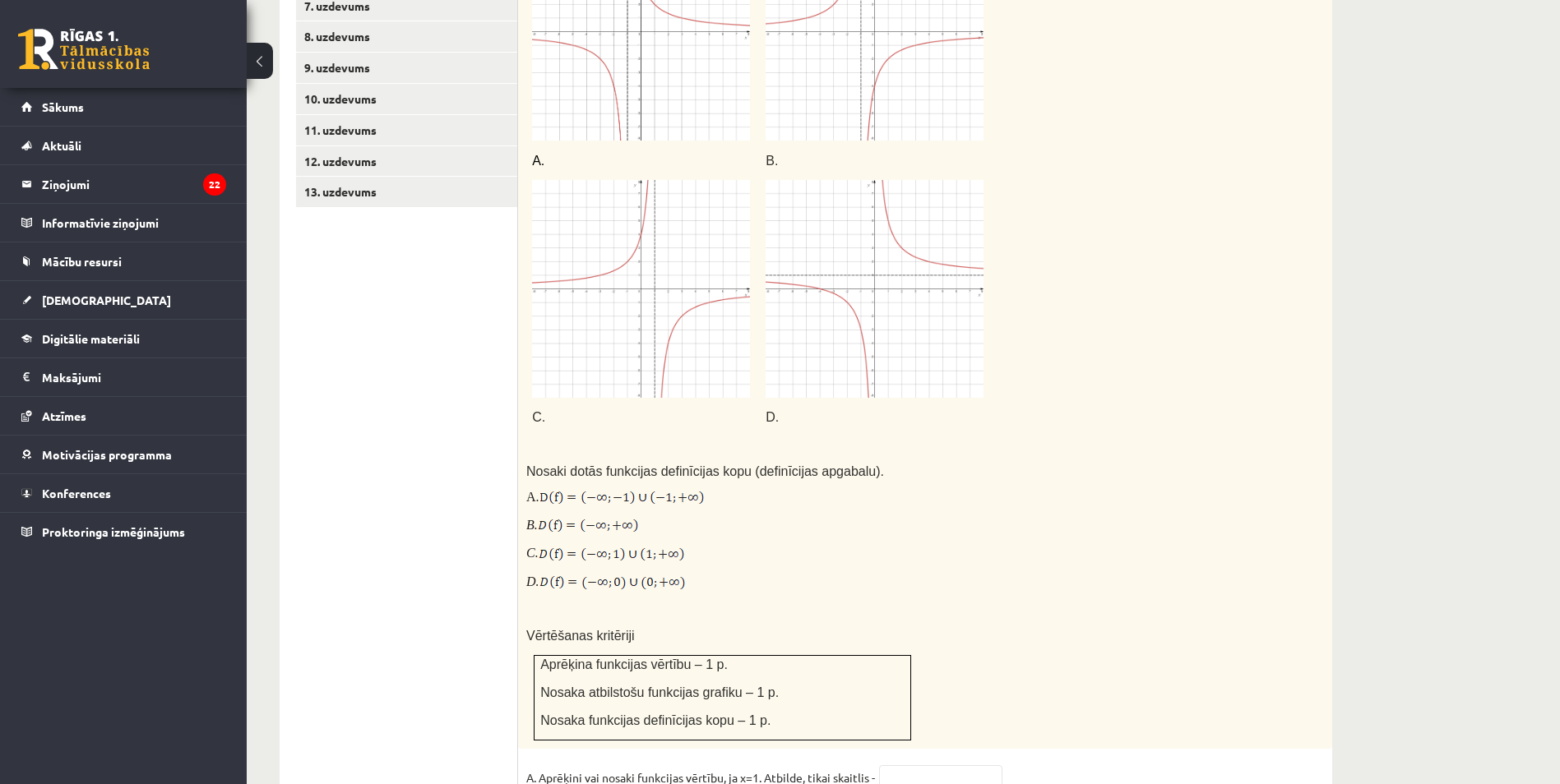
scroll to position [1060, 0]
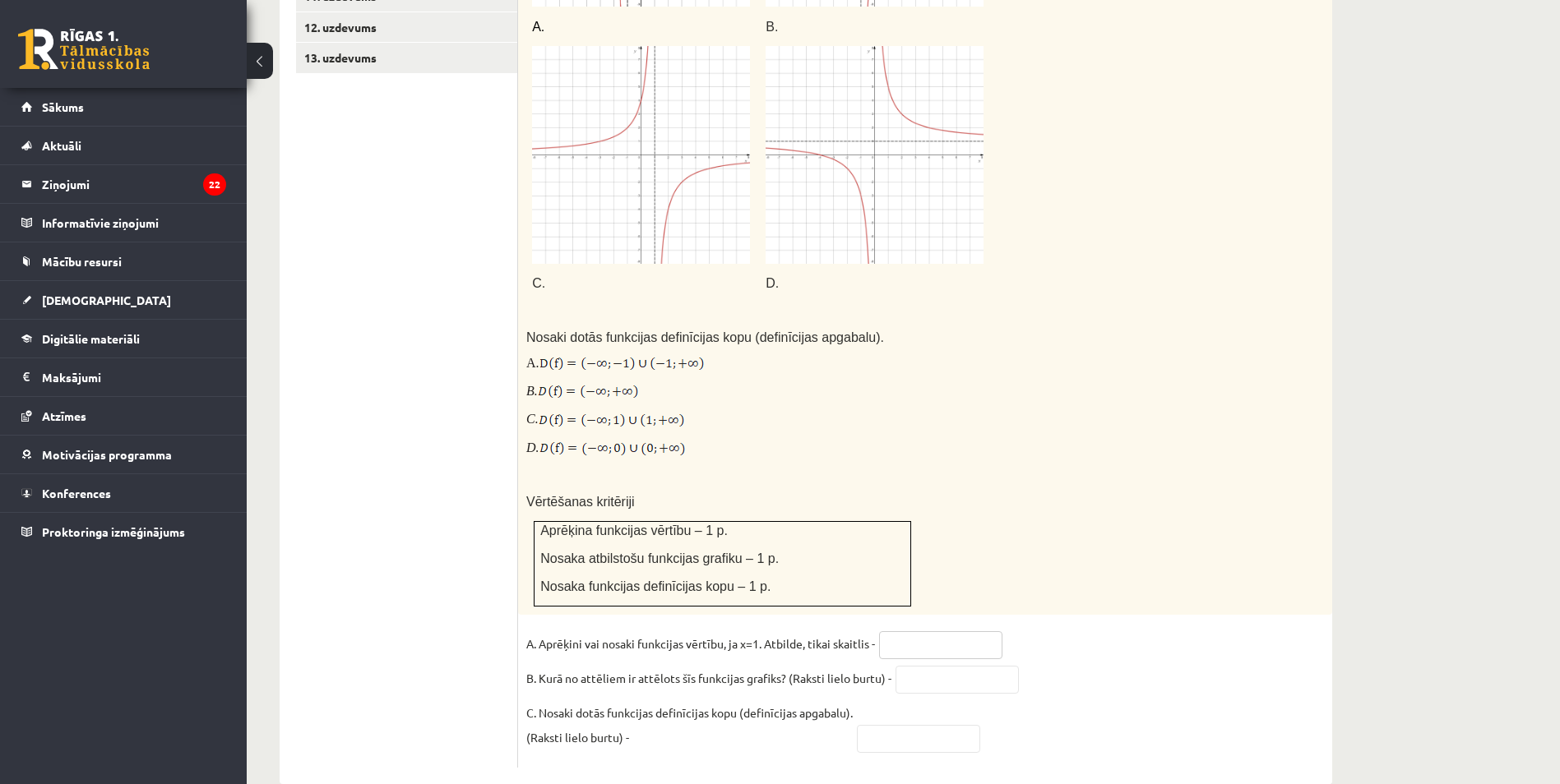
click at [922, 631] on input "text" at bounding box center [941, 645] width 123 height 28
click at [1082, 647] on fieldset "A. Aprēķini vai nosaki funkcijas vērtību, ja x=1. Atbilde, tikai skaitlis - B. …" at bounding box center [925, 695] width 798 height 128
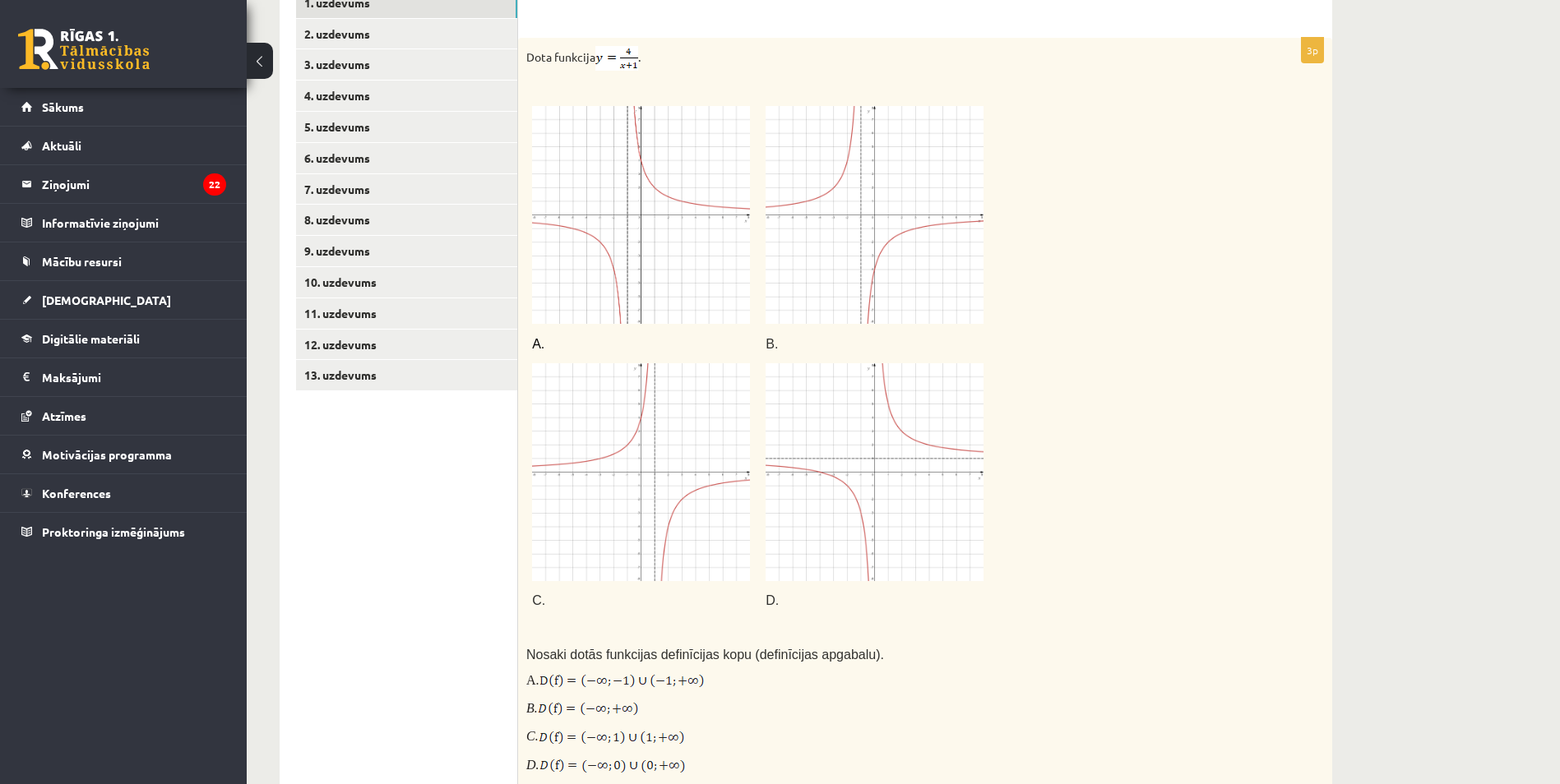
scroll to position [731, 0]
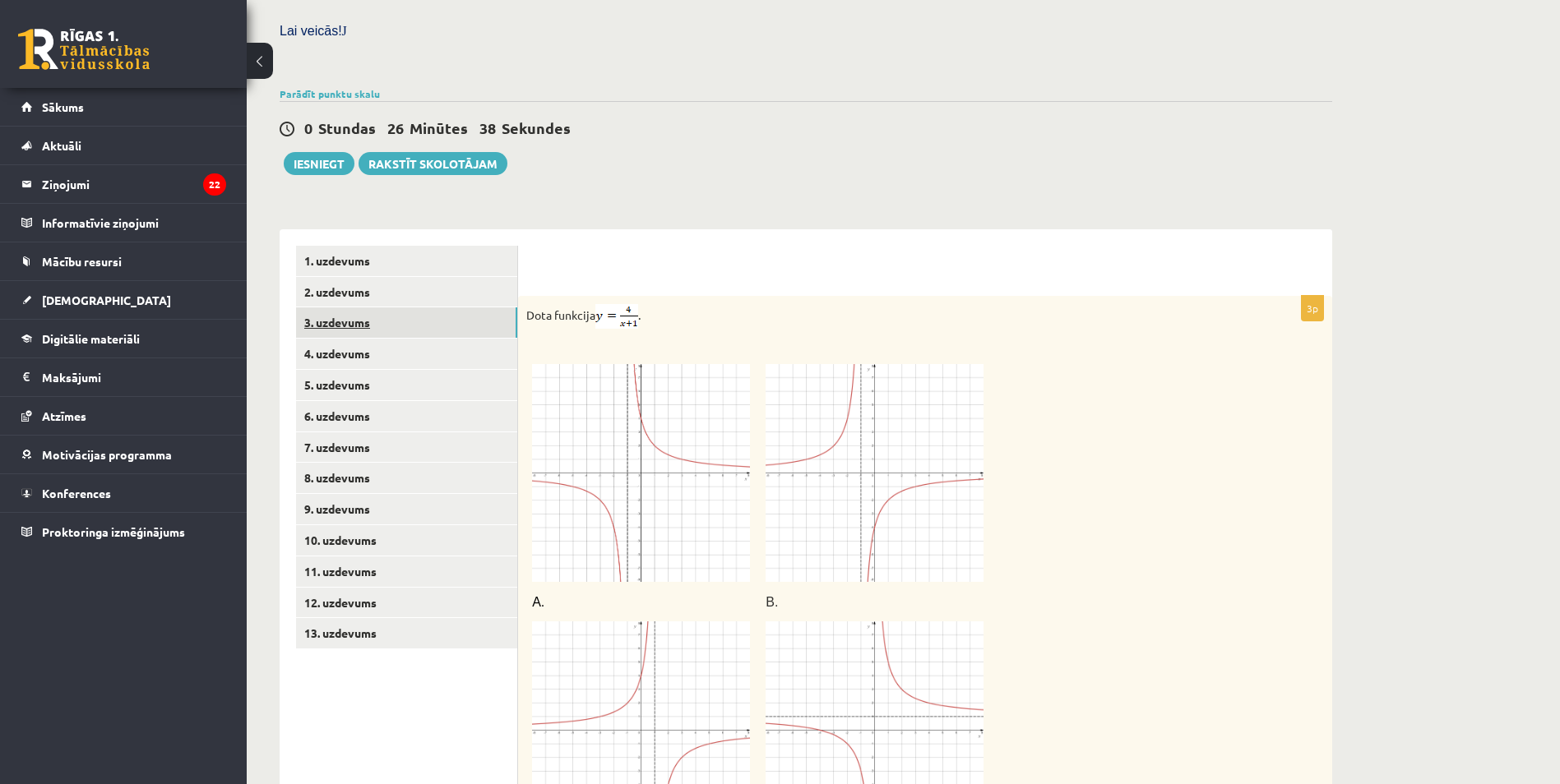
click at [361, 307] on link "3. uzdevums" at bounding box center [406, 323] width 221 height 31
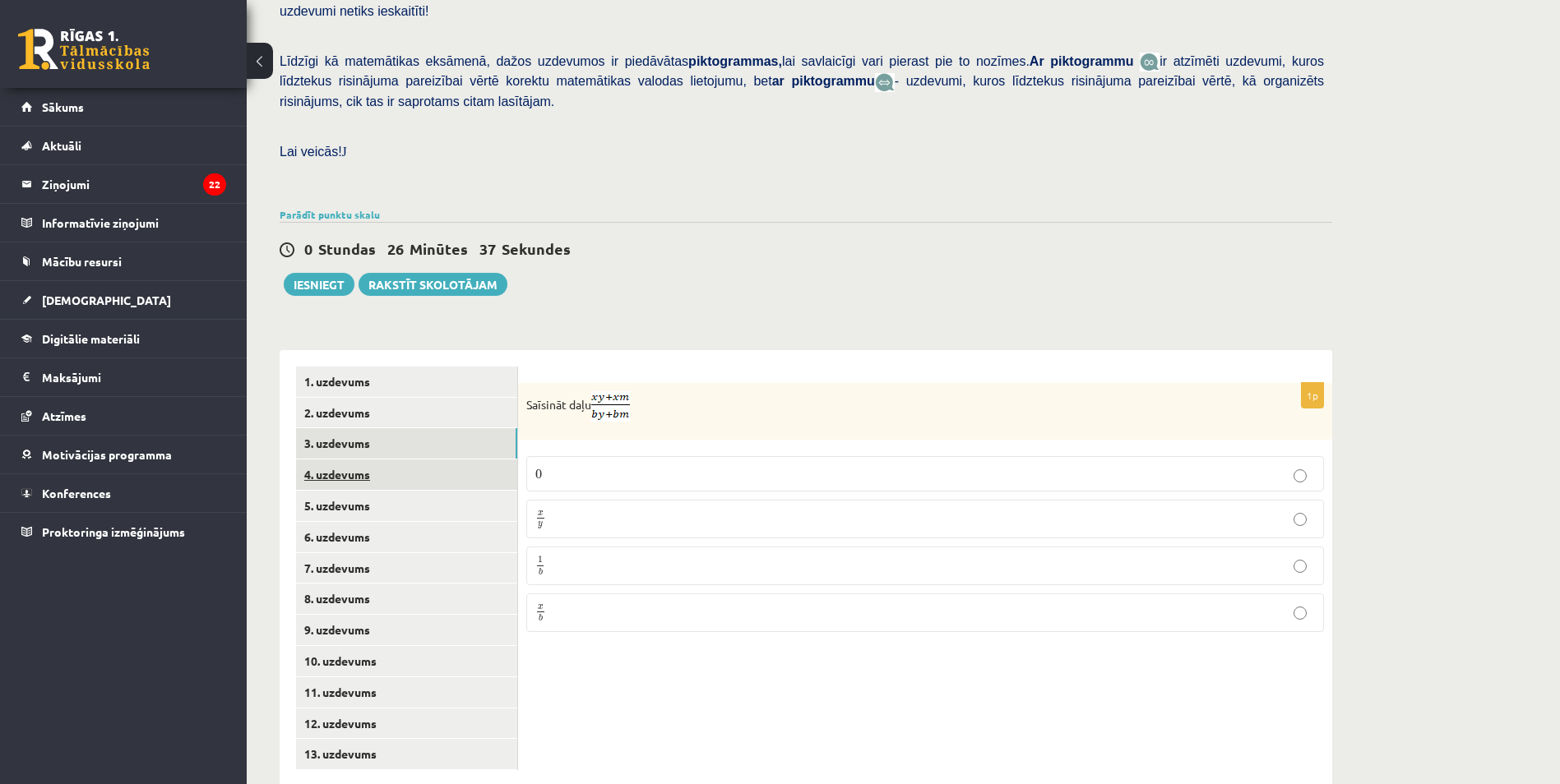
click at [348, 459] on link "4. uzdevums" at bounding box center [406, 475] width 221 height 31
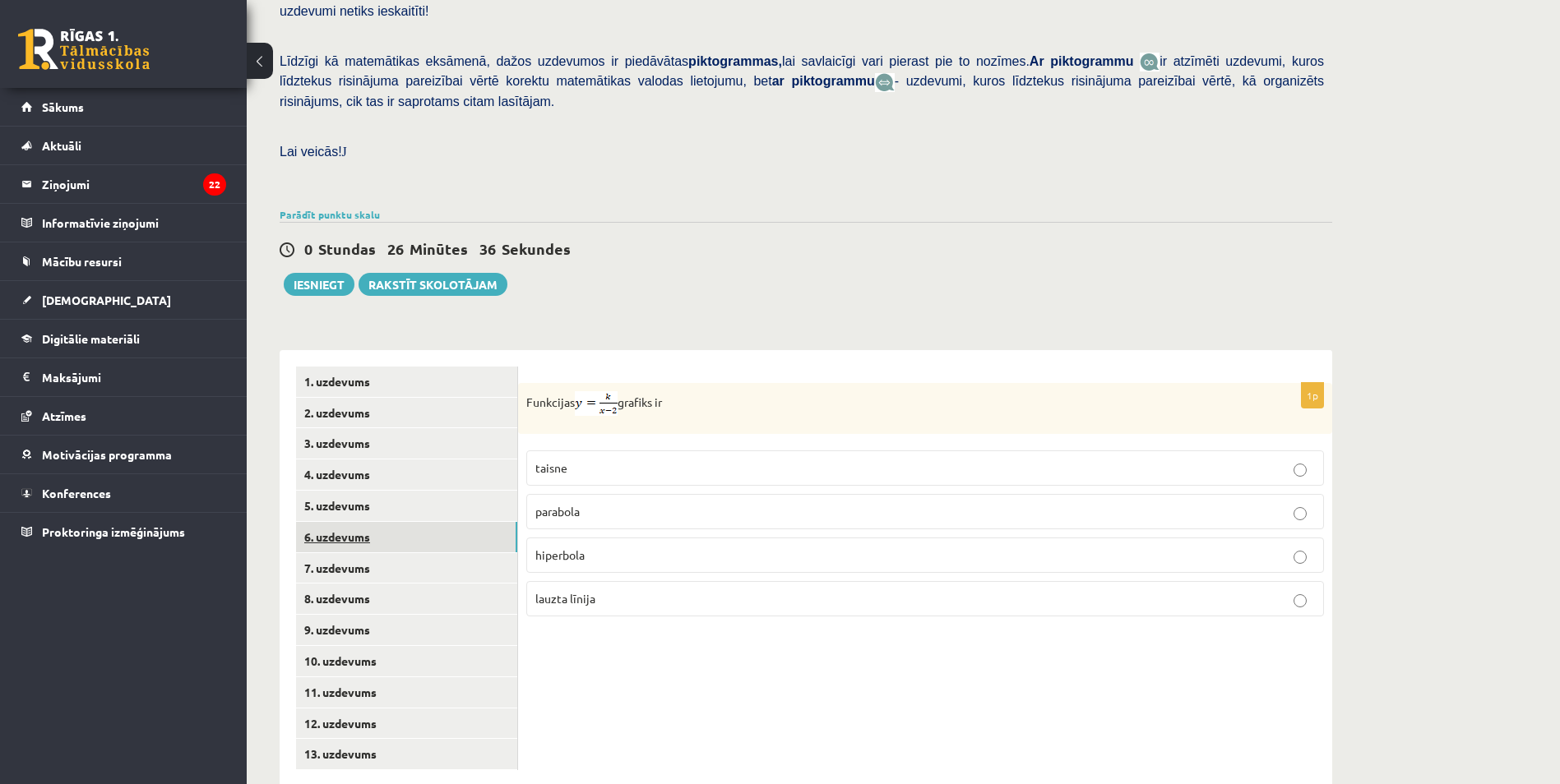
click at [347, 522] on link "6. uzdevums" at bounding box center [406, 537] width 221 height 31
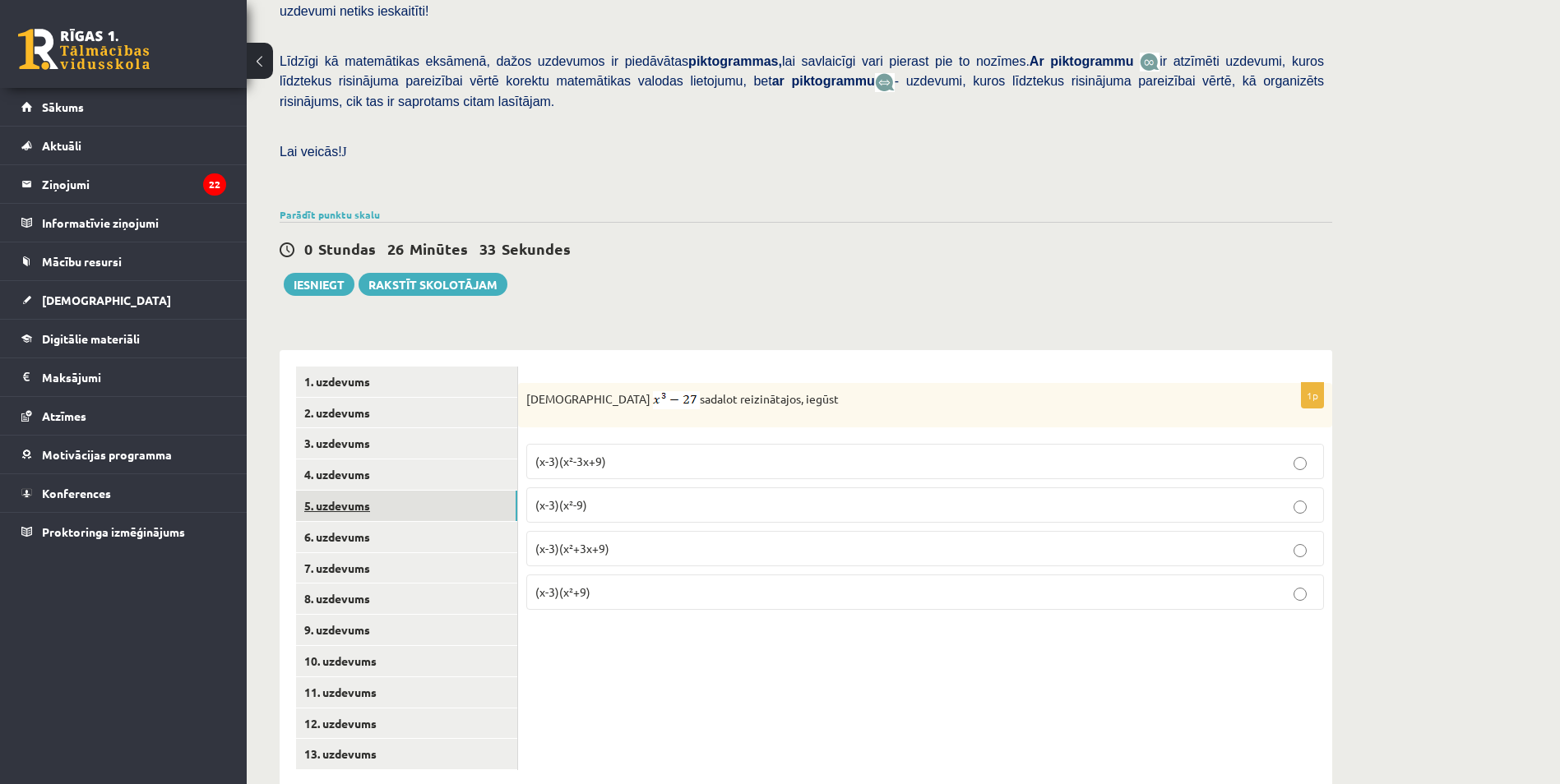
click at [352, 491] on link "5. uzdevums" at bounding box center [406, 506] width 221 height 31
click at [344, 553] on link "7. uzdevums" at bounding box center [406, 569] width 221 height 31
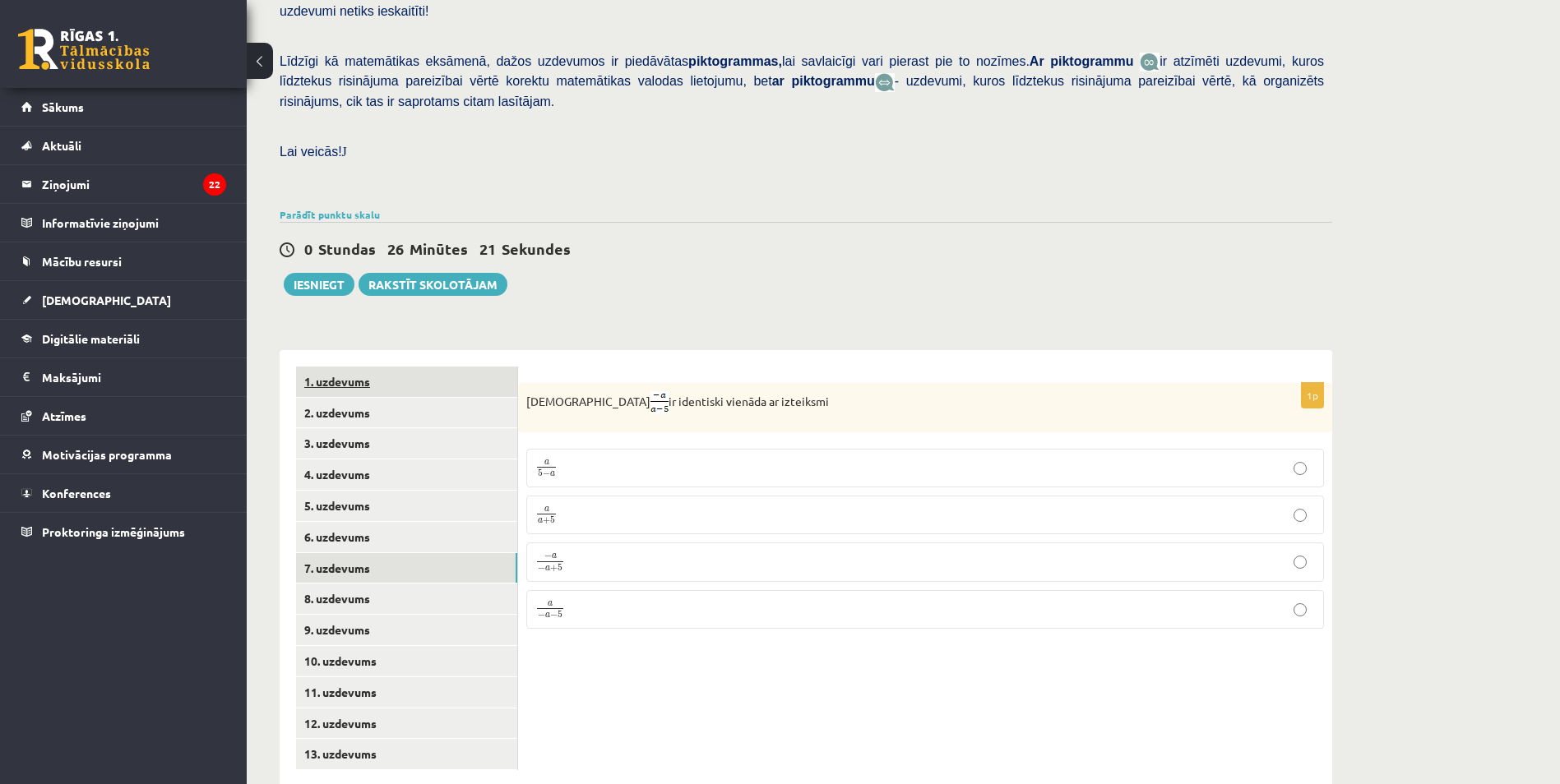
click at [349, 366] on link "1. uzdevums" at bounding box center [406, 382] width 221 height 31
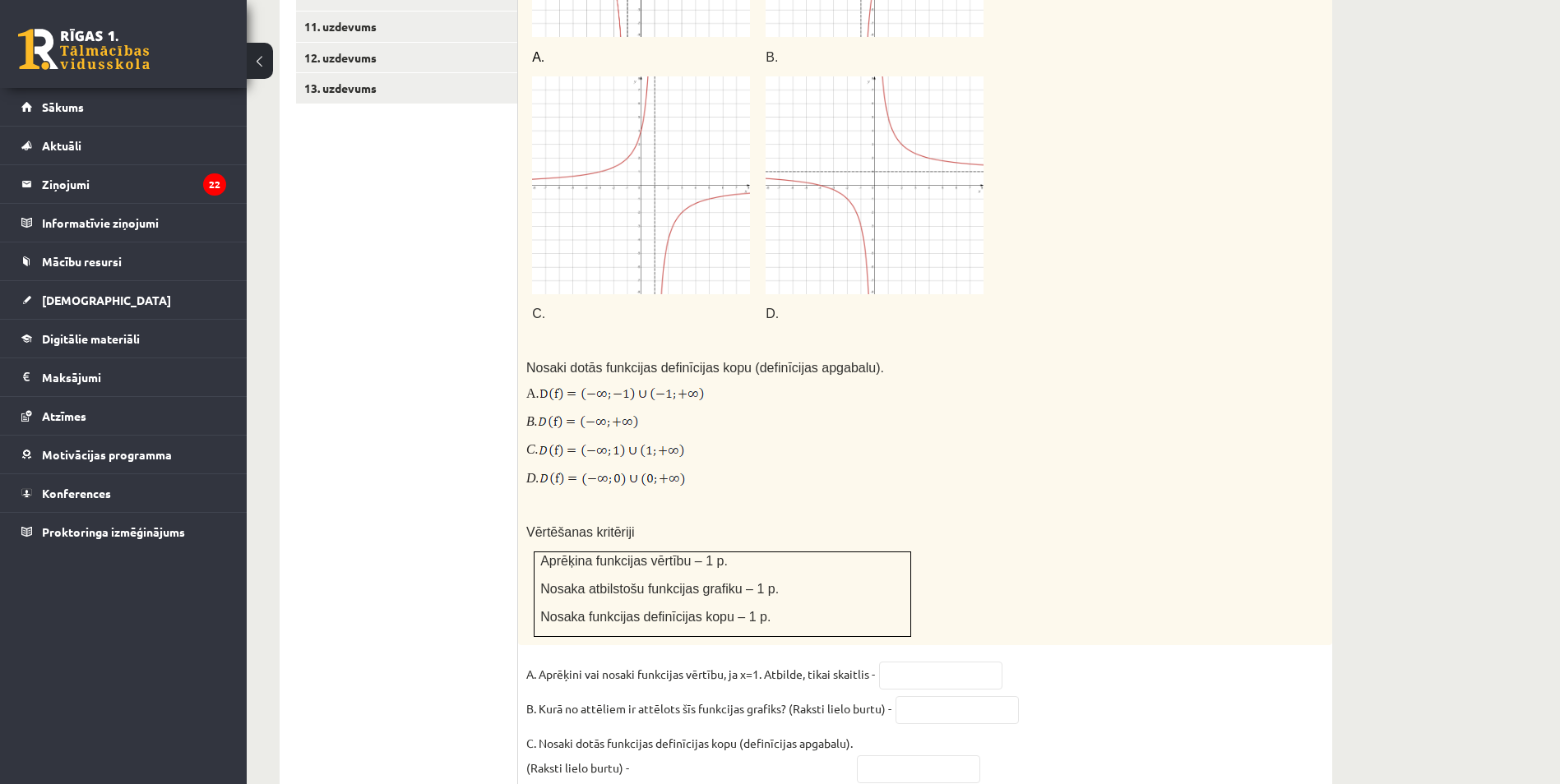
scroll to position [1060, 0]
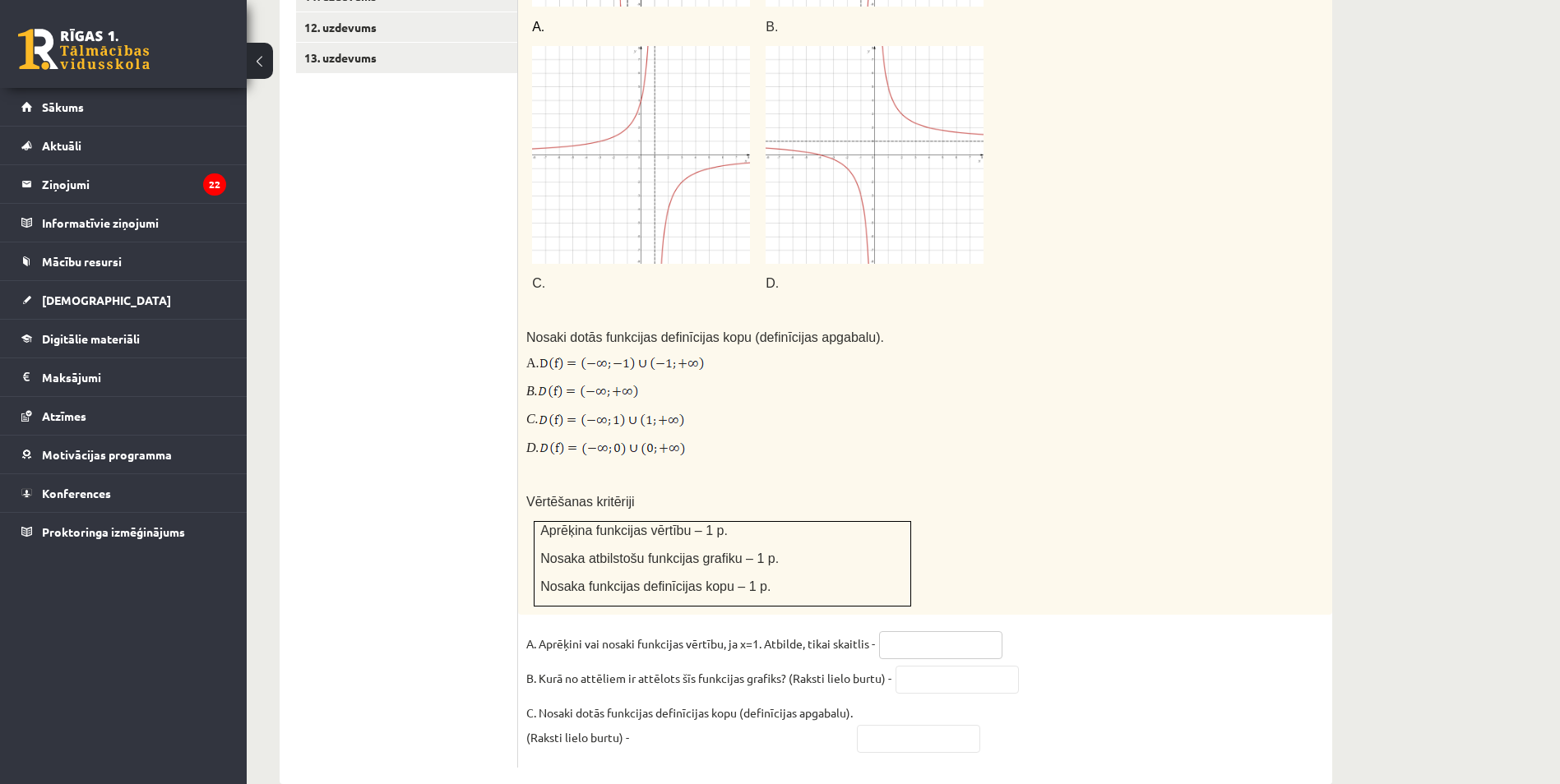
click at [945, 631] on input "text" at bounding box center [941, 645] width 123 height 28
type input "*"
click at [961, 666] on input "text" at bounding box center [957, 680] width 123 height 28
type input "*"
click at [904, 725] on input "text" at bounding box center [918, 739] width 123 height 28
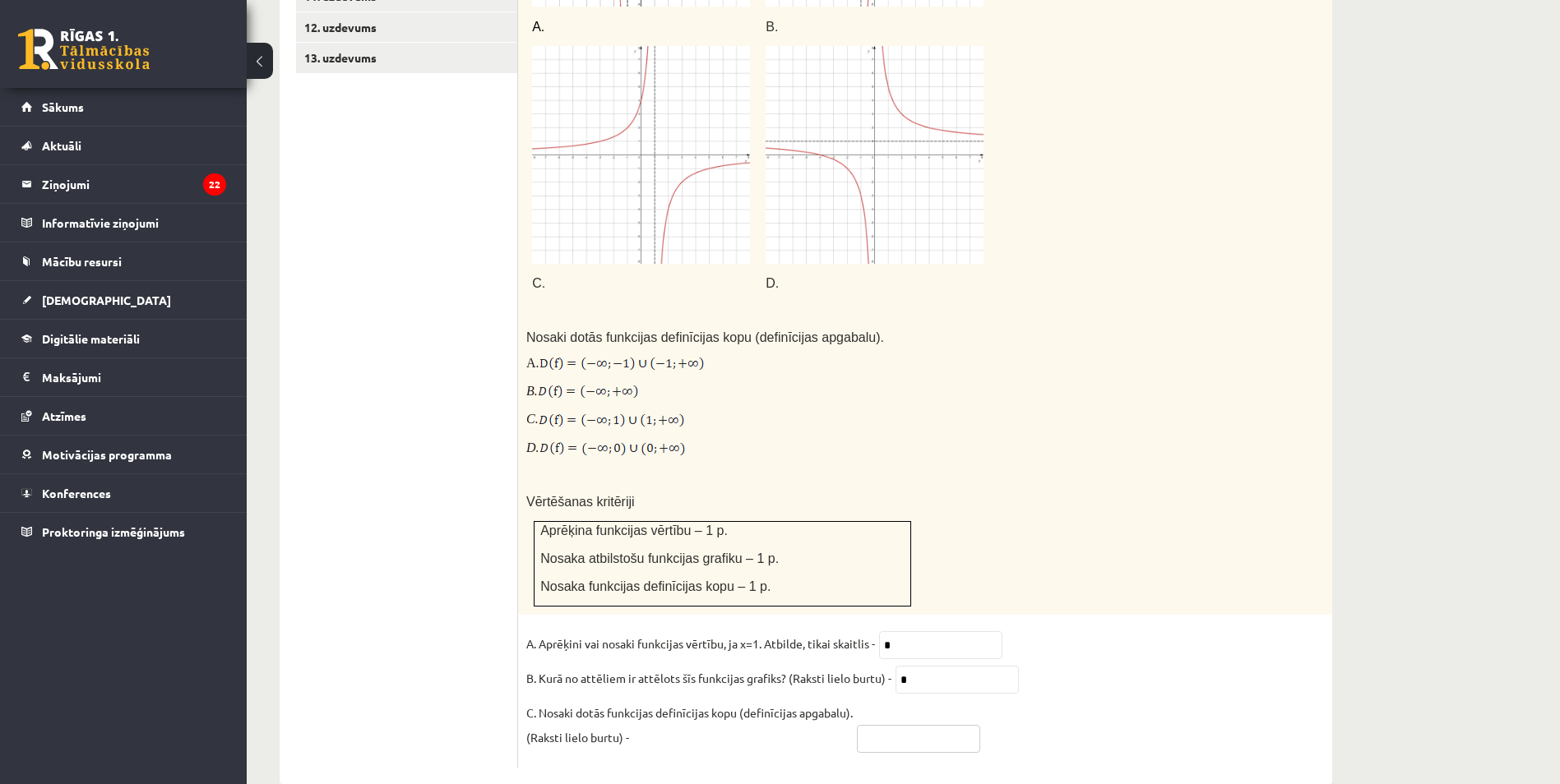
type input "*"
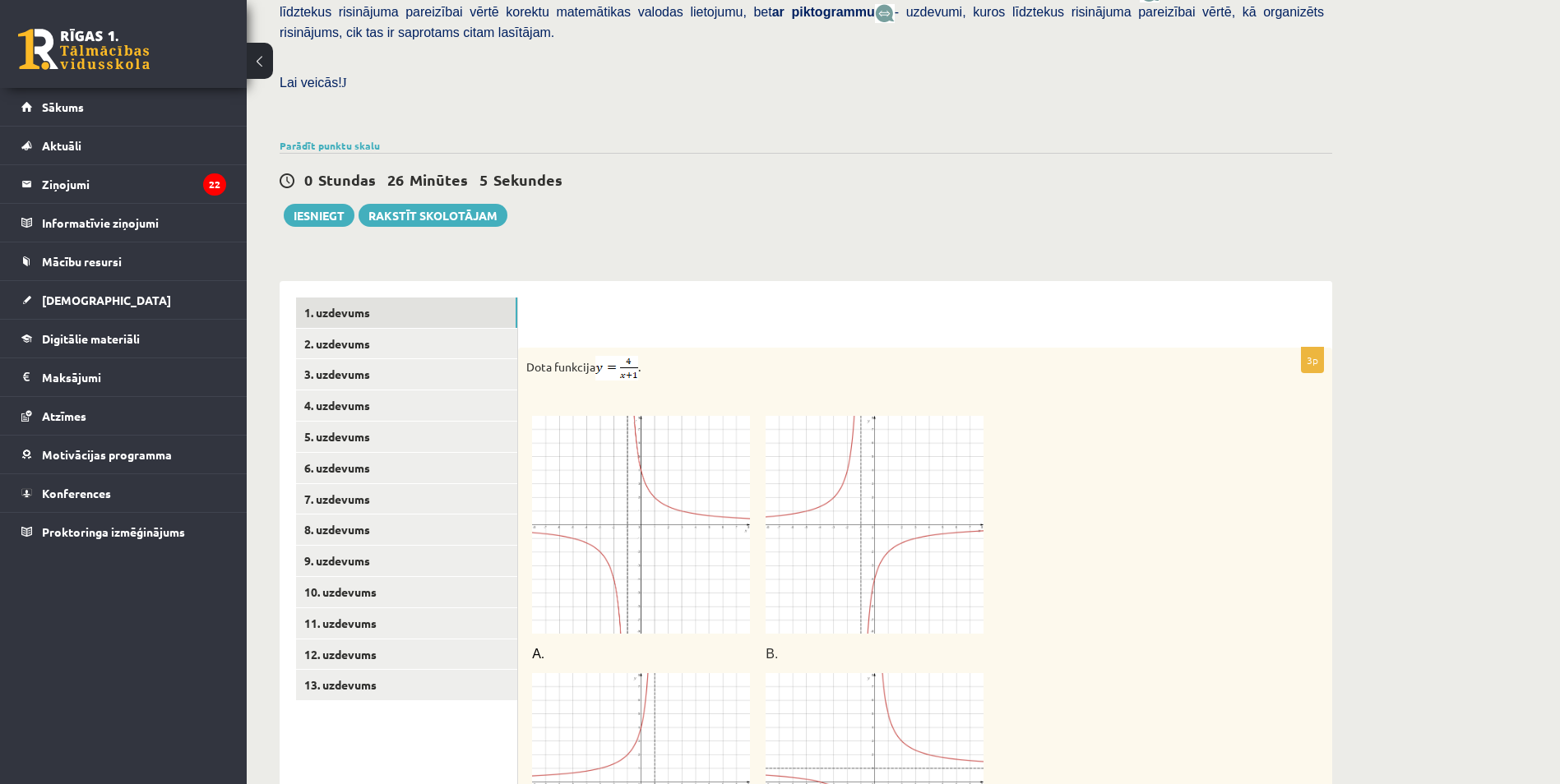
scroll to position [155, 0]
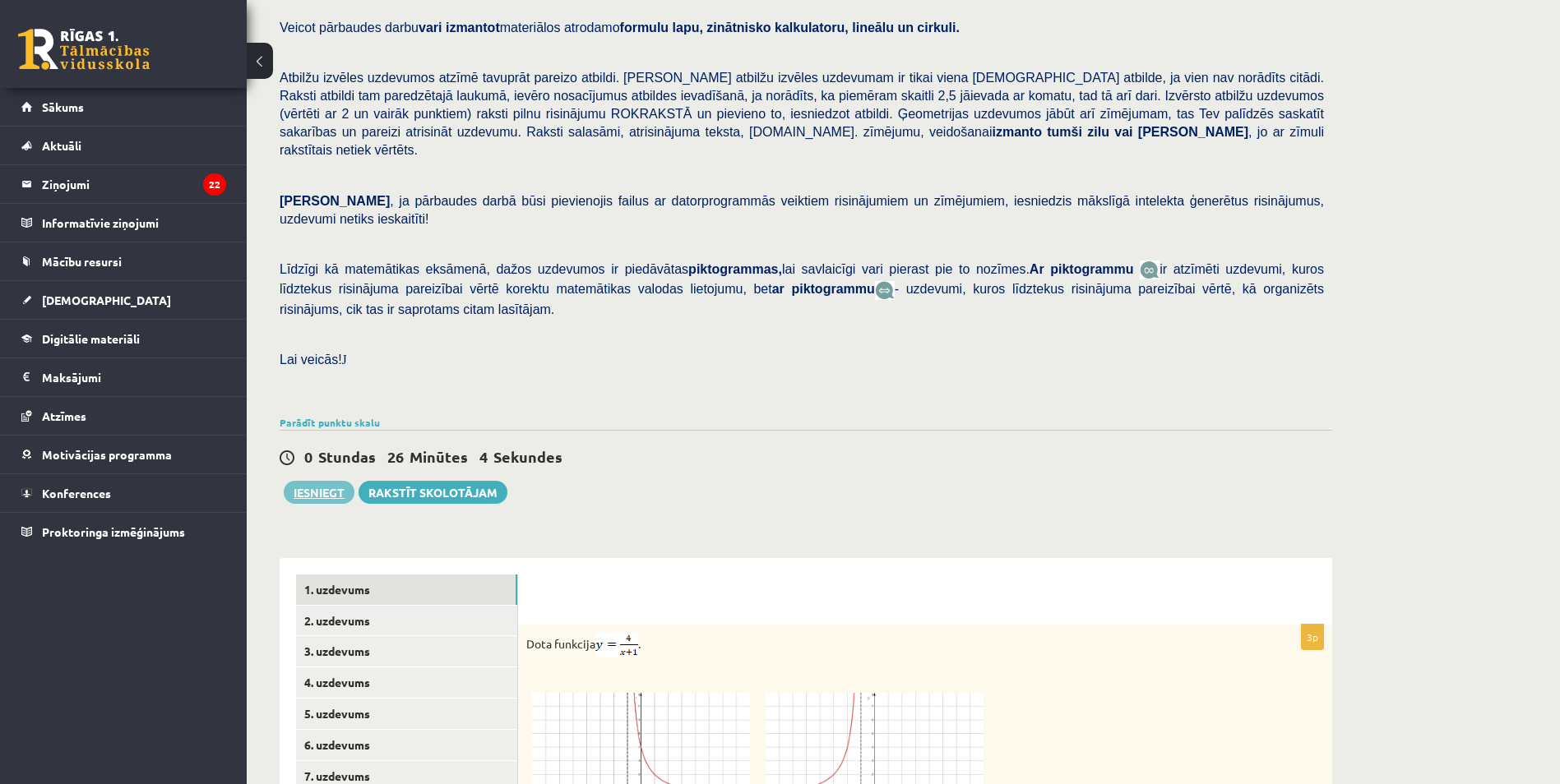
type input "*"
click at [328, 481] on button "Iesniegt" at bounding box center [319, 492] width 71 height 23
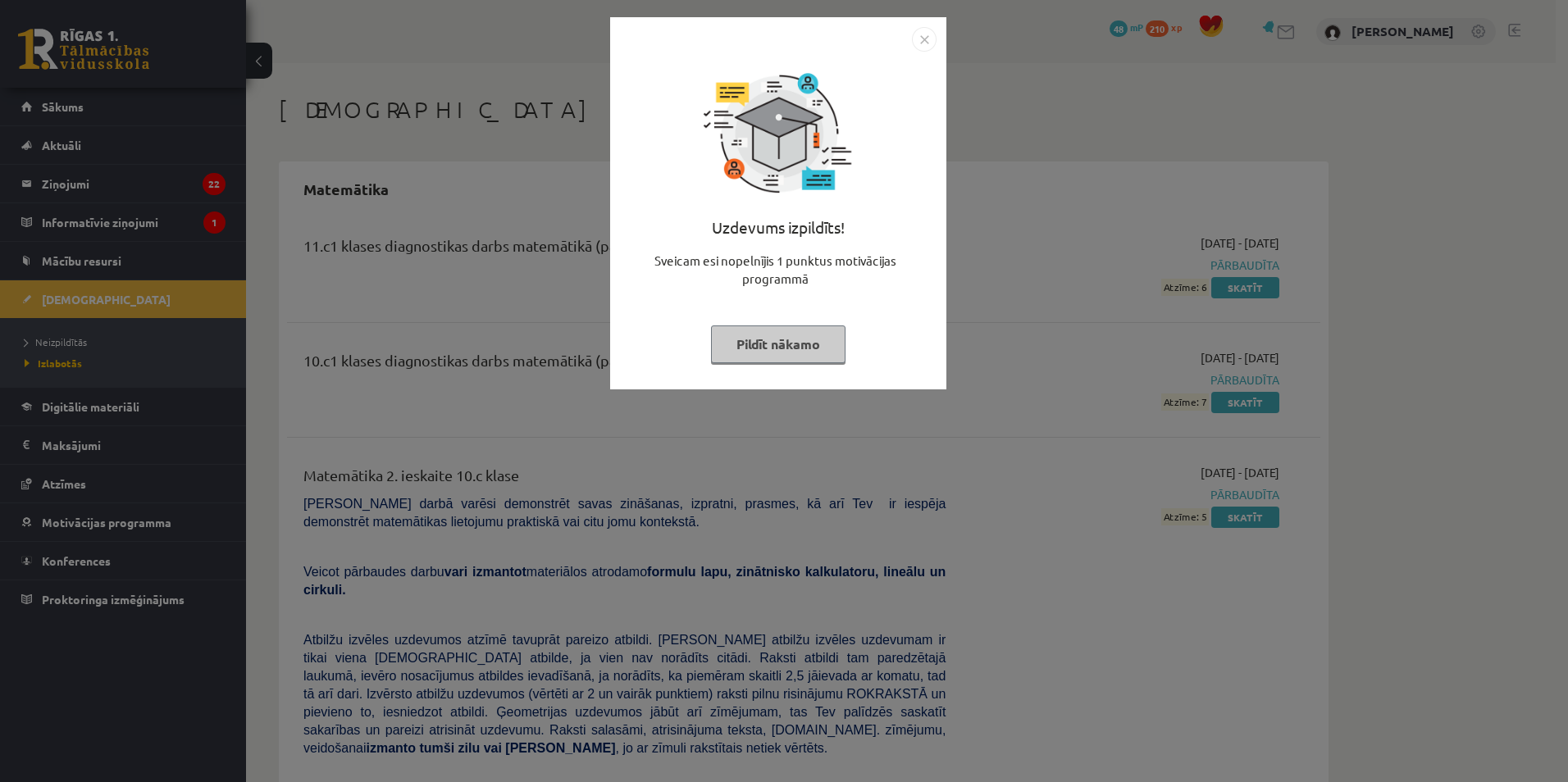
click at [925, 34] on img "Close" at bounding box center [924, 39] width 25 height 25
